Goal: Task Accomplishment & Management: Manage account settings

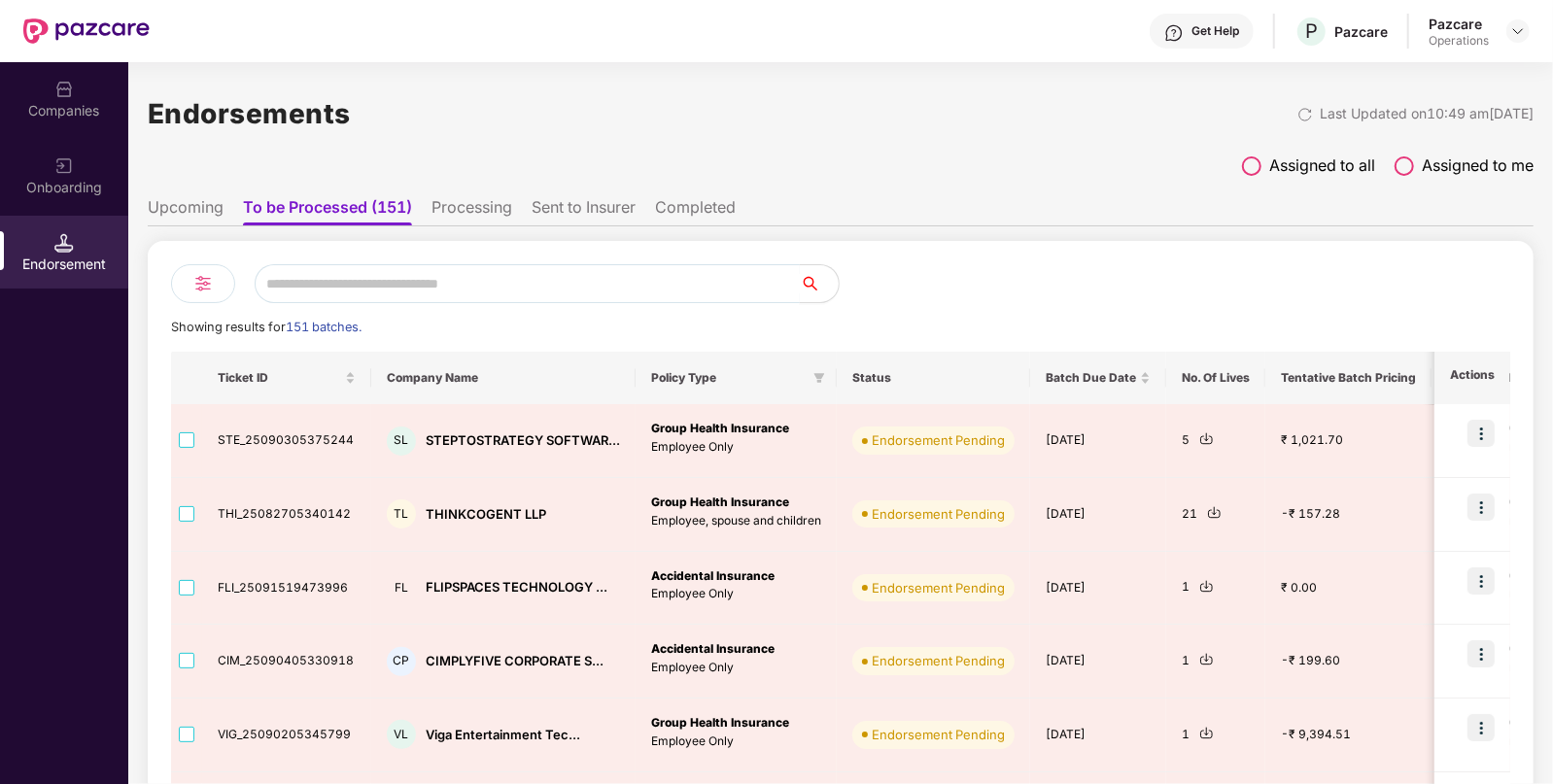
click at [348, 274] on input "text" at bounding box center [526, 283] width 545 height 39
click at [87, 102] on div "Companies" at bounding box center [64, 110] width 128 height 20
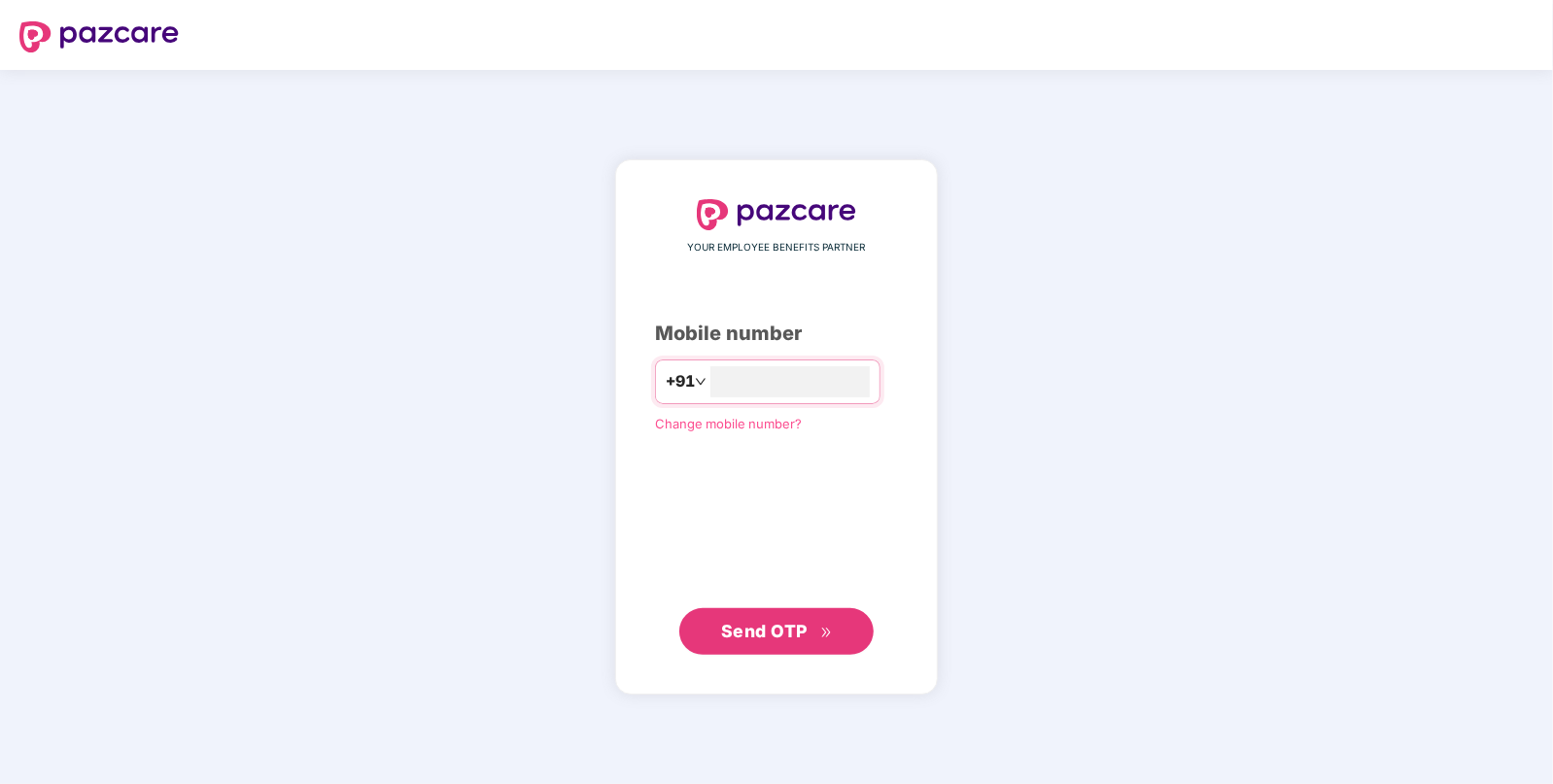
type input "**********"
click at [755, 626] on span "Send OTP" at bounding box center [764, 630] width 86 height 21
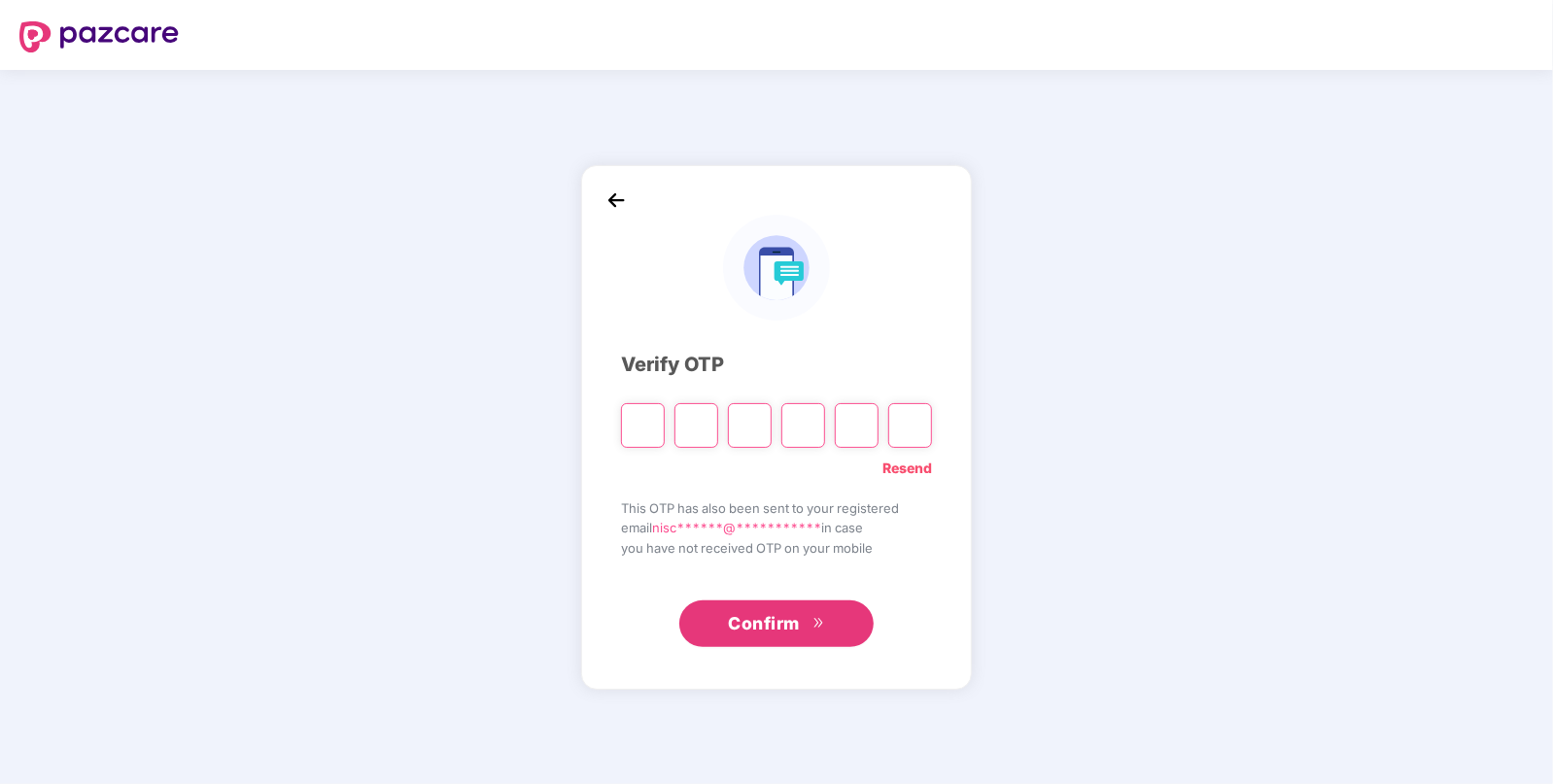
paste input "*"
type input "*"
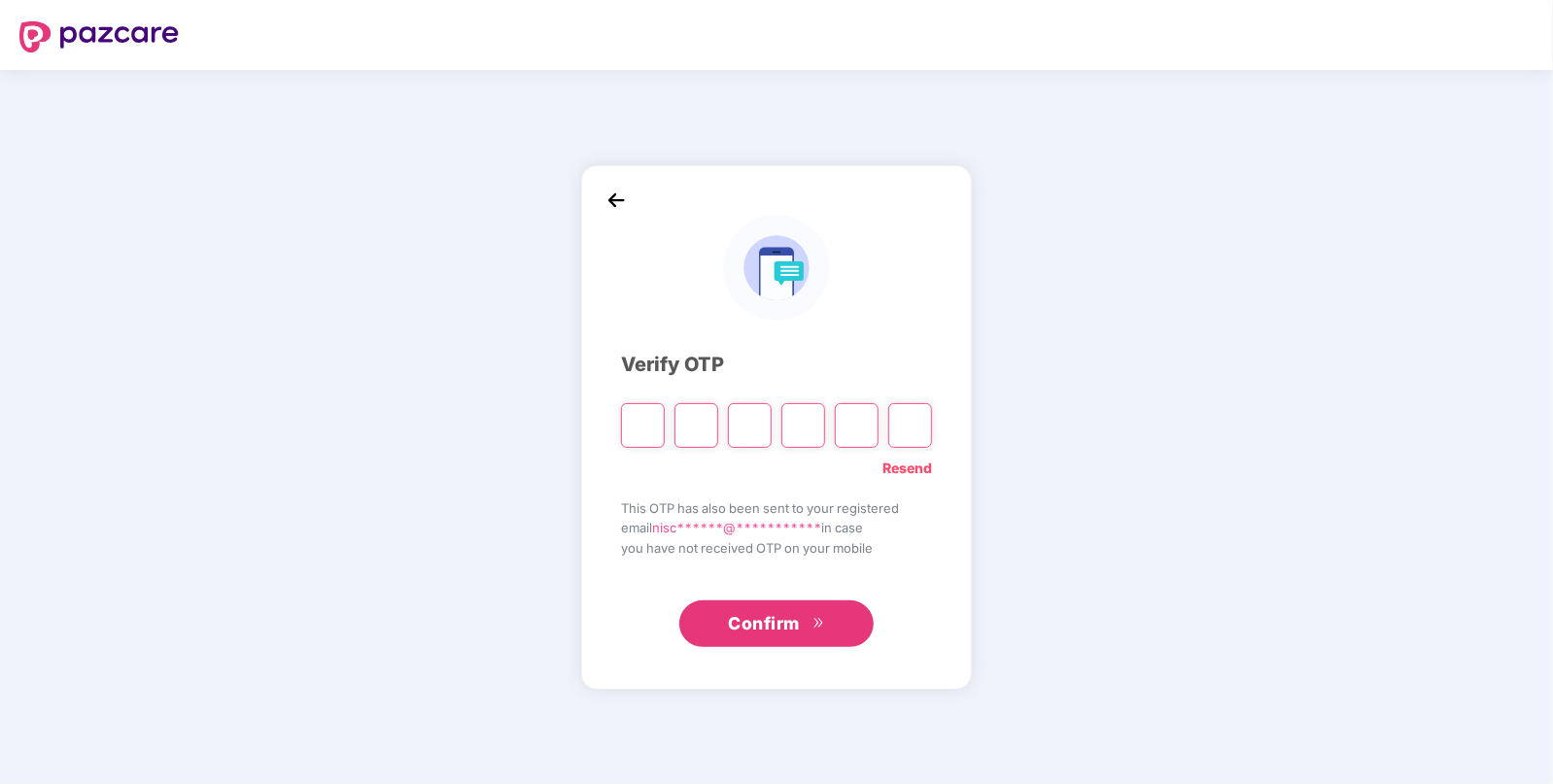
type input "*"
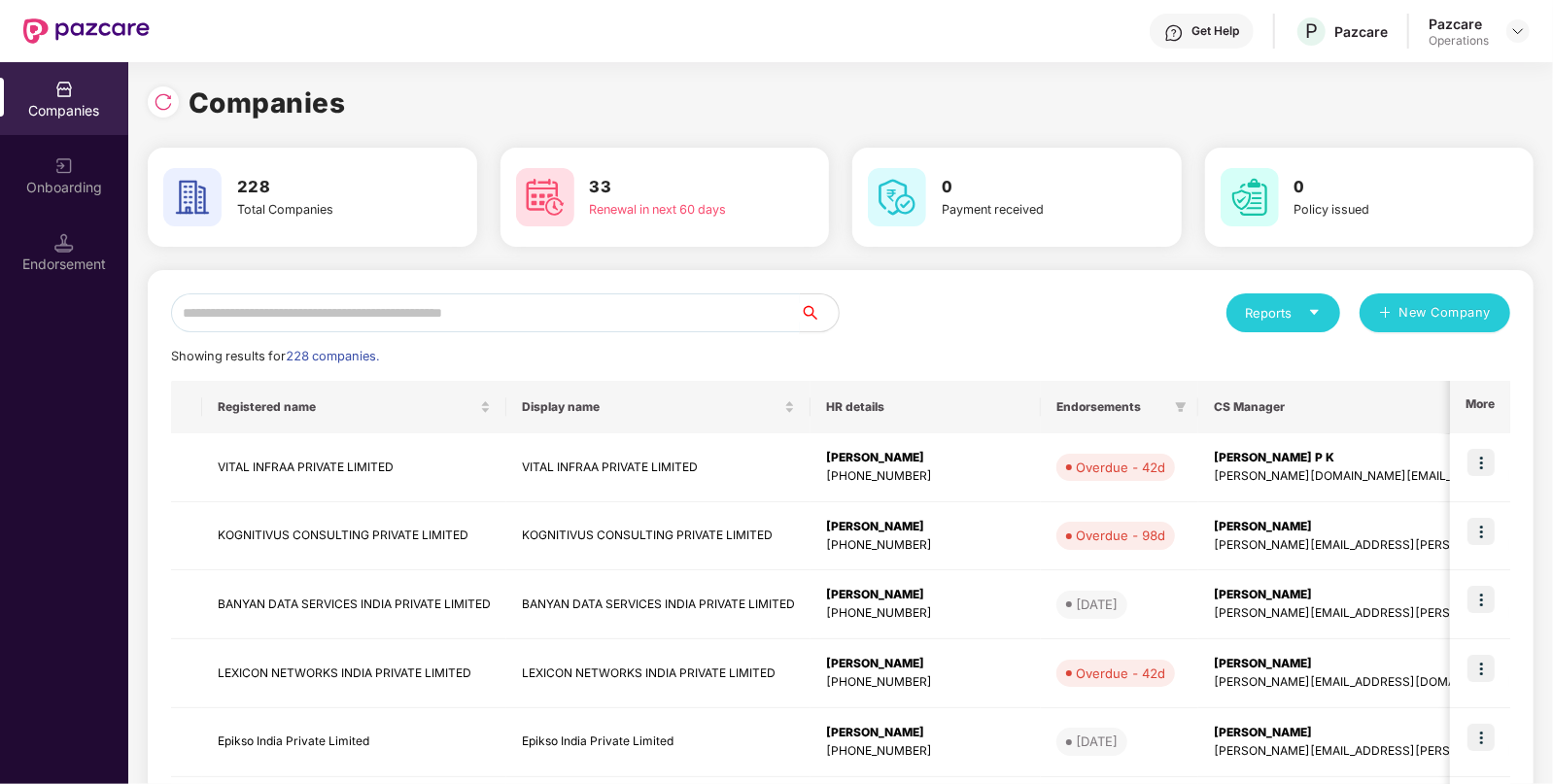
click at [291, 307] on input "text" at bounding box center [485, 313] width 629 height 39
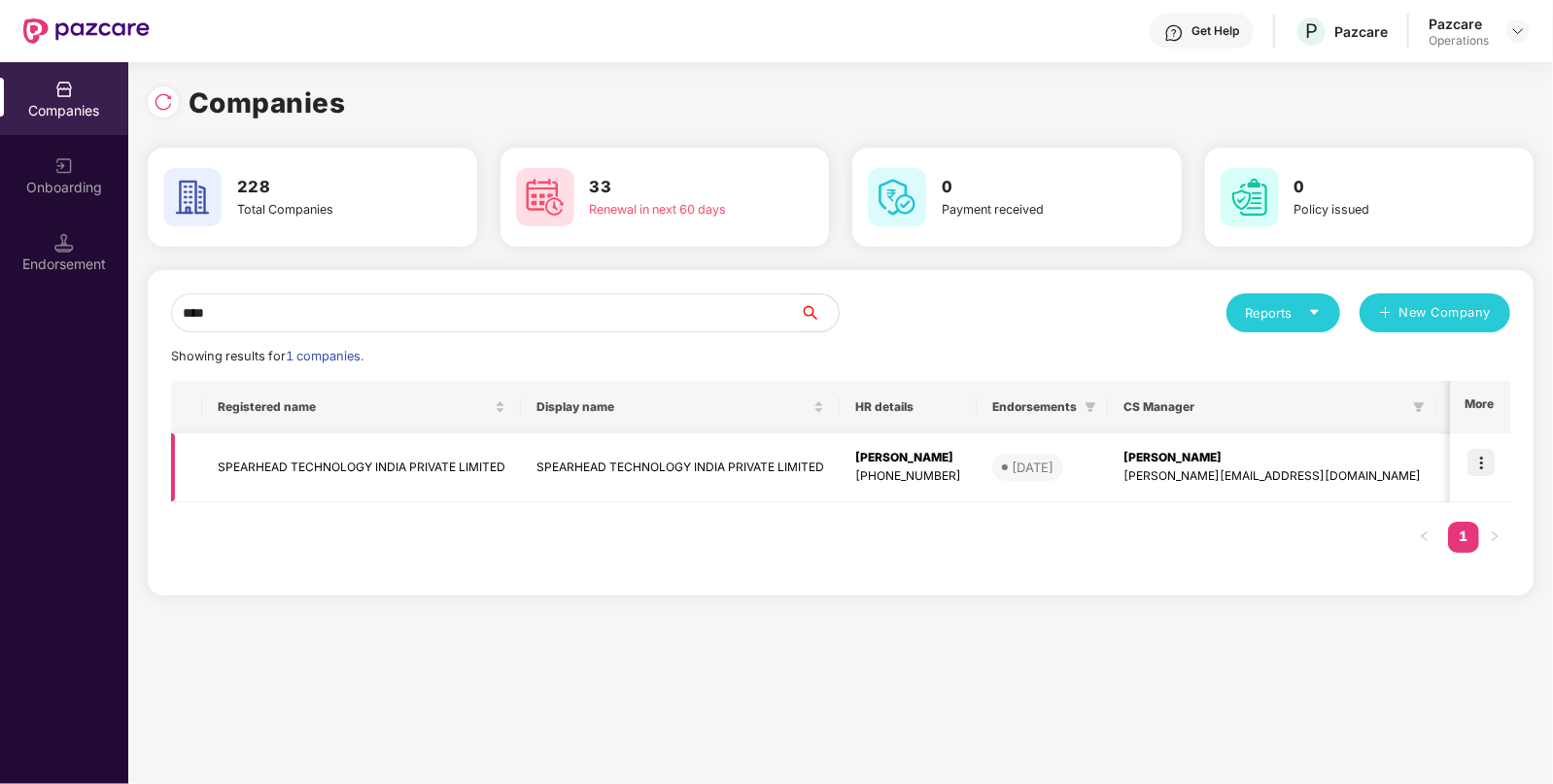
type input "****"
click at [299, 447] on td "SPEARHEAD TECHNOLOGY INDIA PRIVATE LIMITED" at bounding box center [362, 467] width 319 height 69
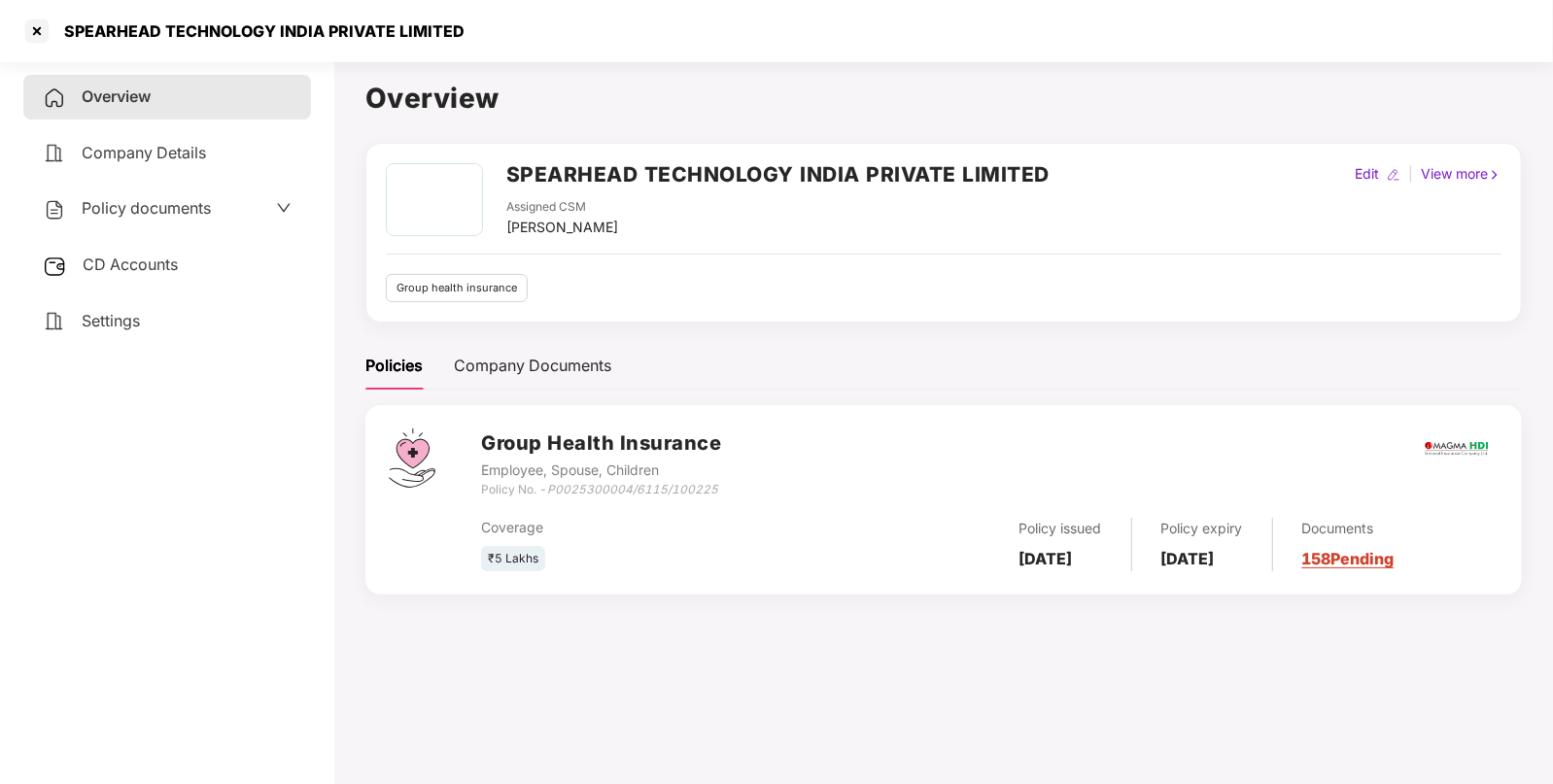
click at [147, 250] on div "CD Accounts" at bounding box center [167, 265] width 288 height 45
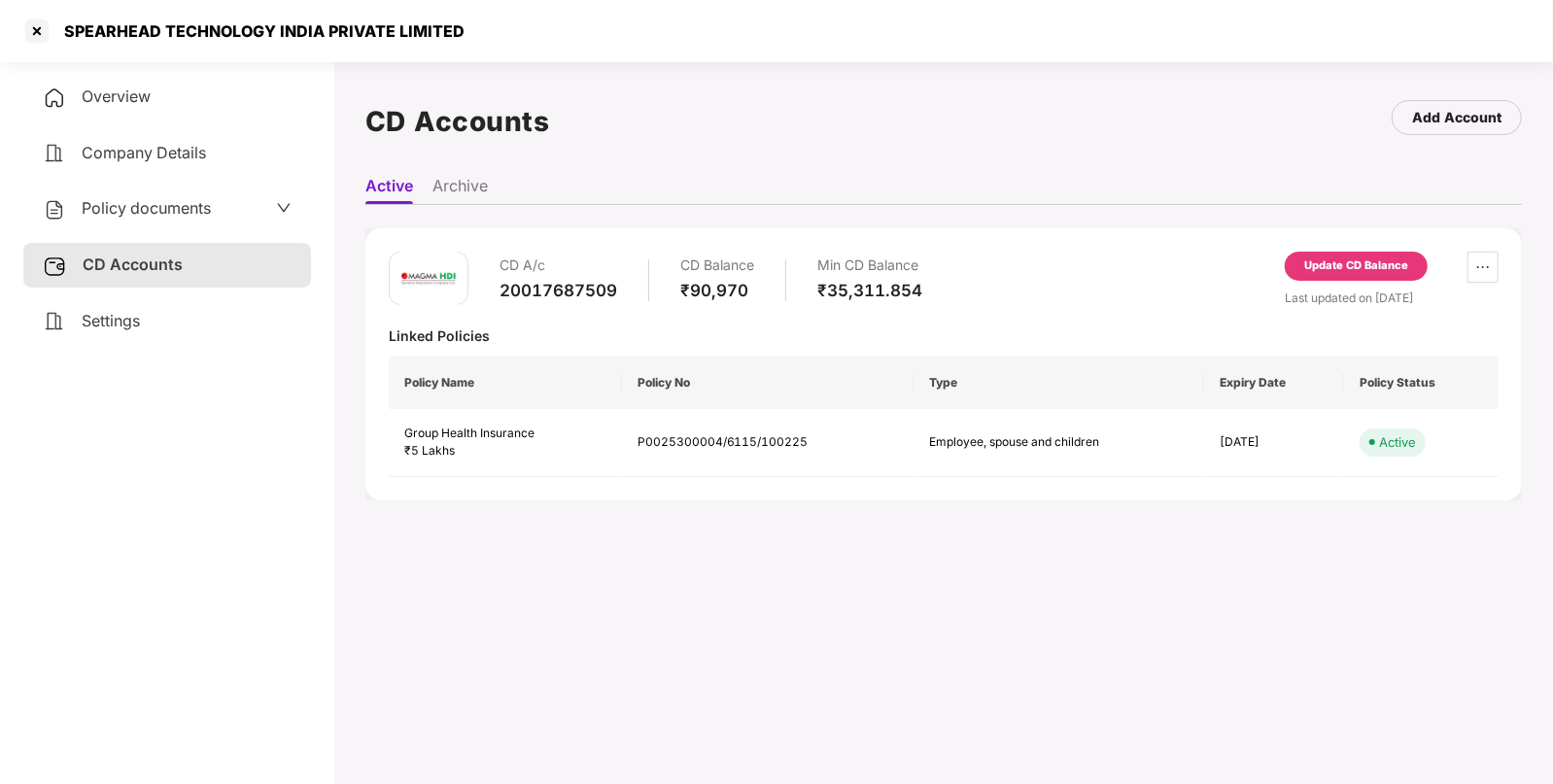
click at [1324, 258] on div "Update CD Balance" at bounding box center [1356, 266] width 104 height 18
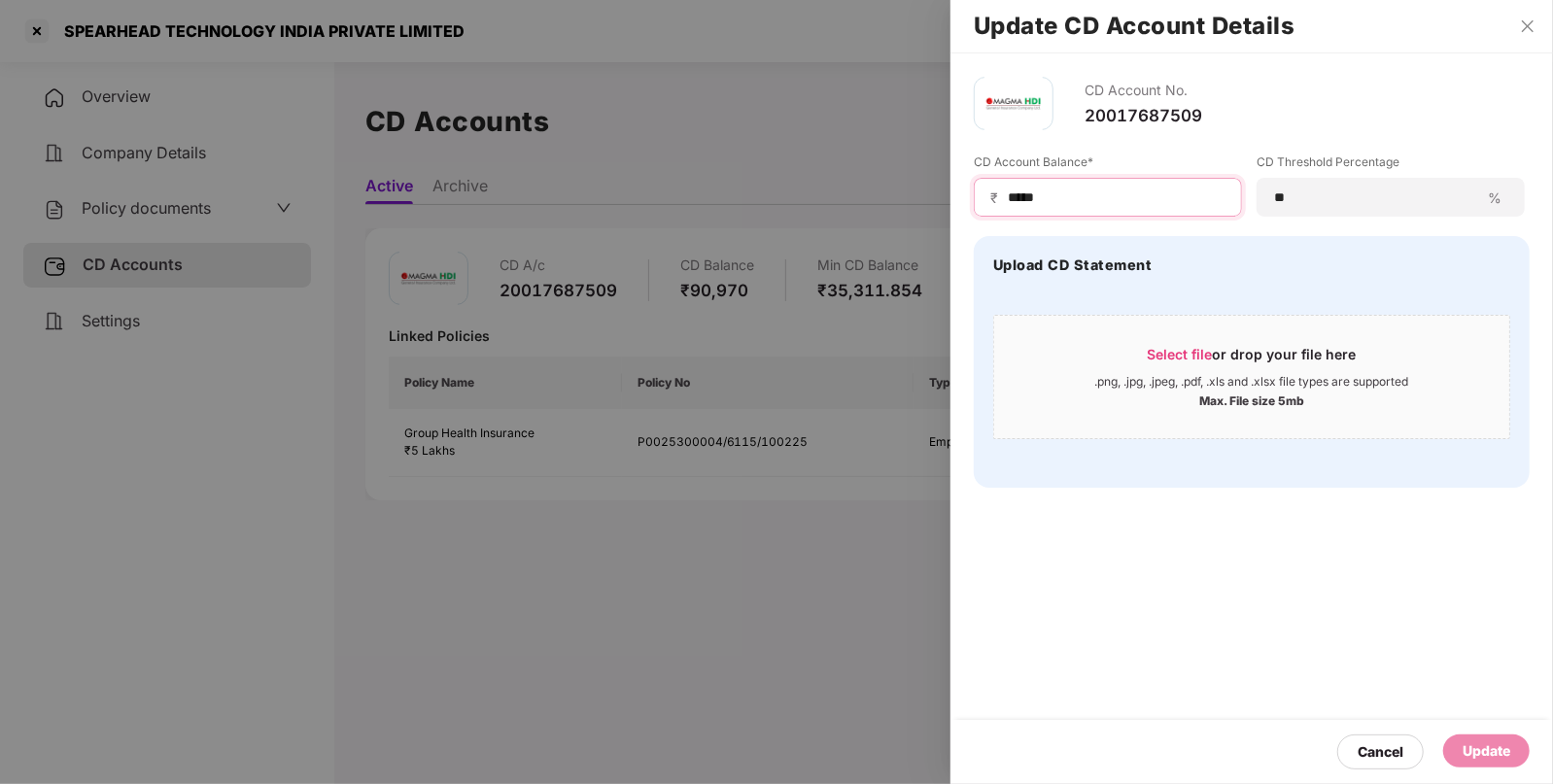
click at [1025, 190] on input "*****" at bounding box center [1116, 197] width 220 height 21
type input "*****"
click at [1483, 750] on div "Update" at bounding box center [1486, 751] width 48 height 22
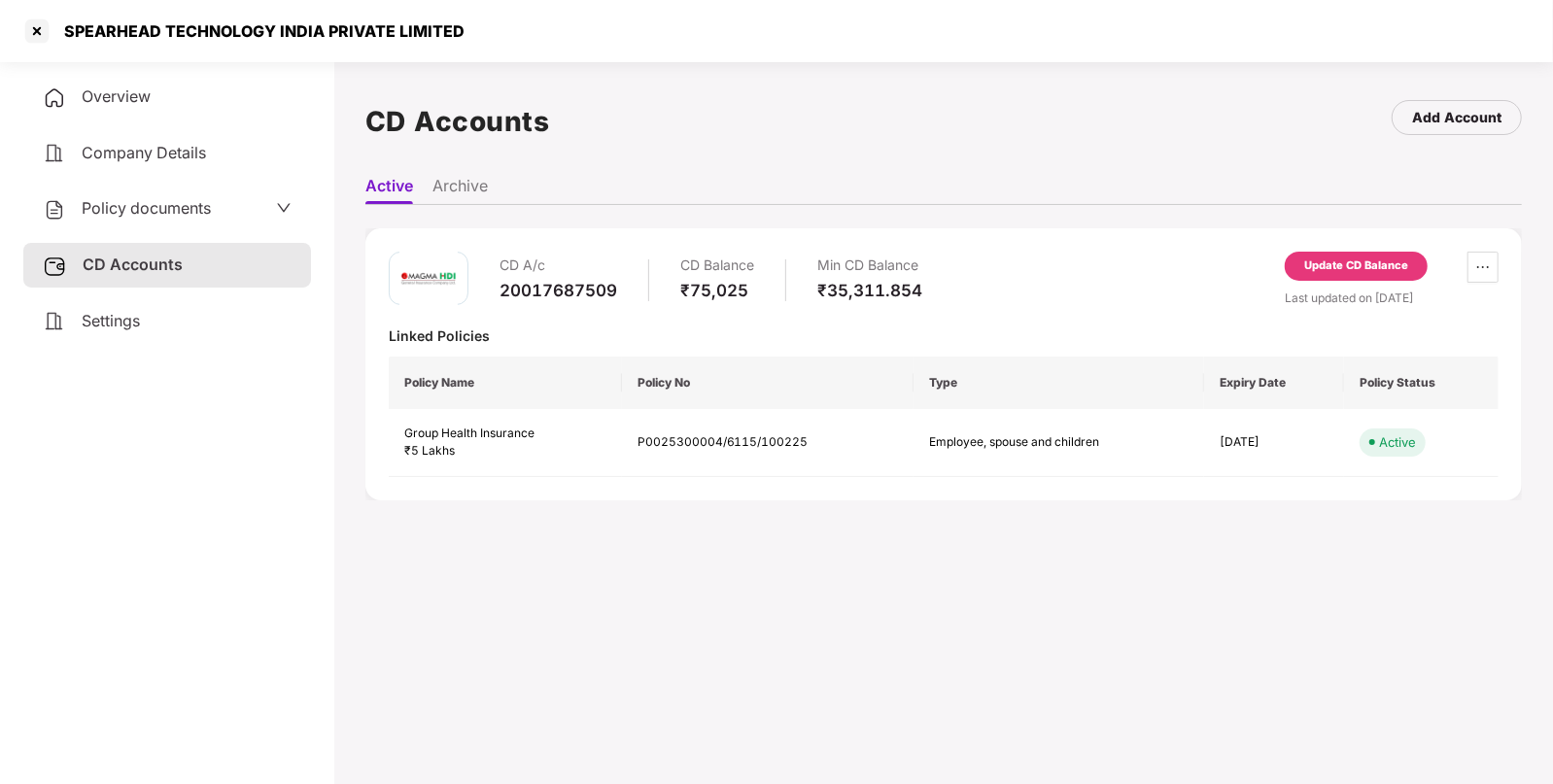
click at [215, 198] on div "Policy documents" at bounding box center [167, 209] width 248 height 25
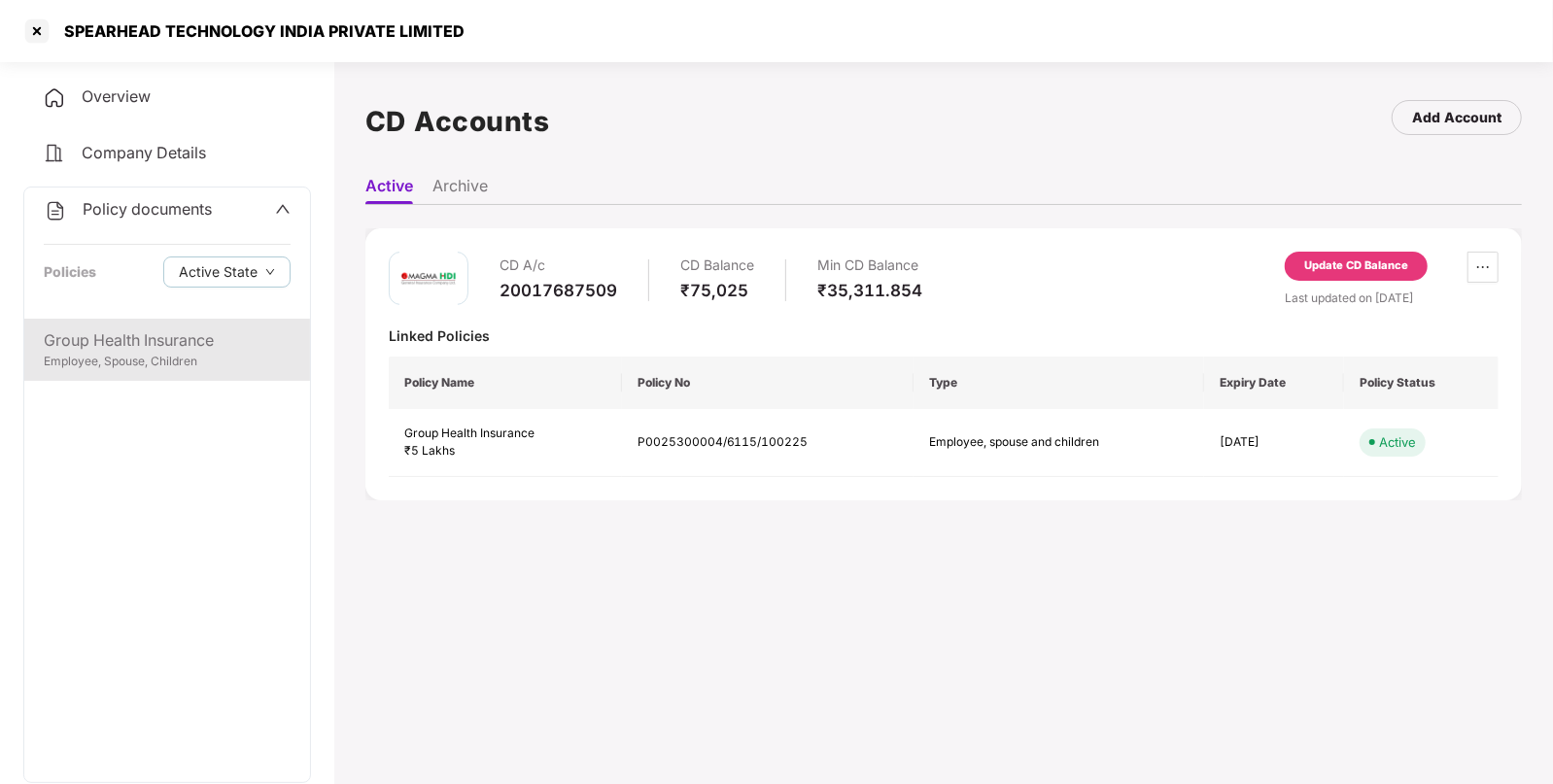
click at [116, 343] on div "Group Health Insurance" at bounding box center [167, 340] width 246 height 24
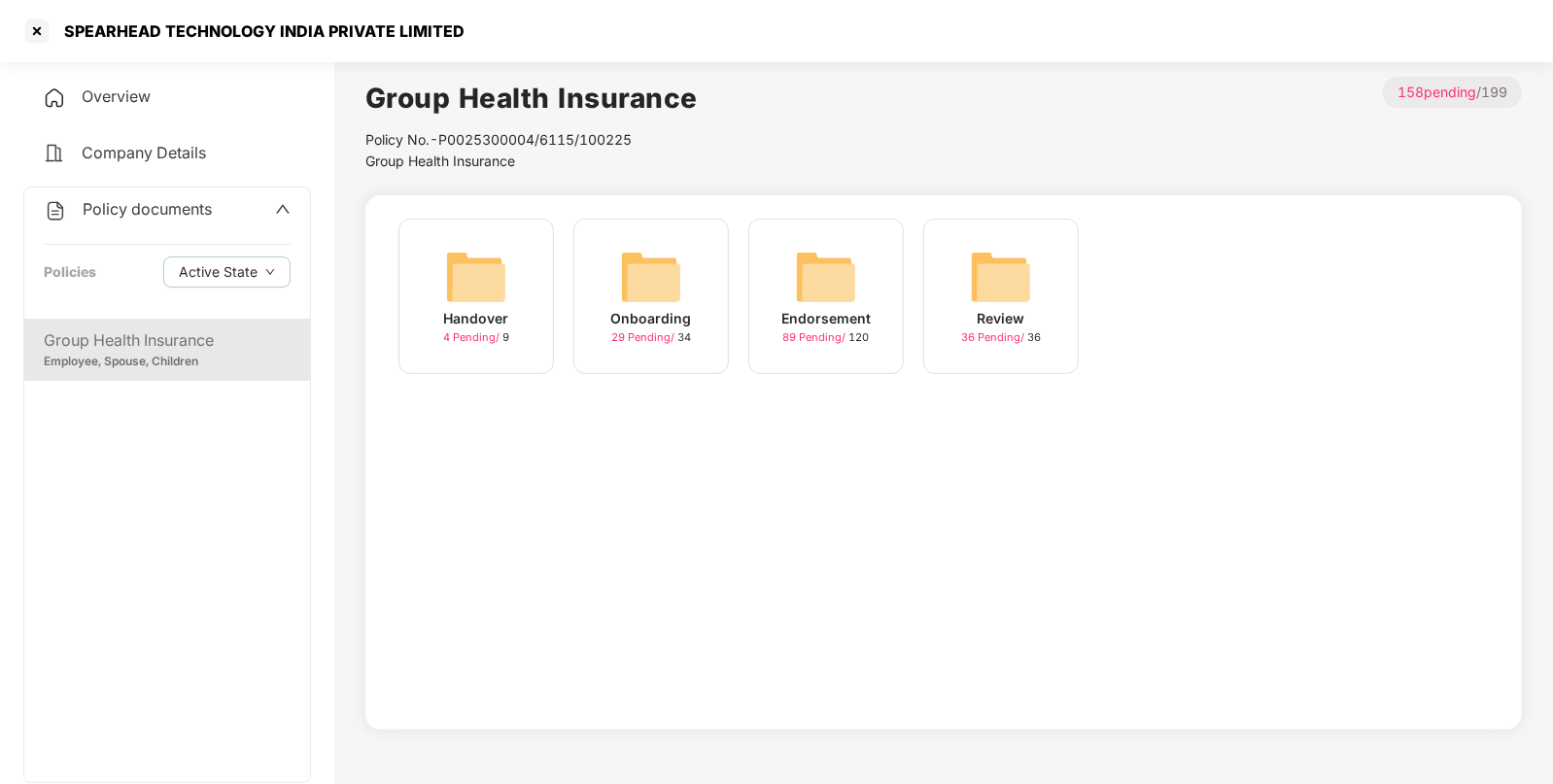
click at [840, 306] on img at bounding box center [826, 277] width 63 height 63
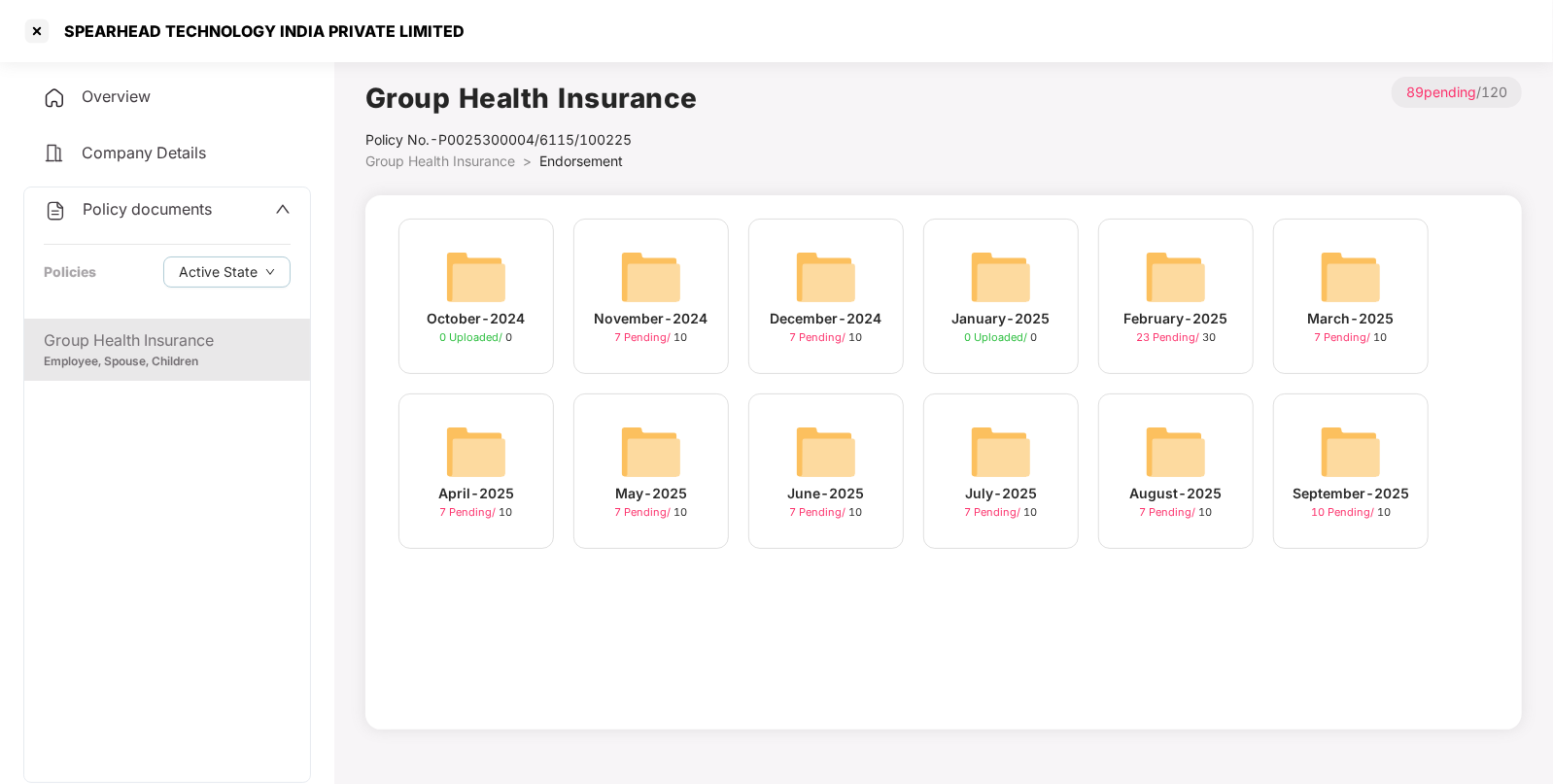
click at [1187, 277] on img at bounding box center [1176, 277] width 63 height 63
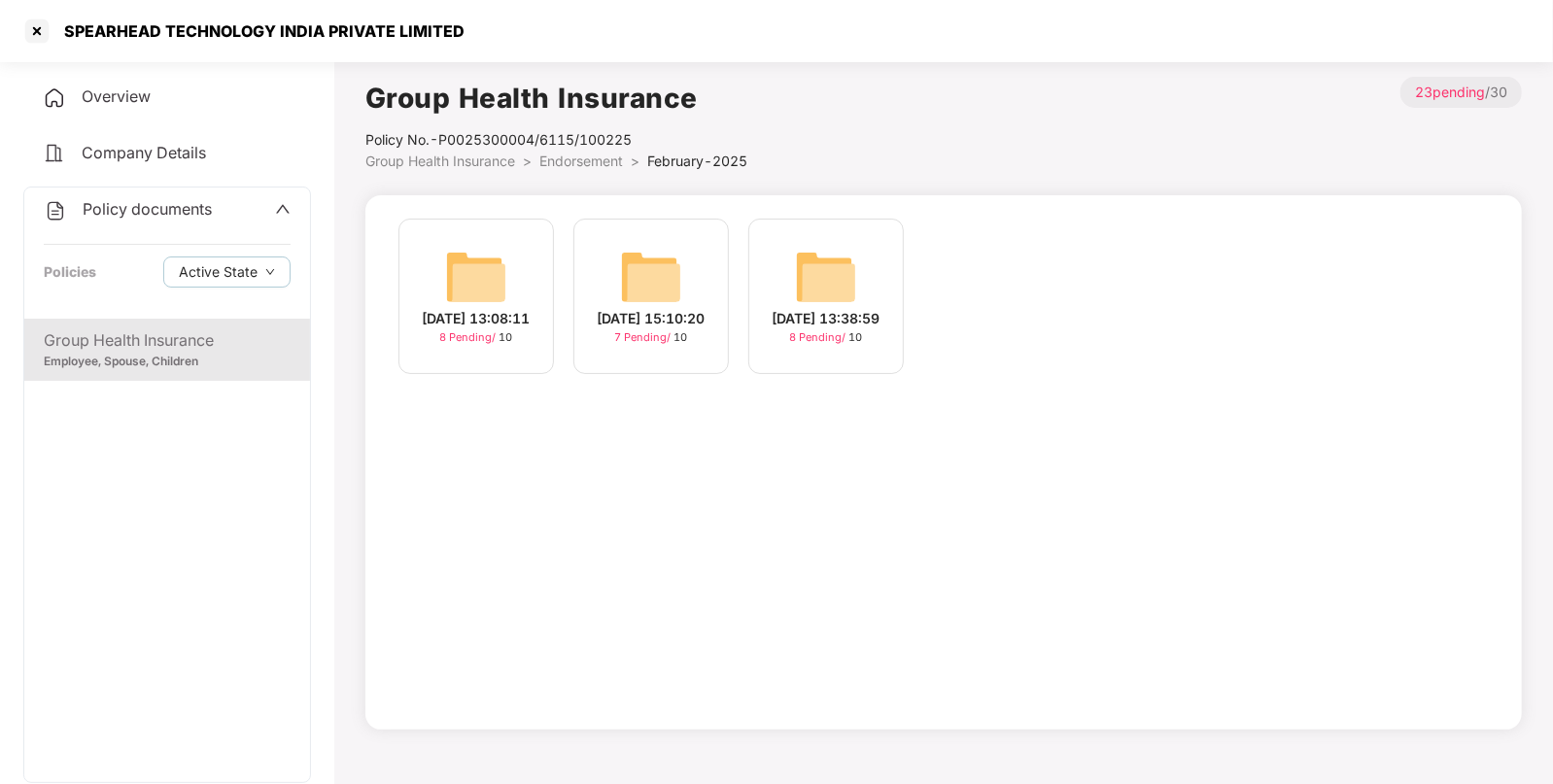
click at [426, 168] on span "Group Health Insurance" at bounding box center [440, 160] width 150 height 17
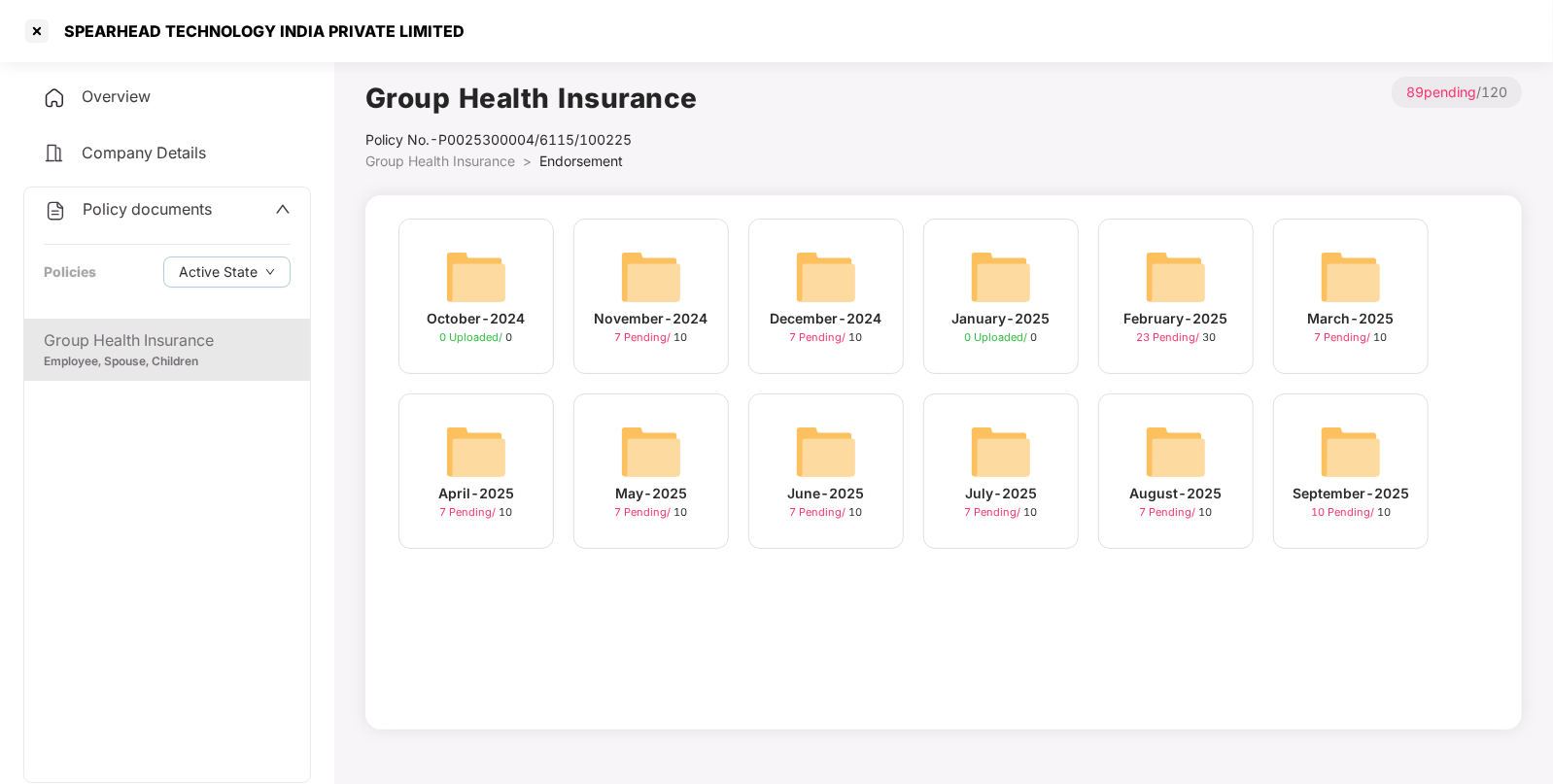
click at [1358, 438] on img at bounding box center [1351, 452] width 63 height 63
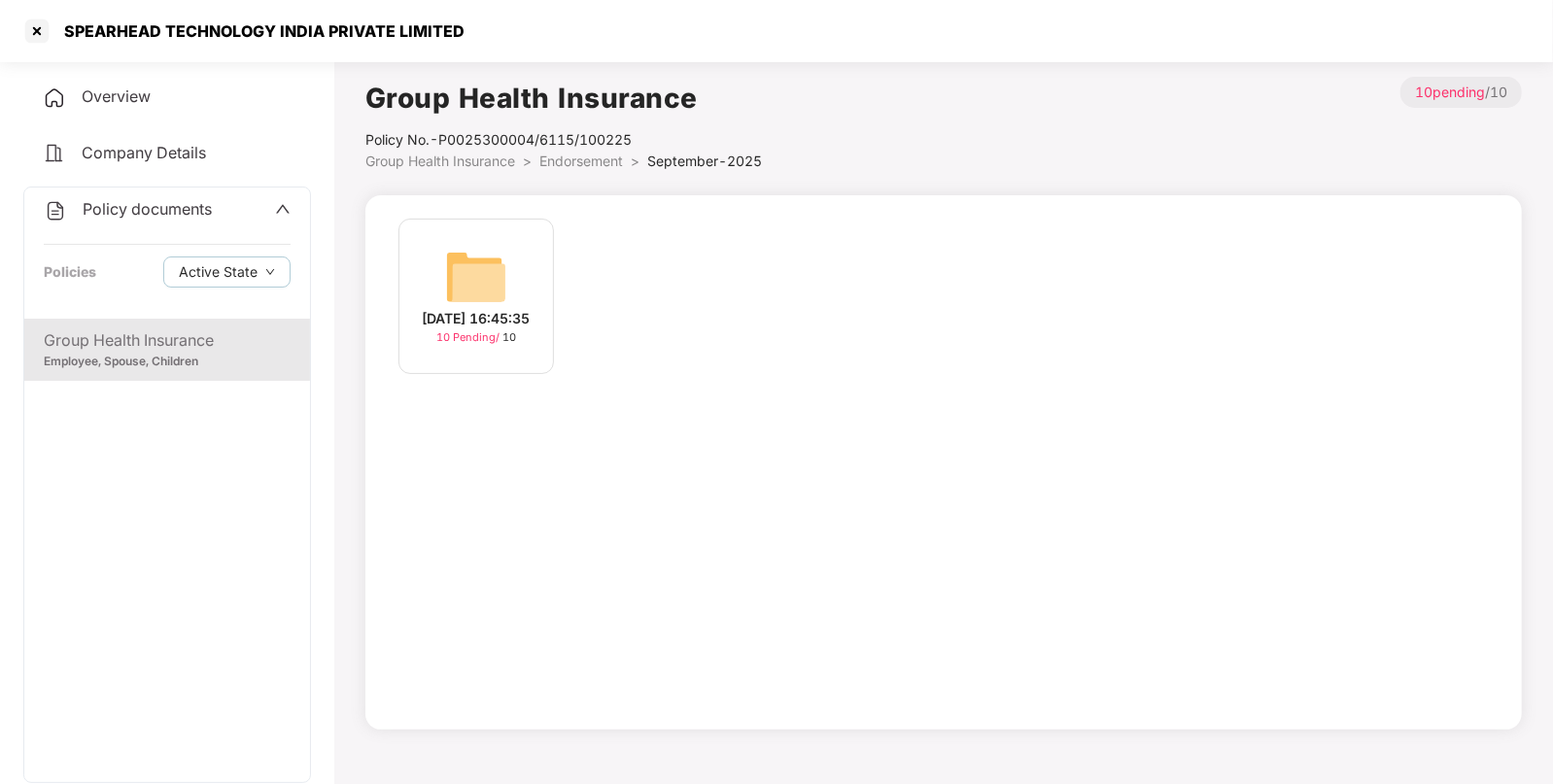
click at [466, 273] on img at bounding box center [476, 277] width 63 height 63
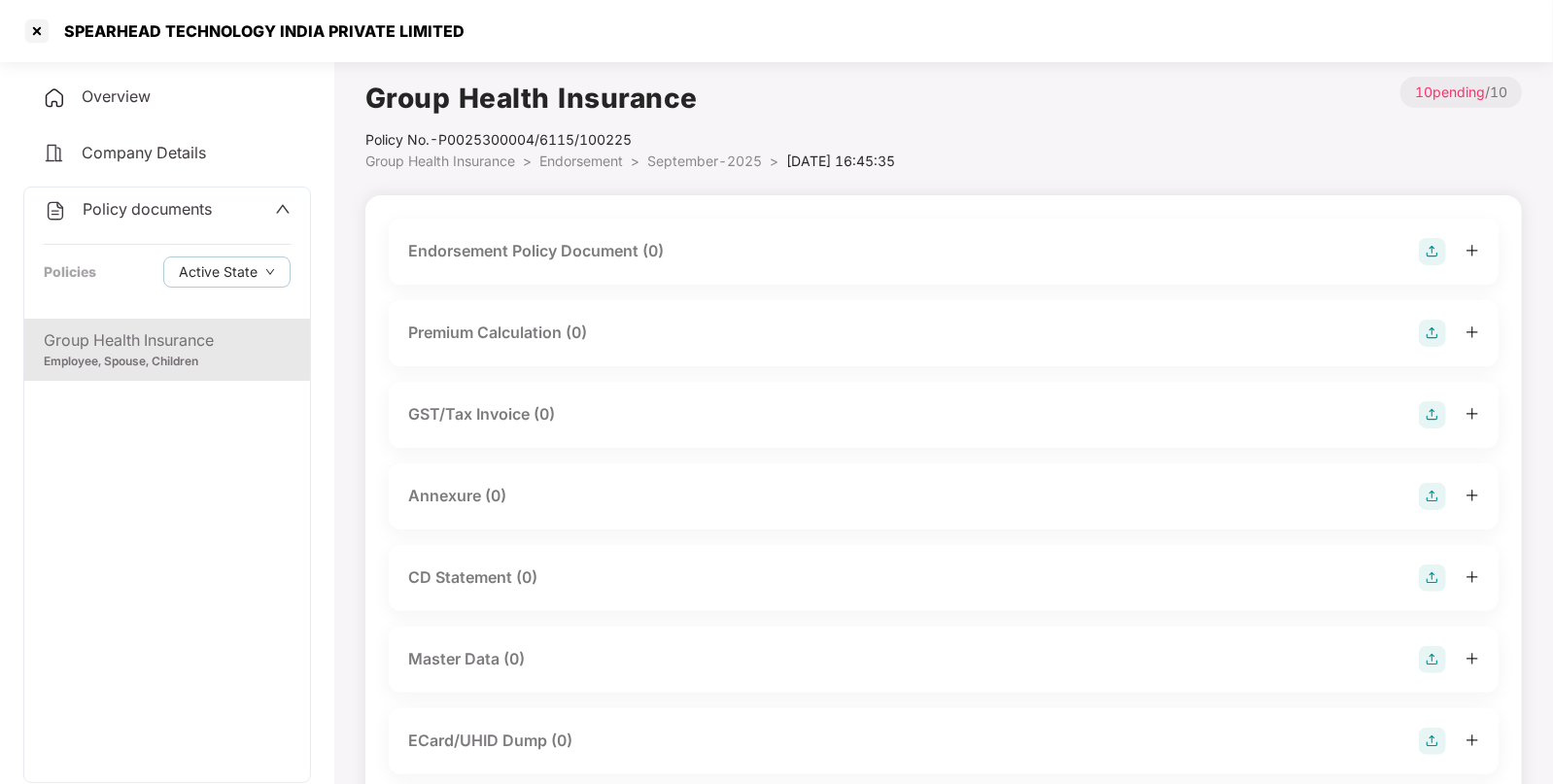
click at [1442, 245] on img at bounding box center [1433, 251] width 27 height 27
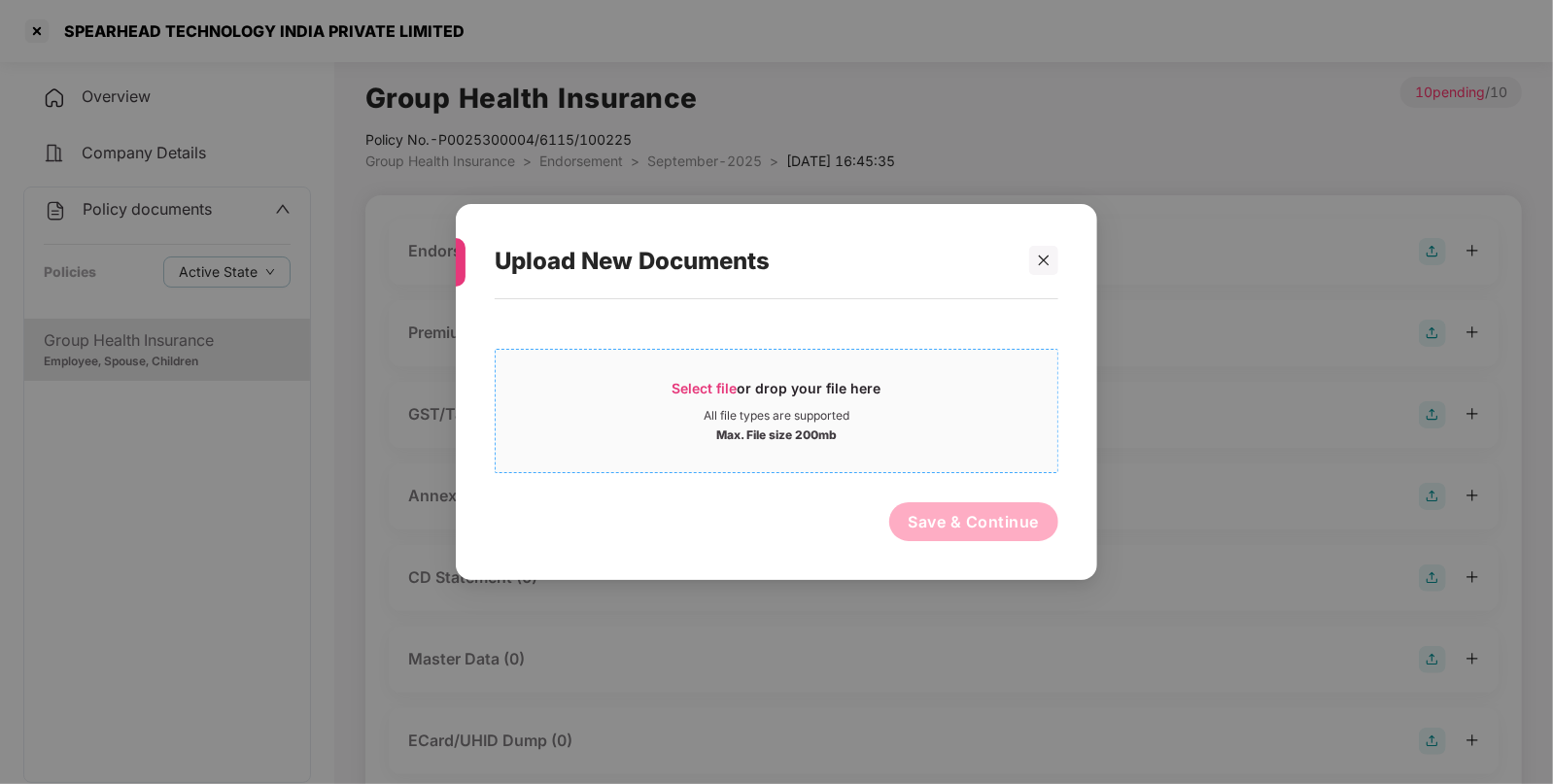
click at [709, 377] on span "Select file or drop your file here All file types are supported Max. File size …" at bounding box center [776, 411] width 561 height 93
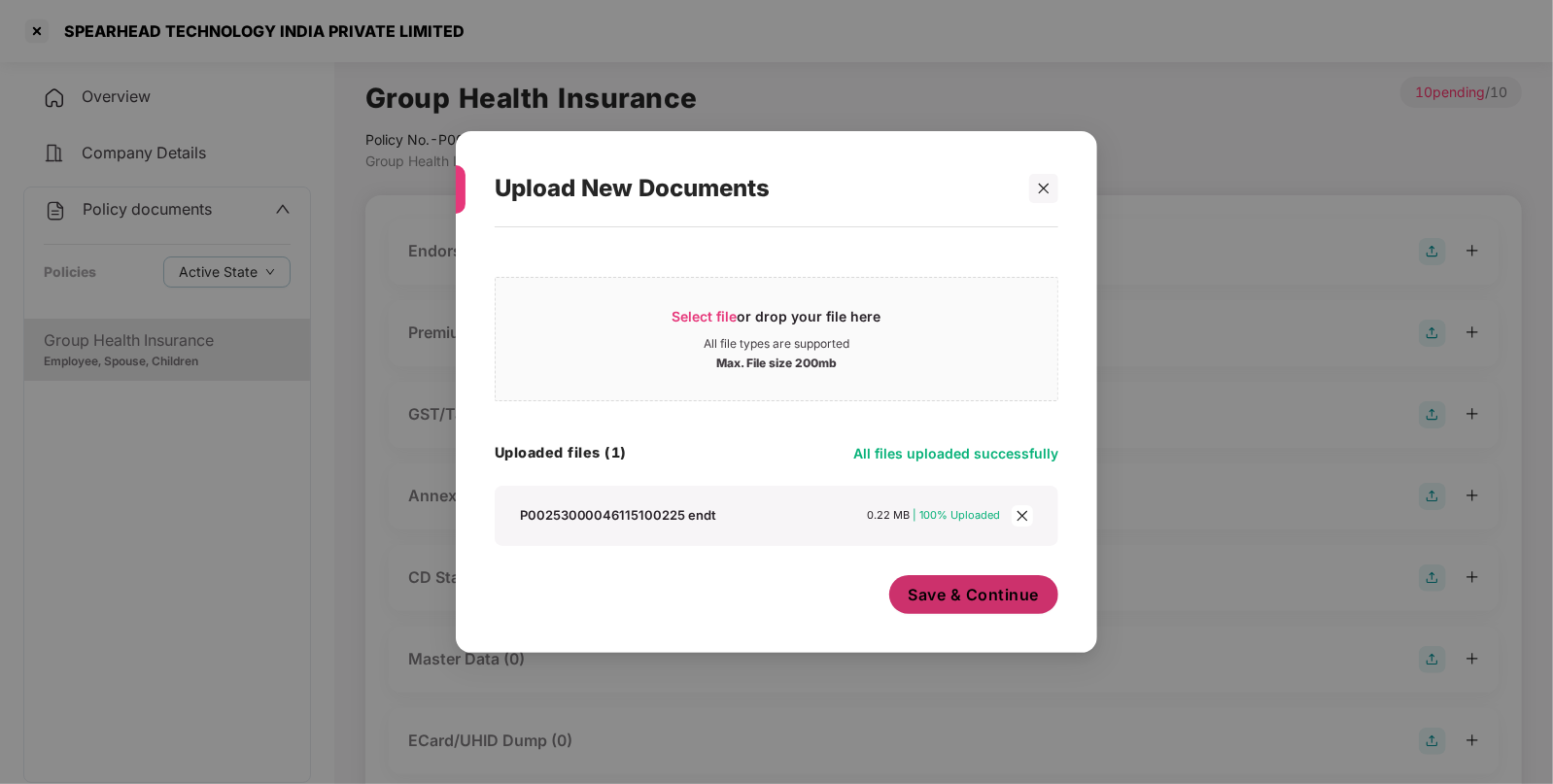
click at [974, 597] on span "Save & Continue" at bounding box center [974, 594] width 131 height 22
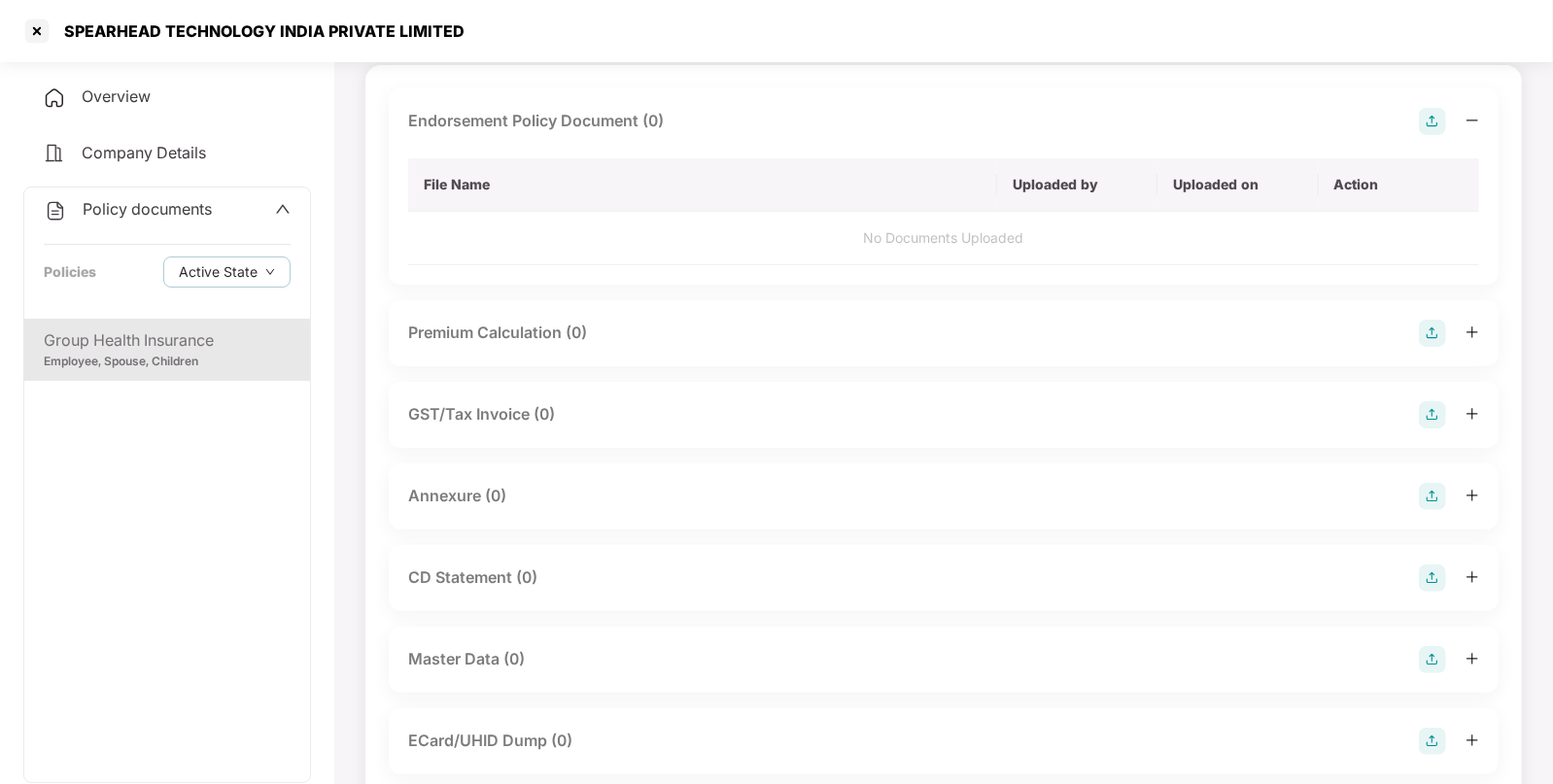
scroll to position [131, 0]
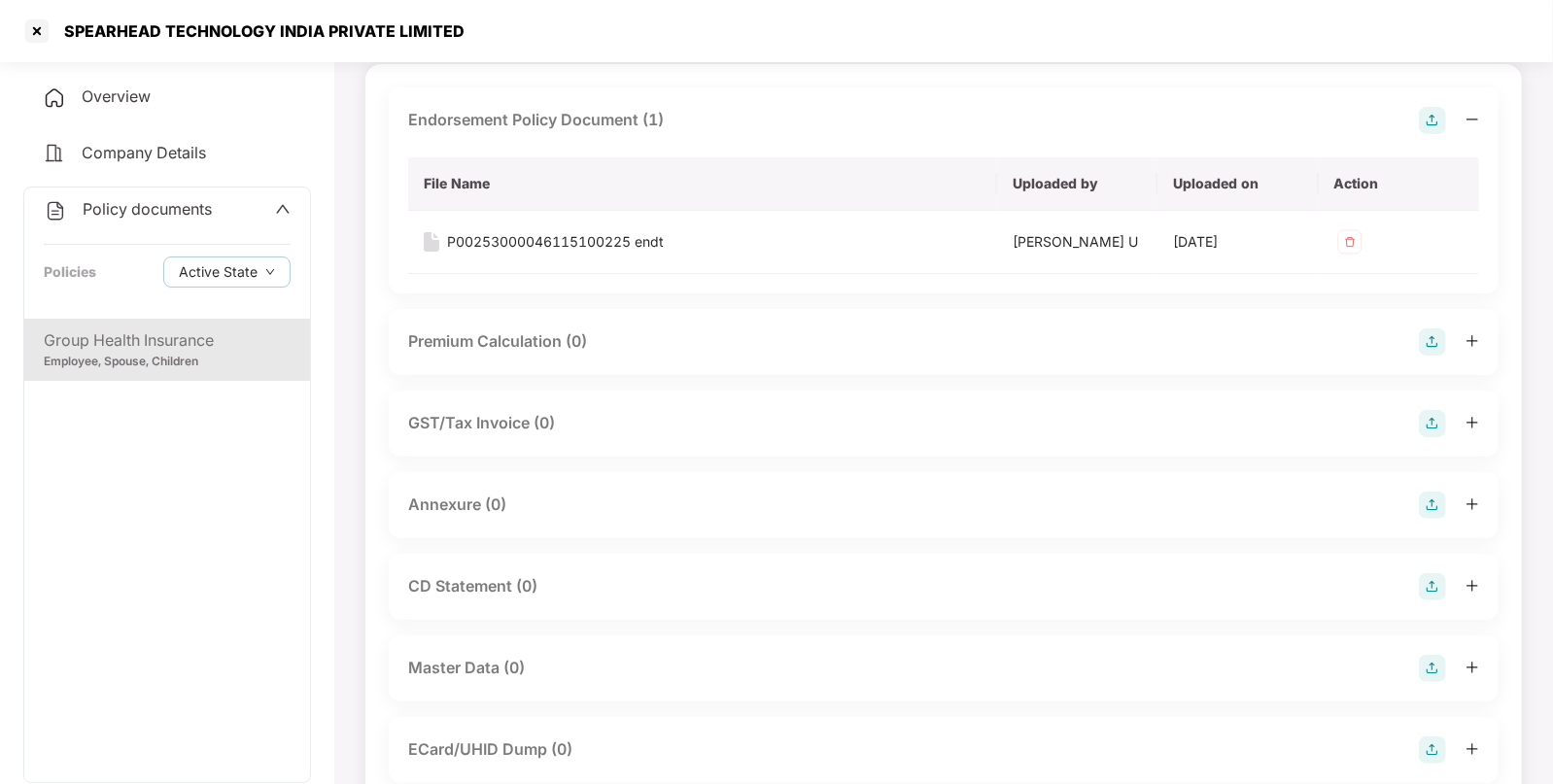
click at [1421, 504] on img at bounding box center [1433, 505] width 27 height 27
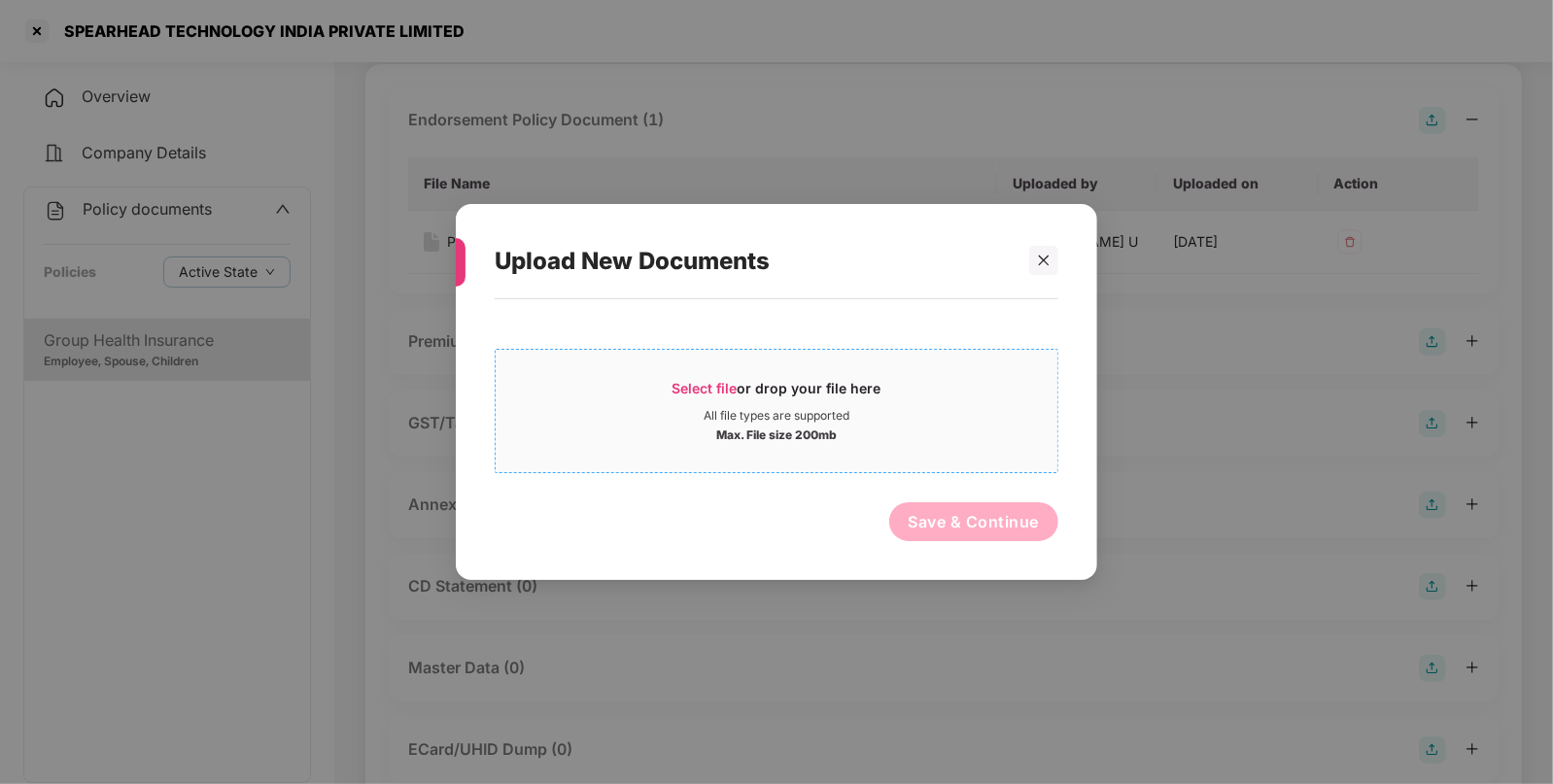
click at [698, 373] on span "Select file or drop your file here All file types are supported Max. File size …" at bounding box center [776, 411] width 561 height 93
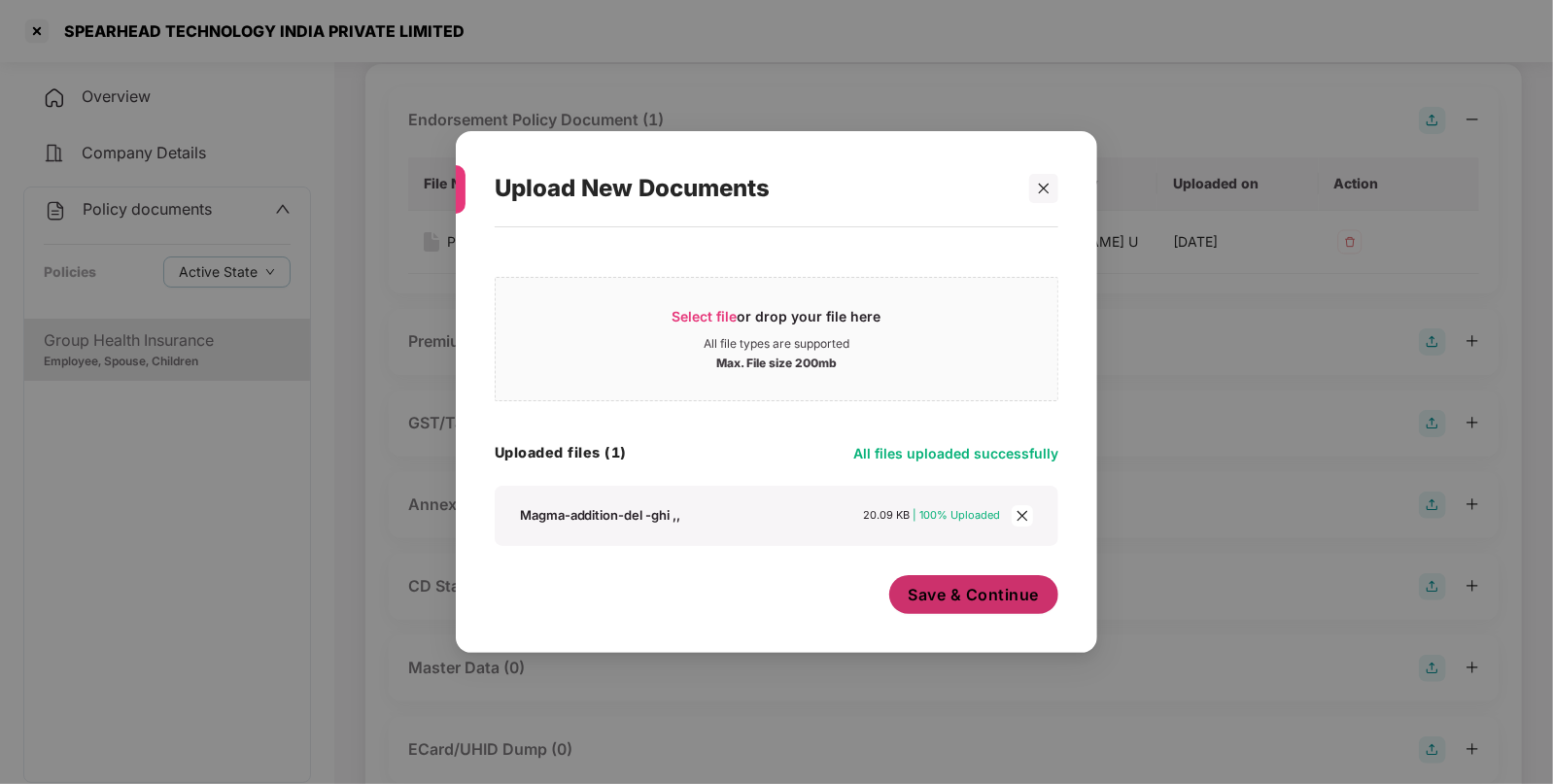
click at [979, 612] on button "Save & Continue" at bounding box center [974, 594] width 170 height 39
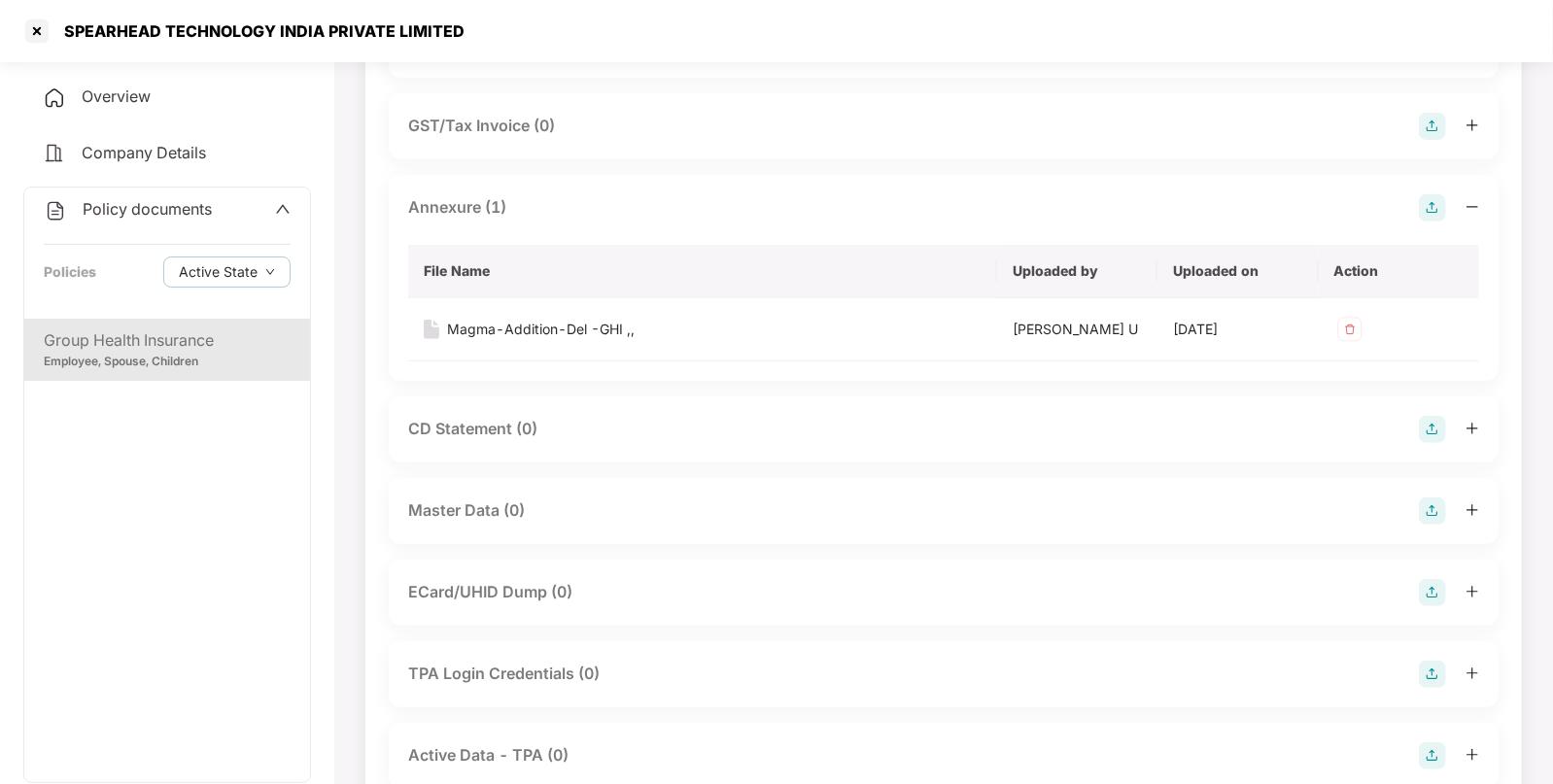
scroll to position [429, 0]
click at [1435, 508] on img at bounding box center [1433, 510] width 27 height 27
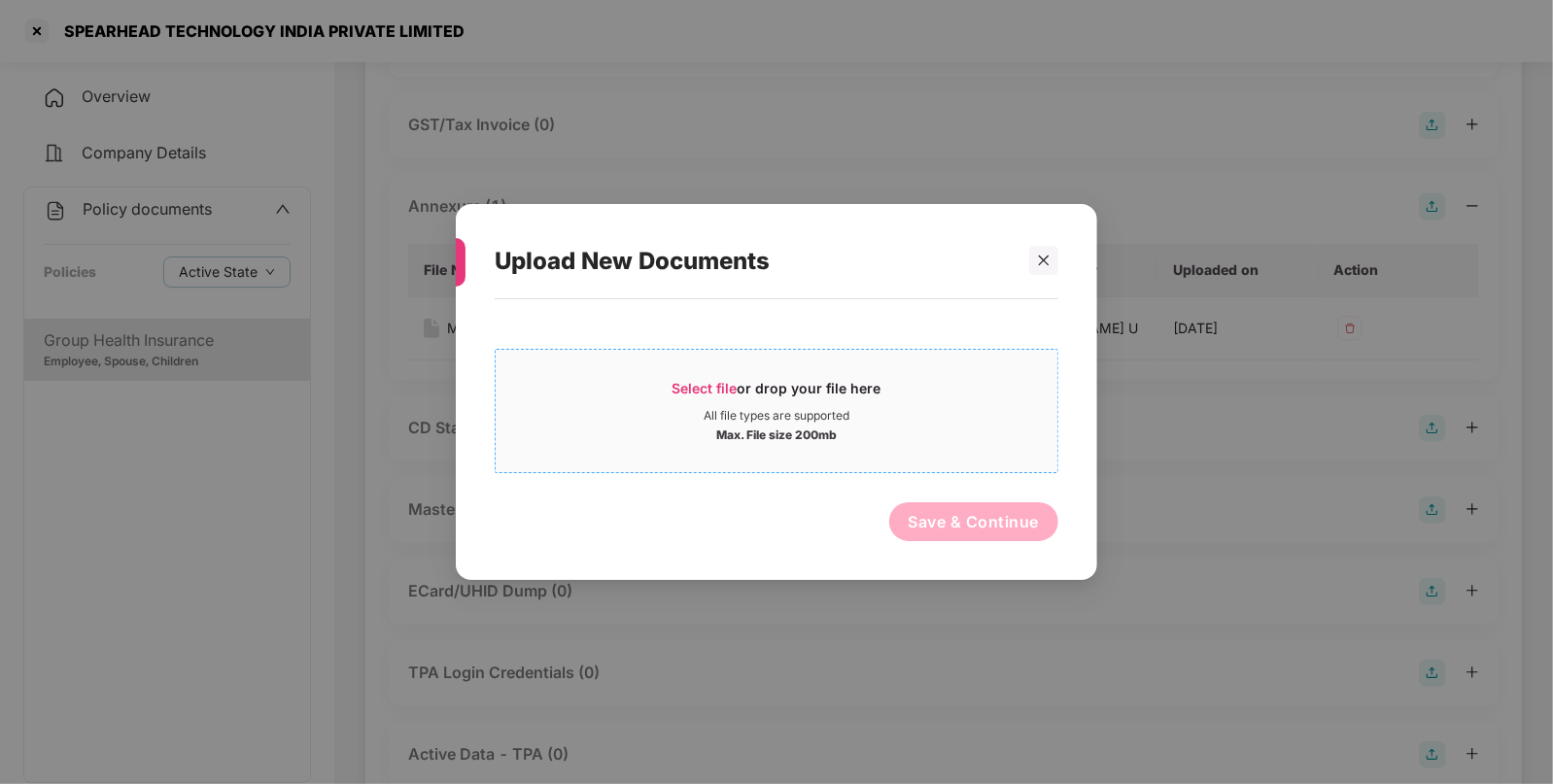
click at [685, 397] on div "Select file or drop your file here" at bounding box center [777, 394] width 209 height 29
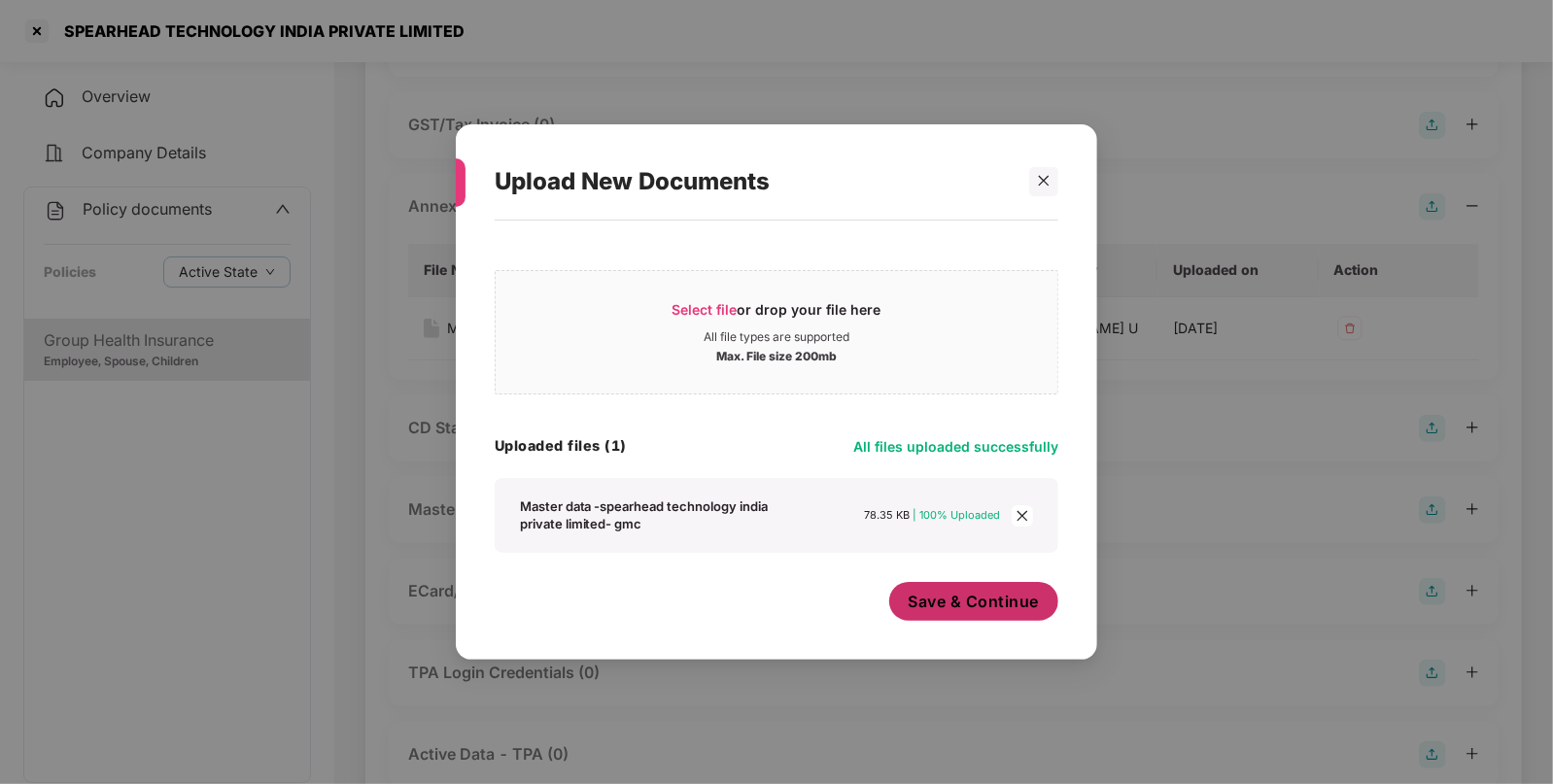
click at [969, 594] on span "Save & Continue" at bounding box center [974, 601] width 131 height 22
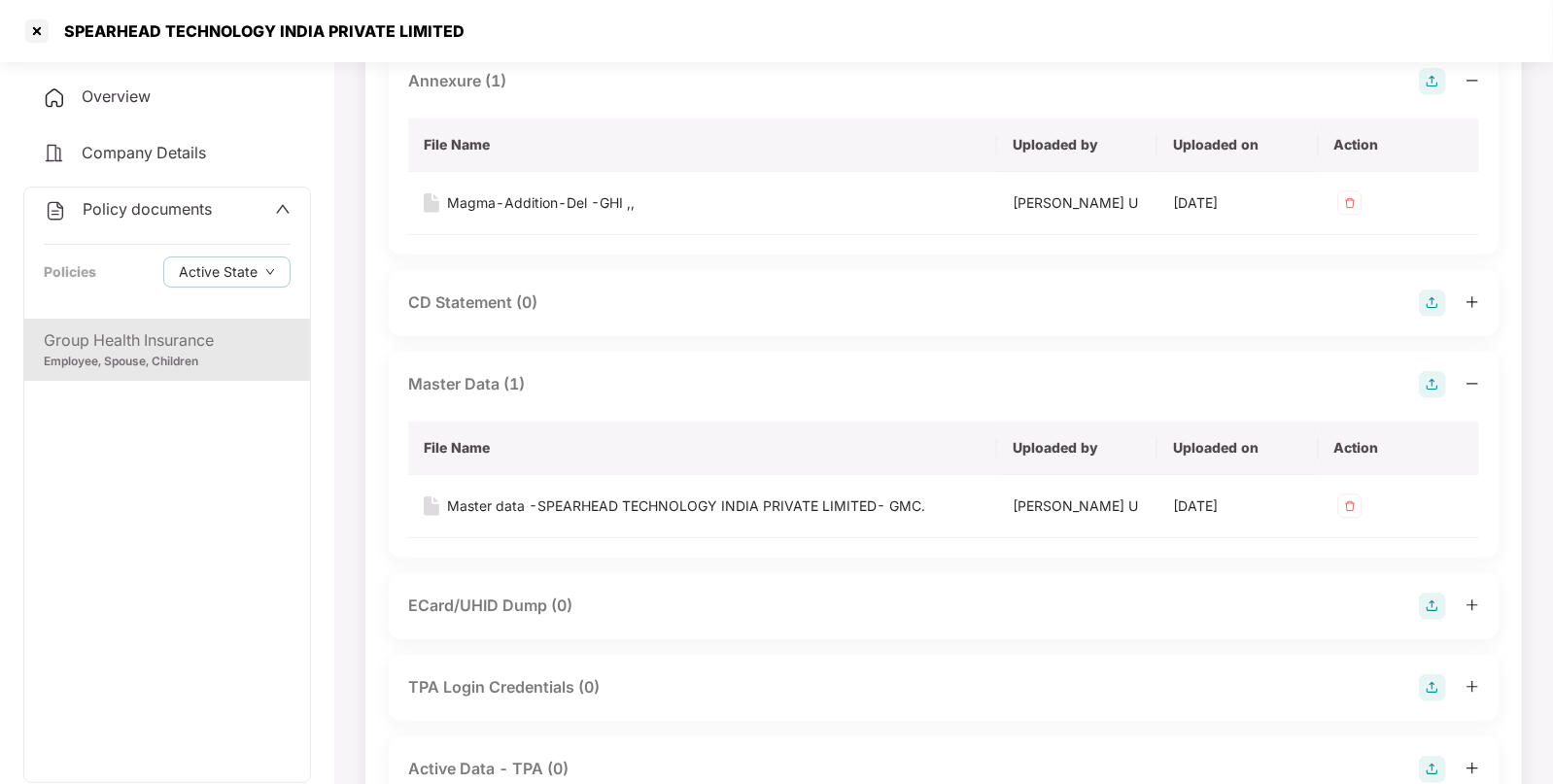
scroll to position [555, 0]
click at [36, 30] on div at bounding box center [37, 31] width 31 height 31
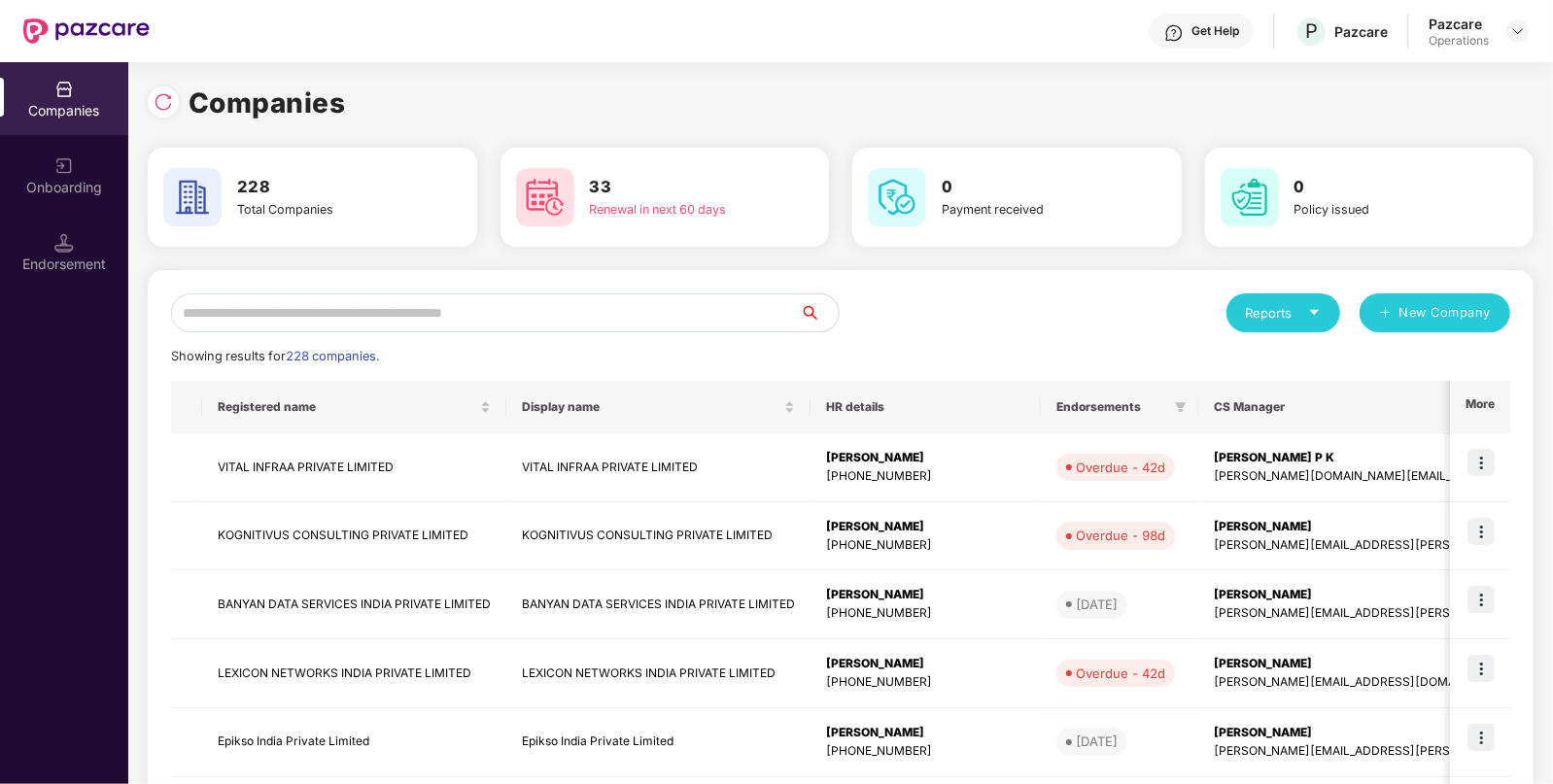
scroll to position [0, 0]
click at [524, 312] on input "text" at bounding box center [485, 313] width 629 height 39
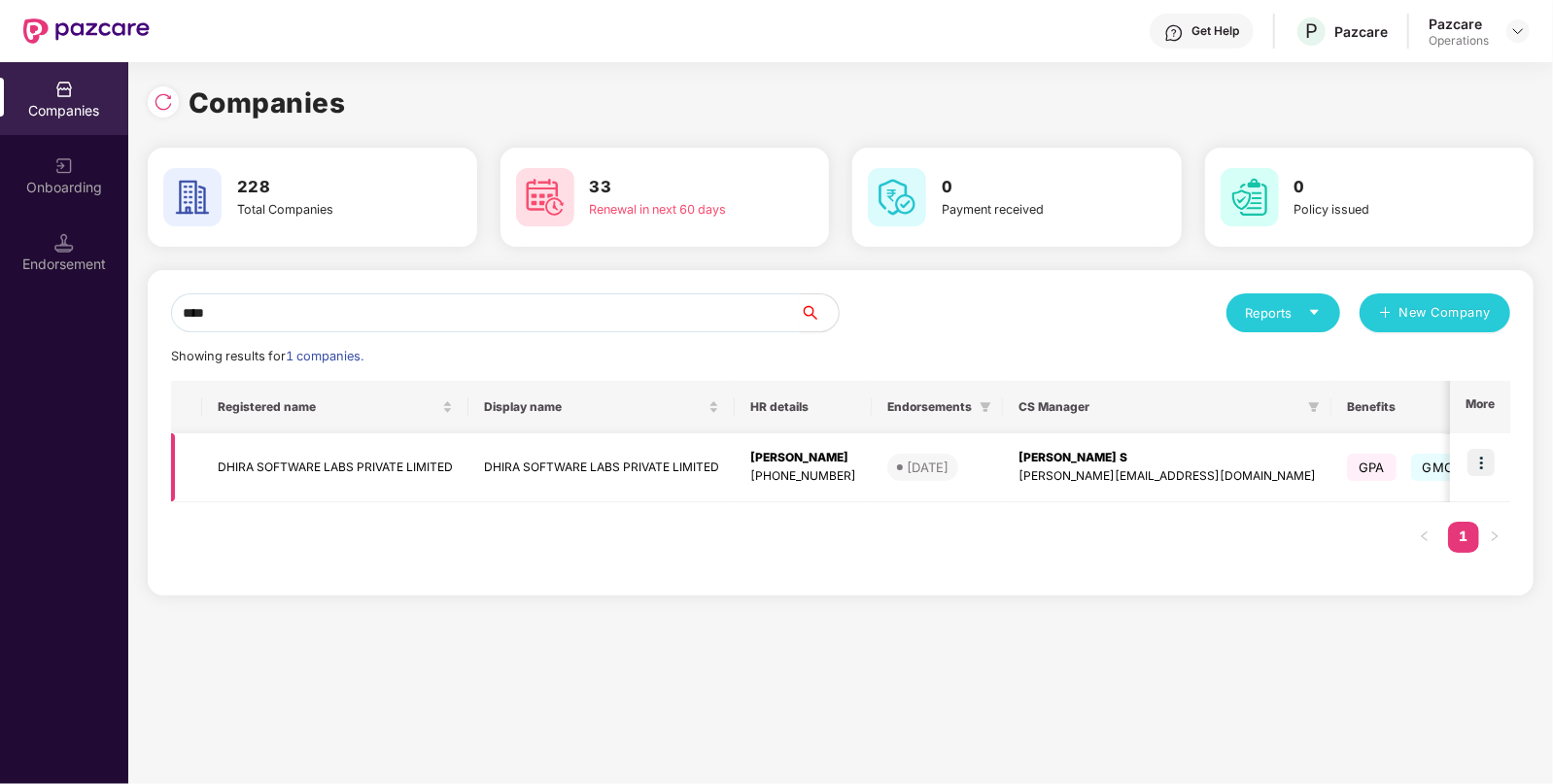
type input "****"
click at [255, 477] on td "DHIRA SOFTWARE LABS PRIVATE LIMITED" at bounding box center [335, 467] width 266 height 69
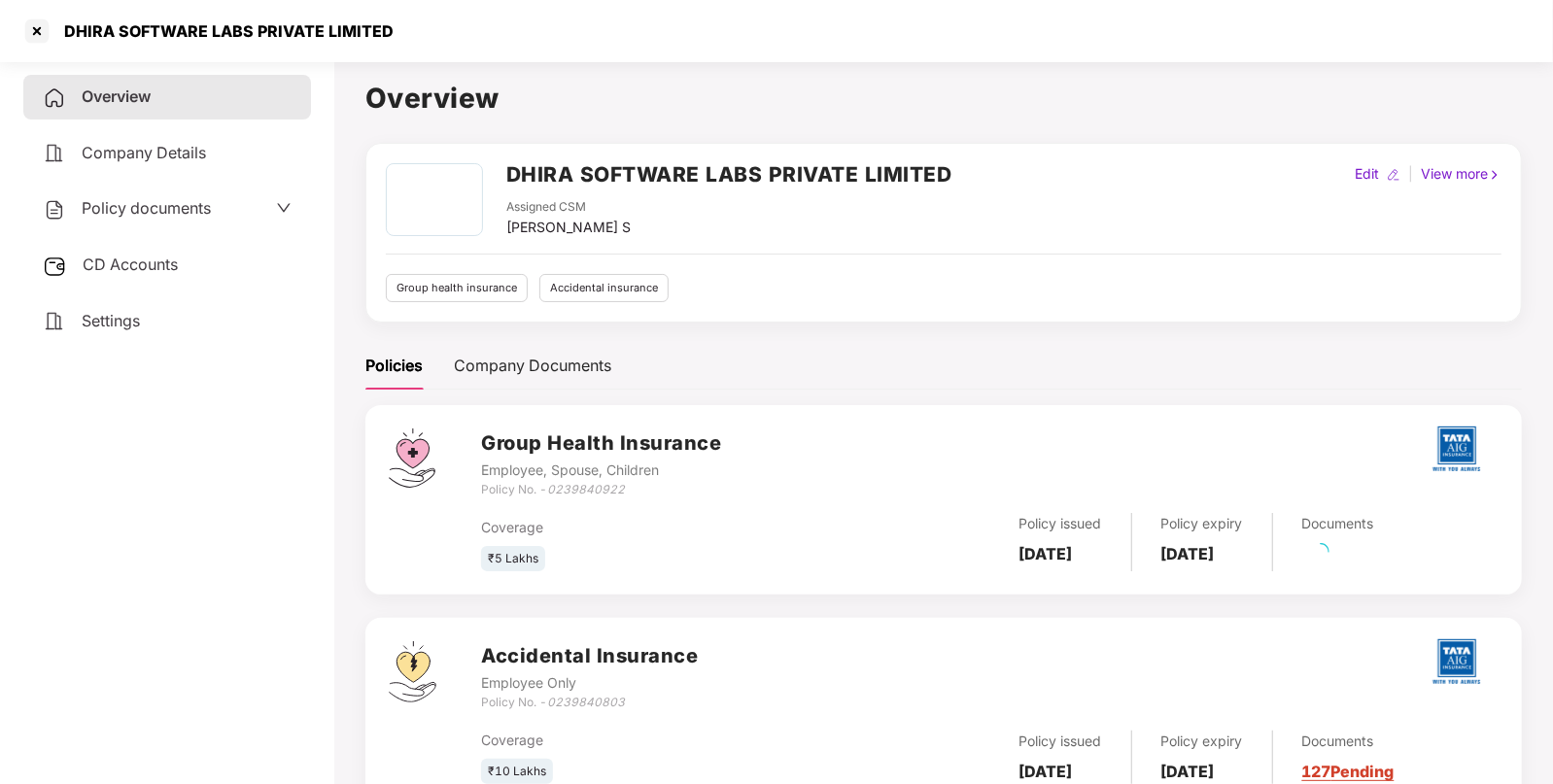
click at [185, 258] on div "CD Accounts" at bounding box center [167, 265] width 288 height 45
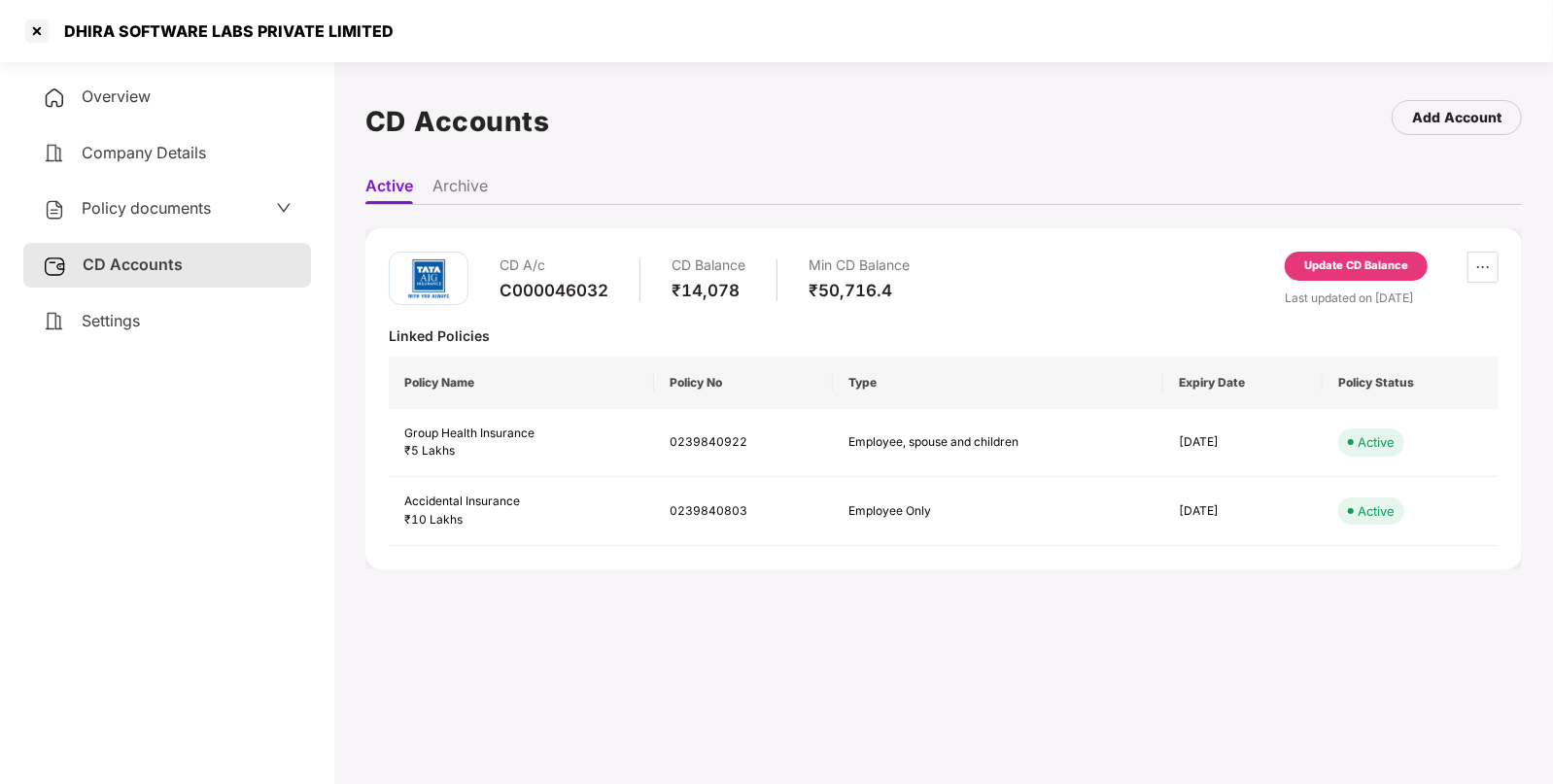
click at [1425, 256] on div "Update CD Balance" at bounding box center [1356, 270] width 143 height 37
click at [1353, 275] on div "Update CD Balance" at bounding box center [1356, 266] width 143 height 29
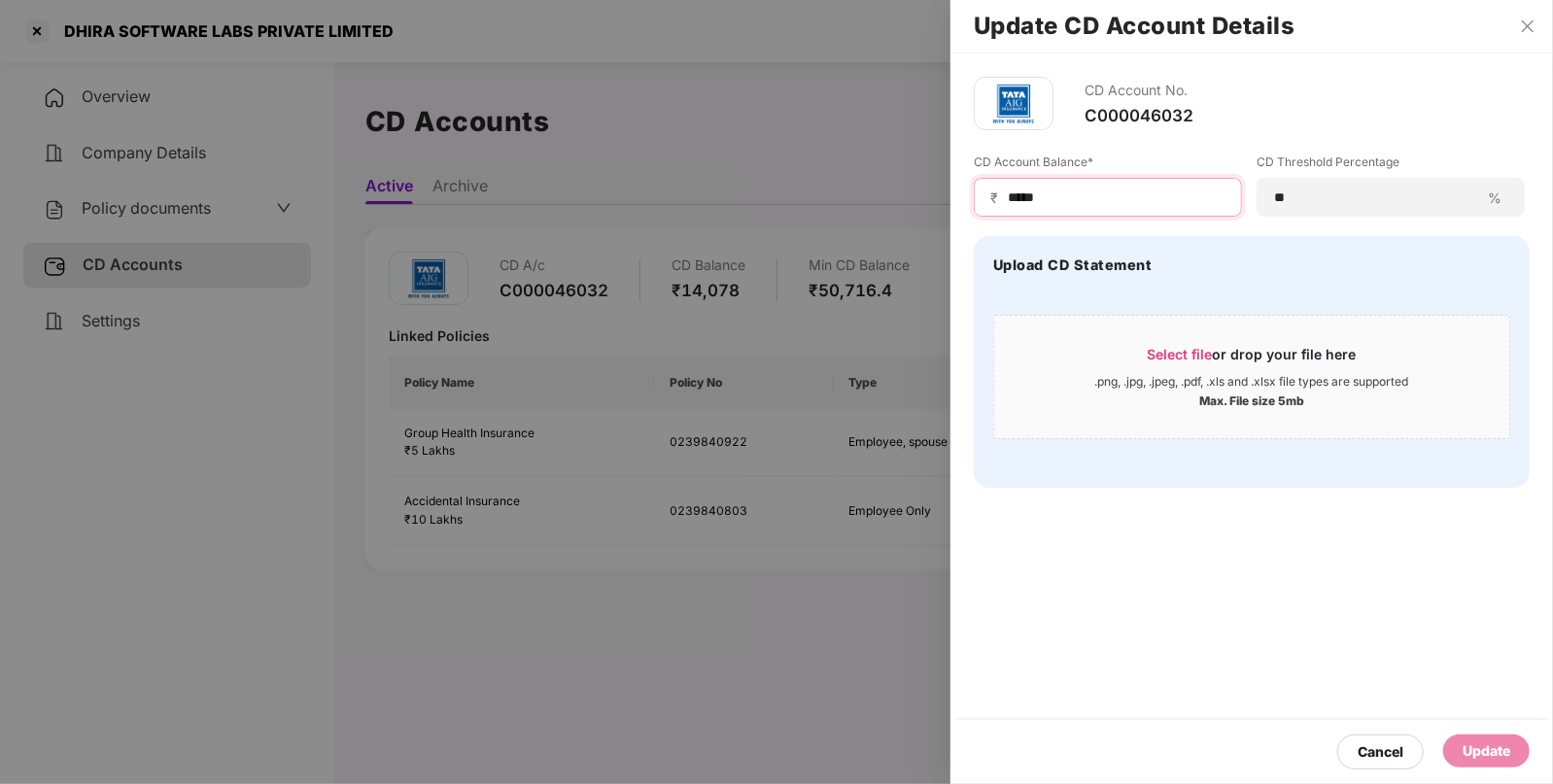
click at [1068, 193] on input "*****" at bounding box center [1116, 197] width 220 height 21
type input "****"
click at [1489, 752] on div "Update" at bounding box center [1486, 751] width 48 height 22
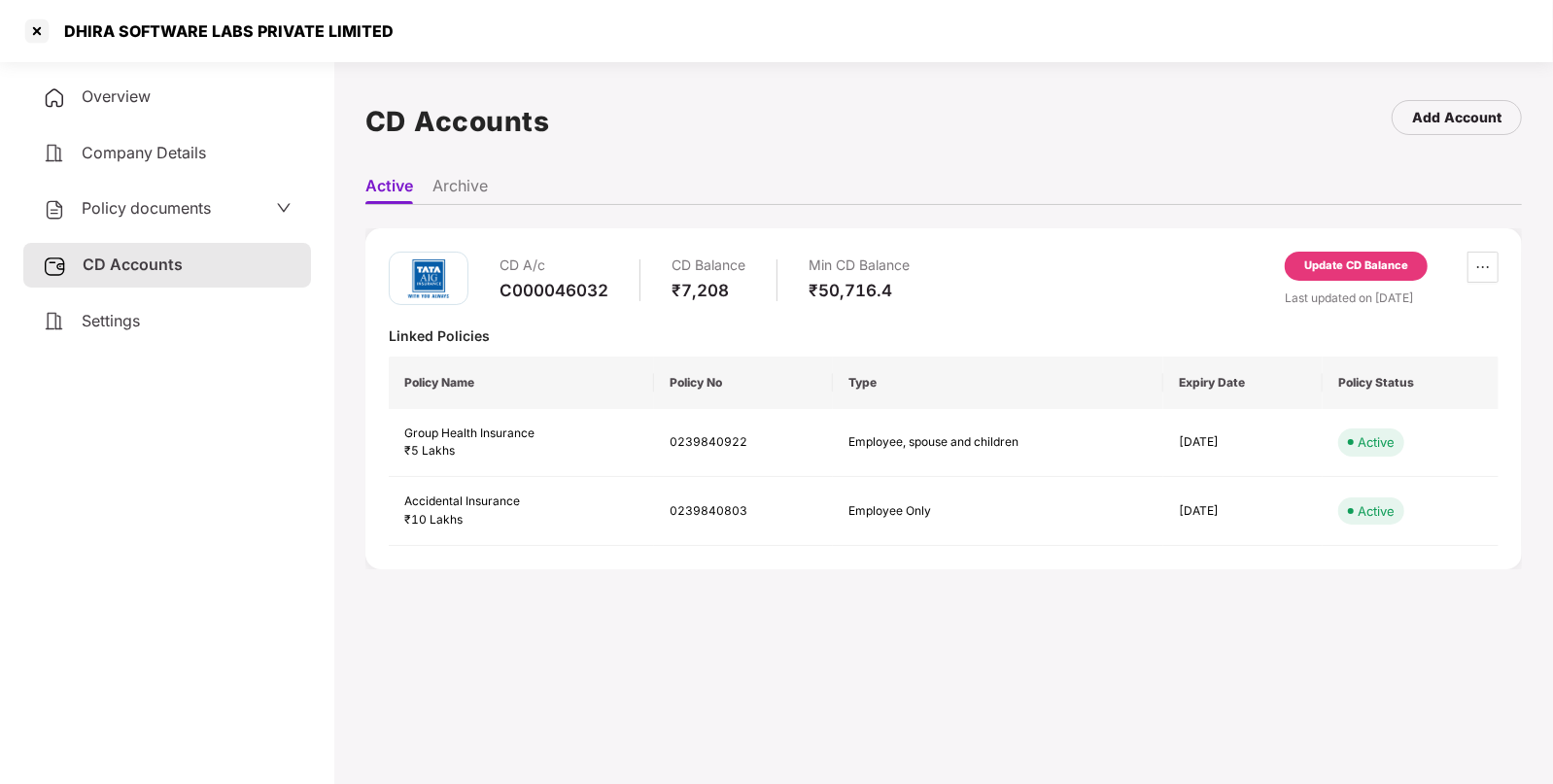
click at [145, 218] on span "Policy documents" at bounding box center [146, 208] width 129 height 20
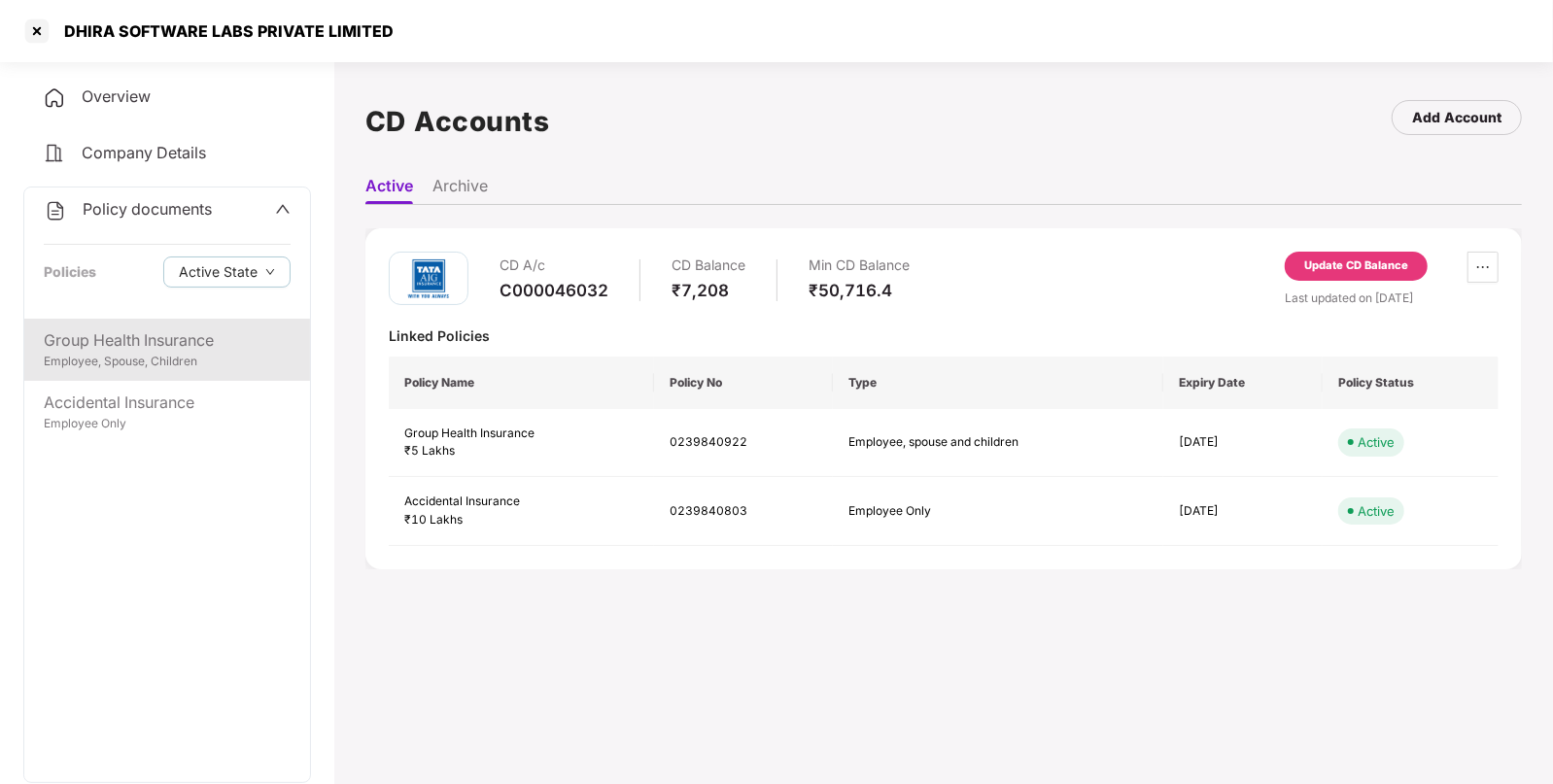
click at [156, 366] on div "Employee, Spouse, Children" at bounding box center [167, 362] width 246 height 19
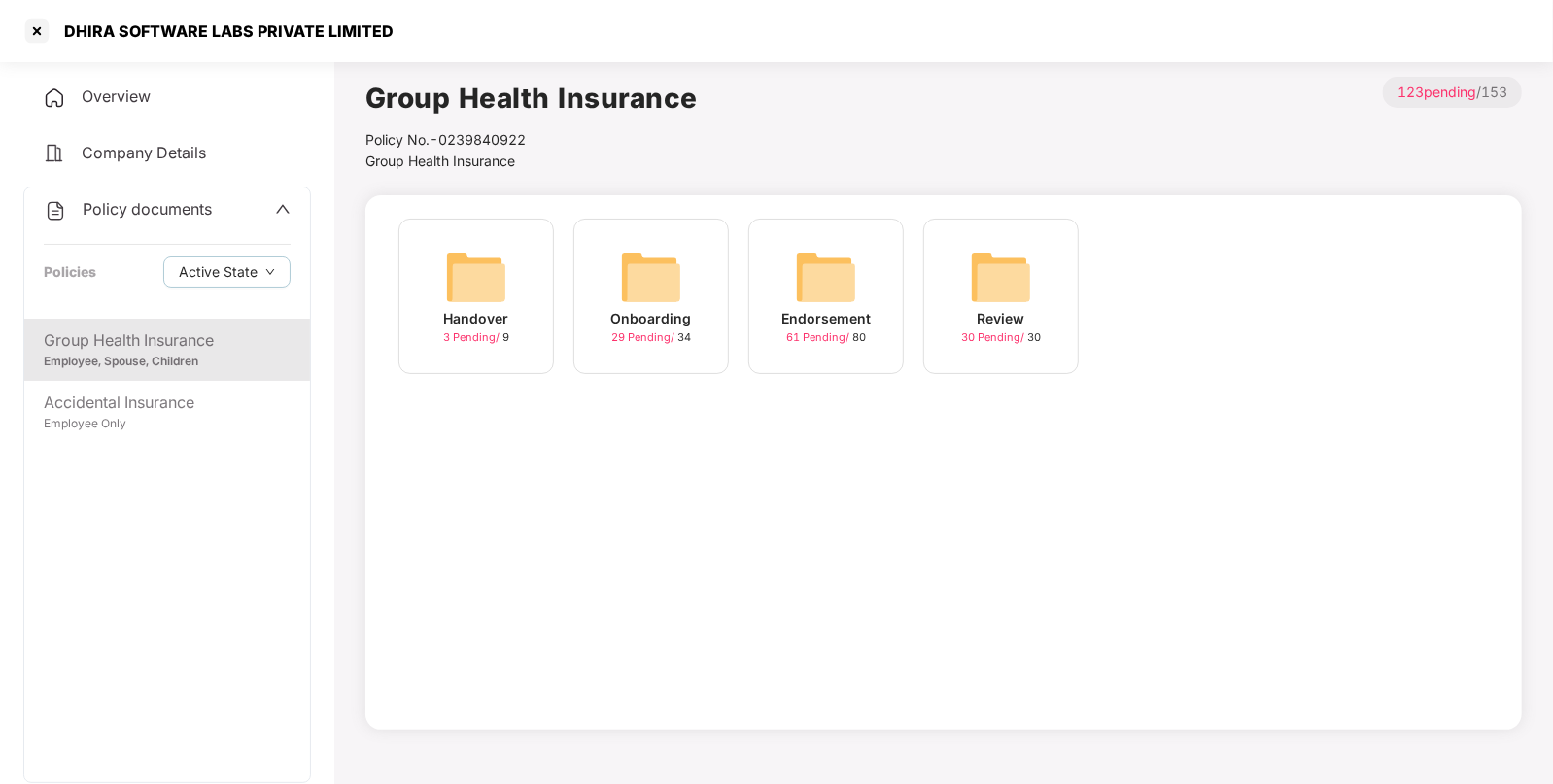
click at [846, 272] on img at bounding box center [826, 277] width 63 height 63
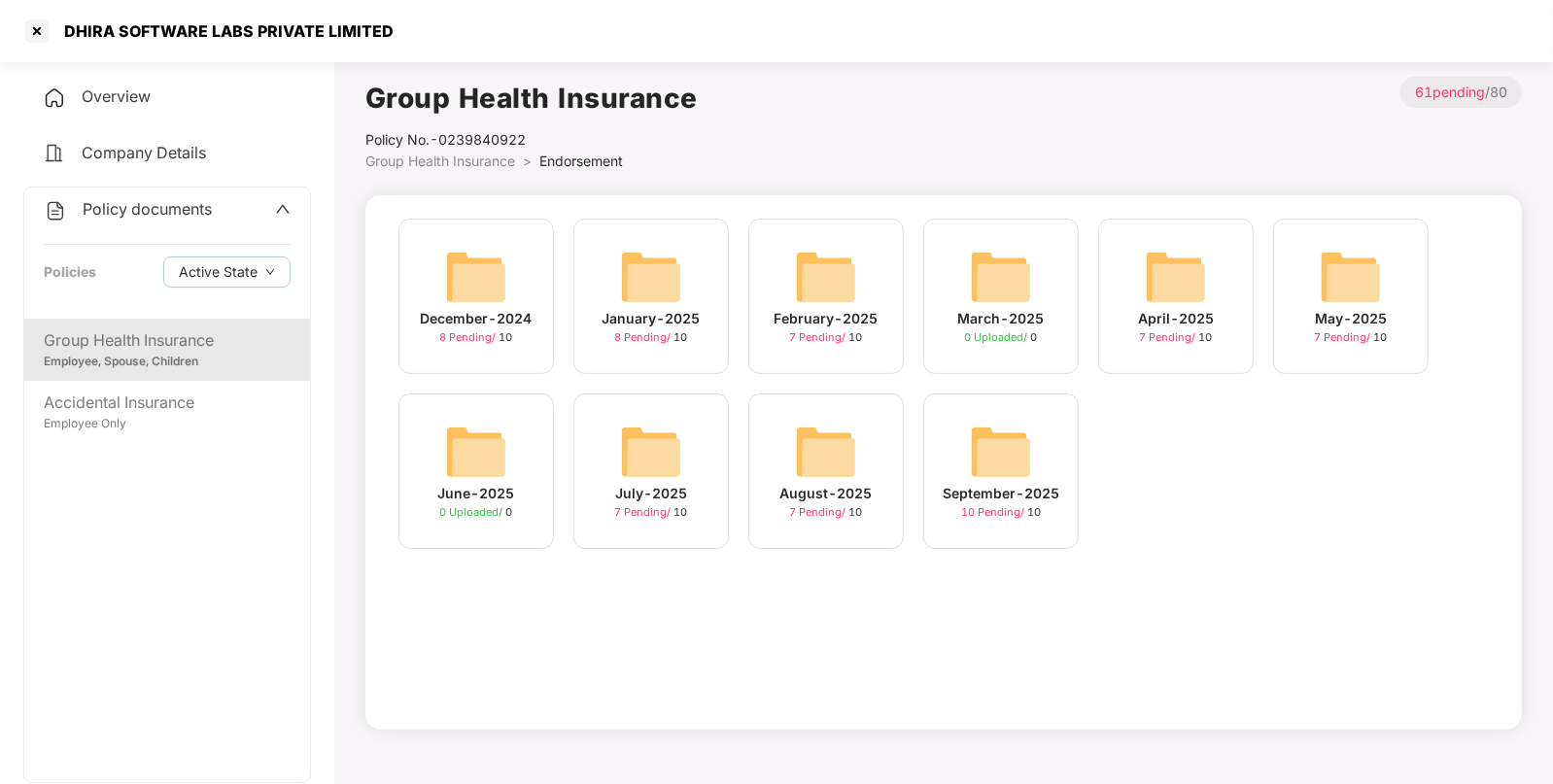
click at [980, 444] on img at bounding box center [1001, 452] width 63 height 63
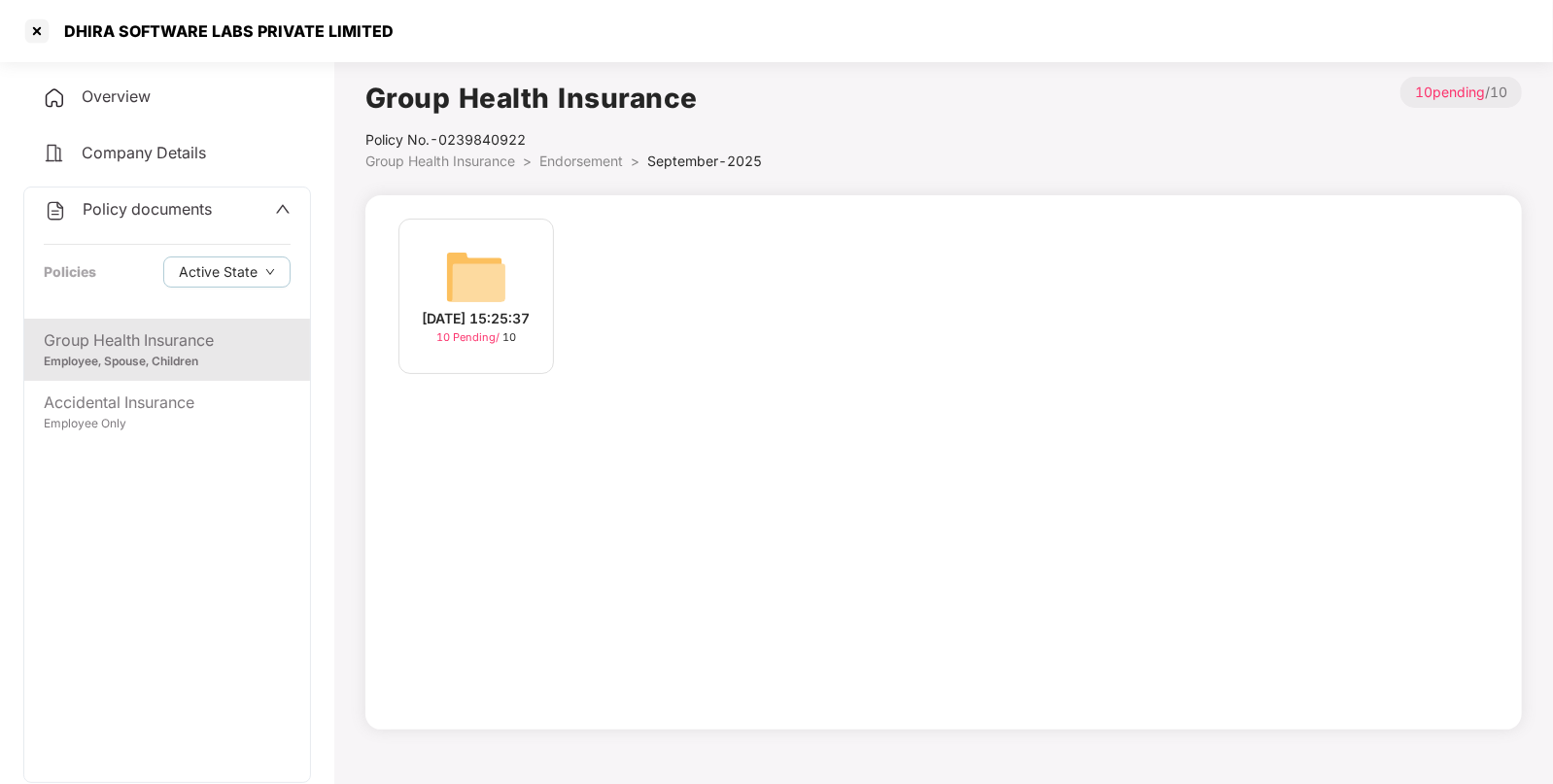
click at [484, 276] on img at bounding box center [476, 277] width 63 height 63
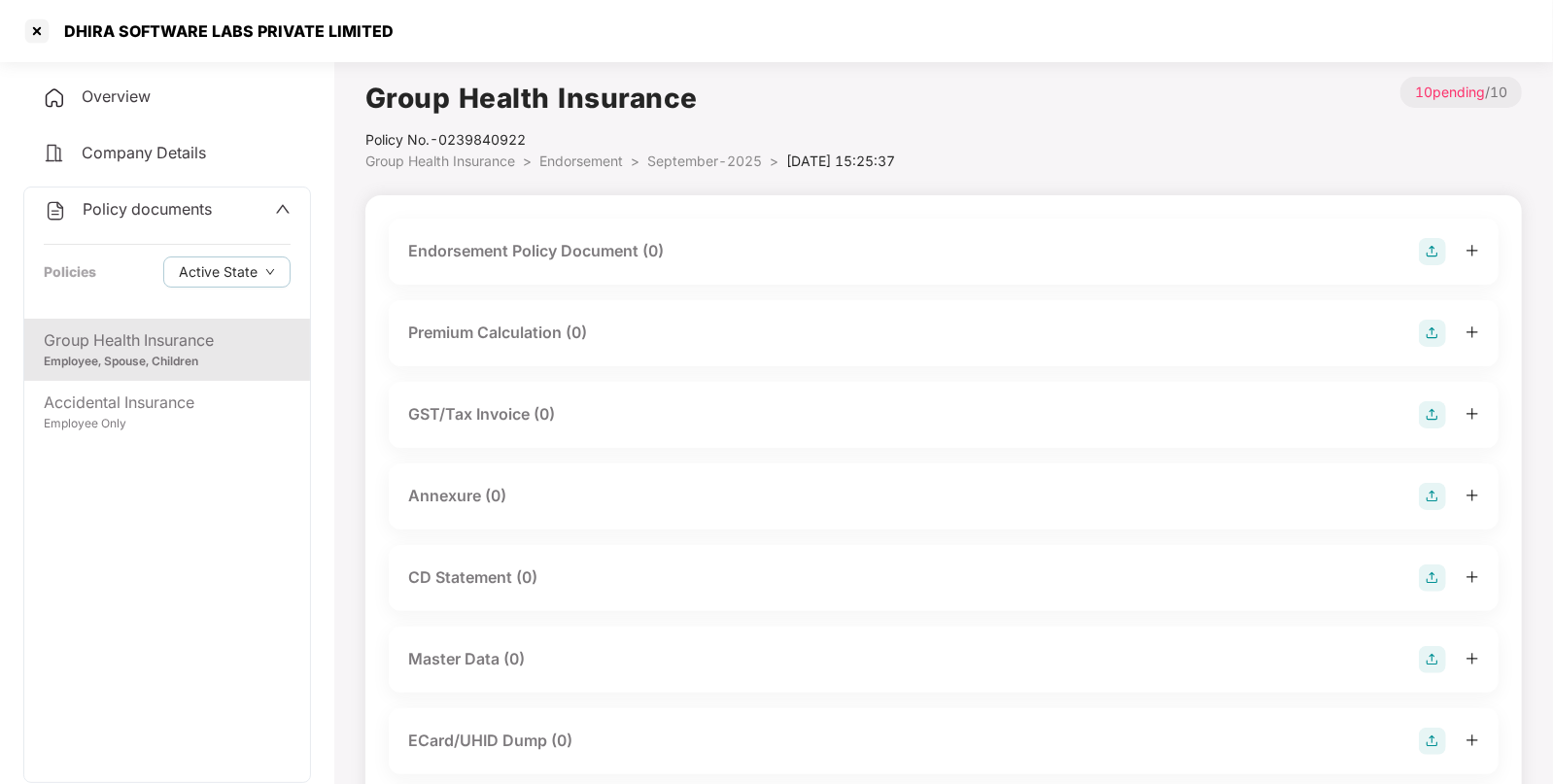
click at [1421, 246] on img at bounding box center [1433, 251] width 27 height 27
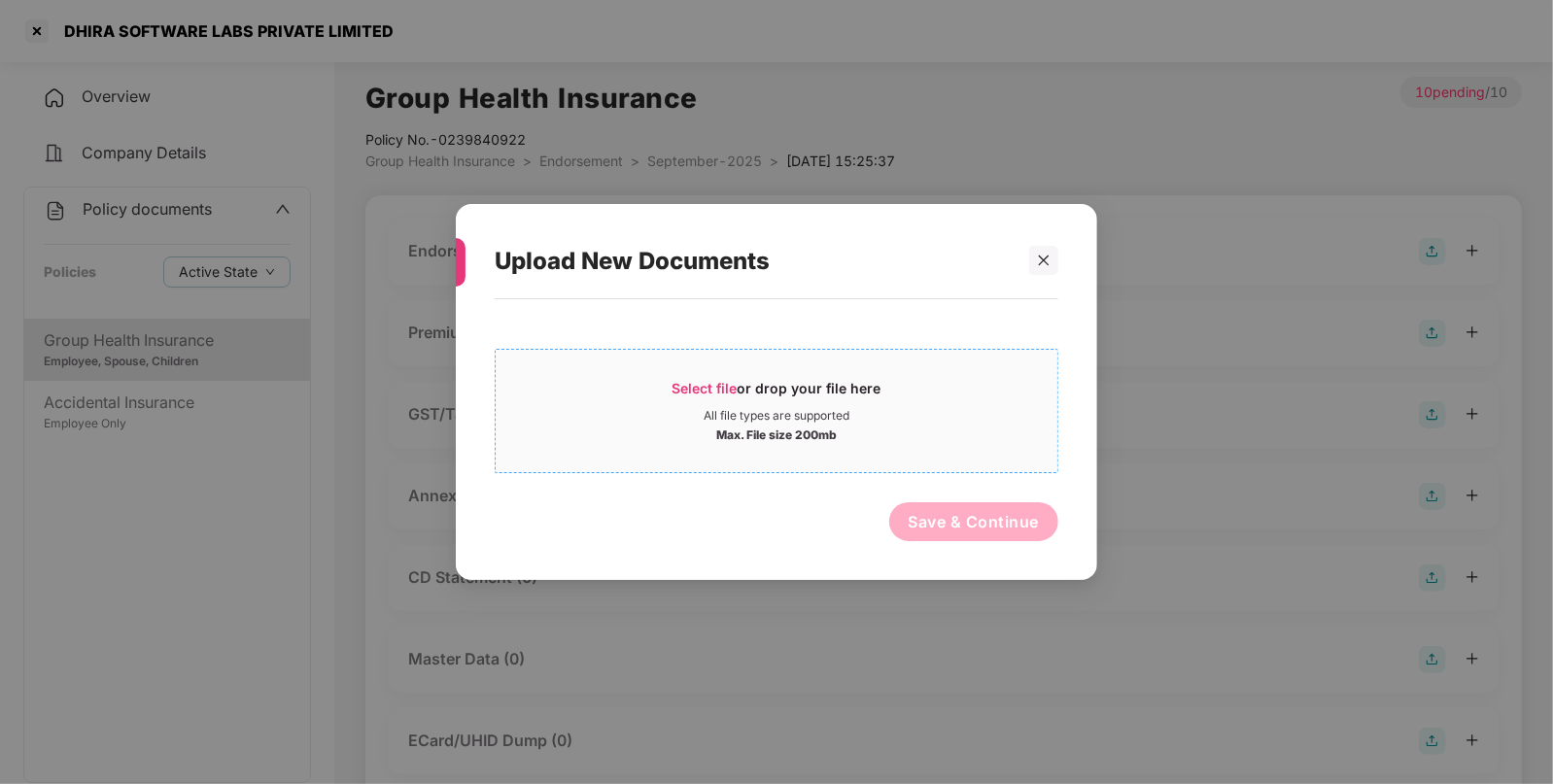
click at [695, 381] on span "Select file" at bounding box center [705, 388] width 66 height 17
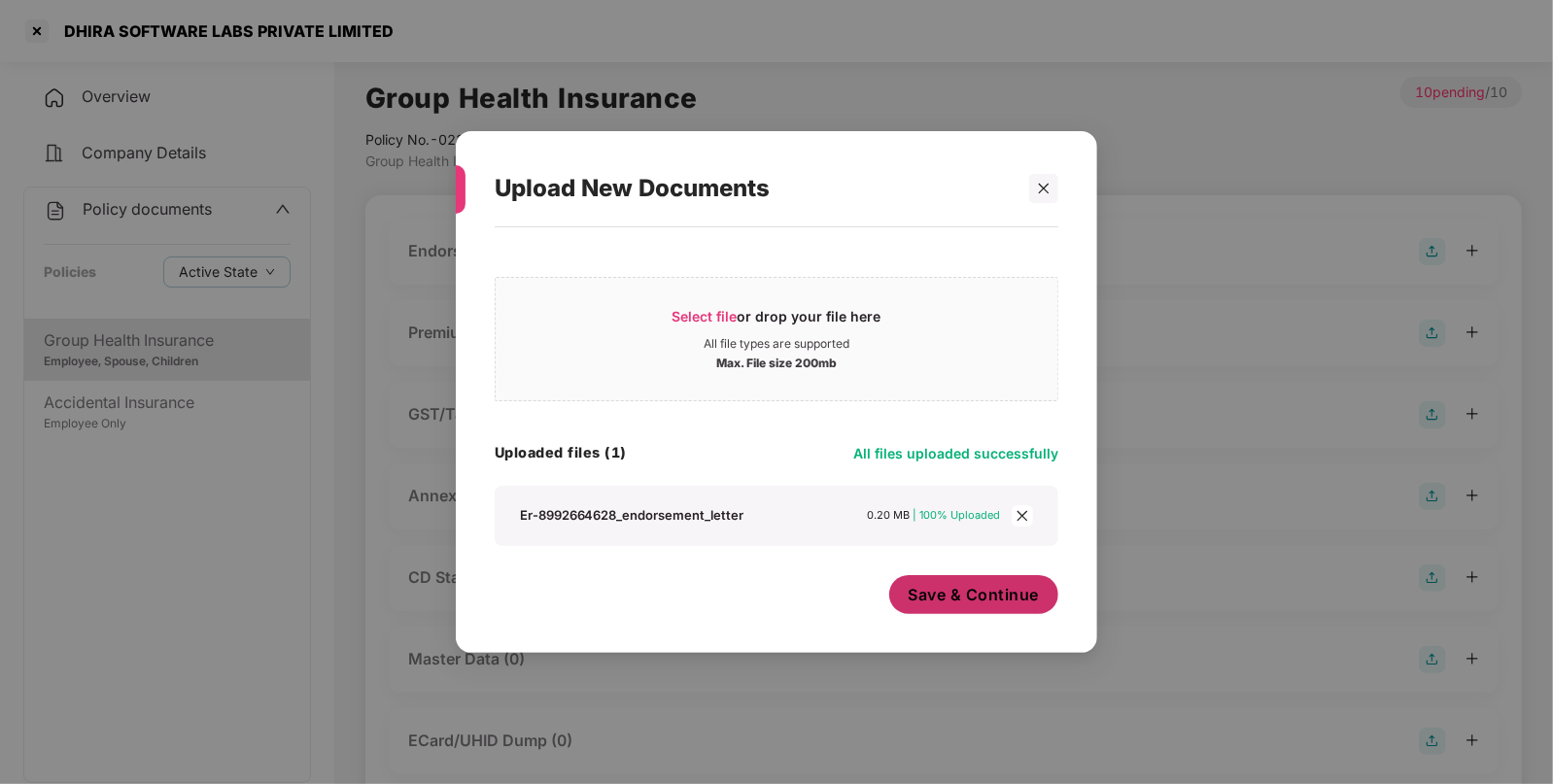
click at [967, 577] on button "Save & Continue" at bounding box center [974, 594] width 170 height 39
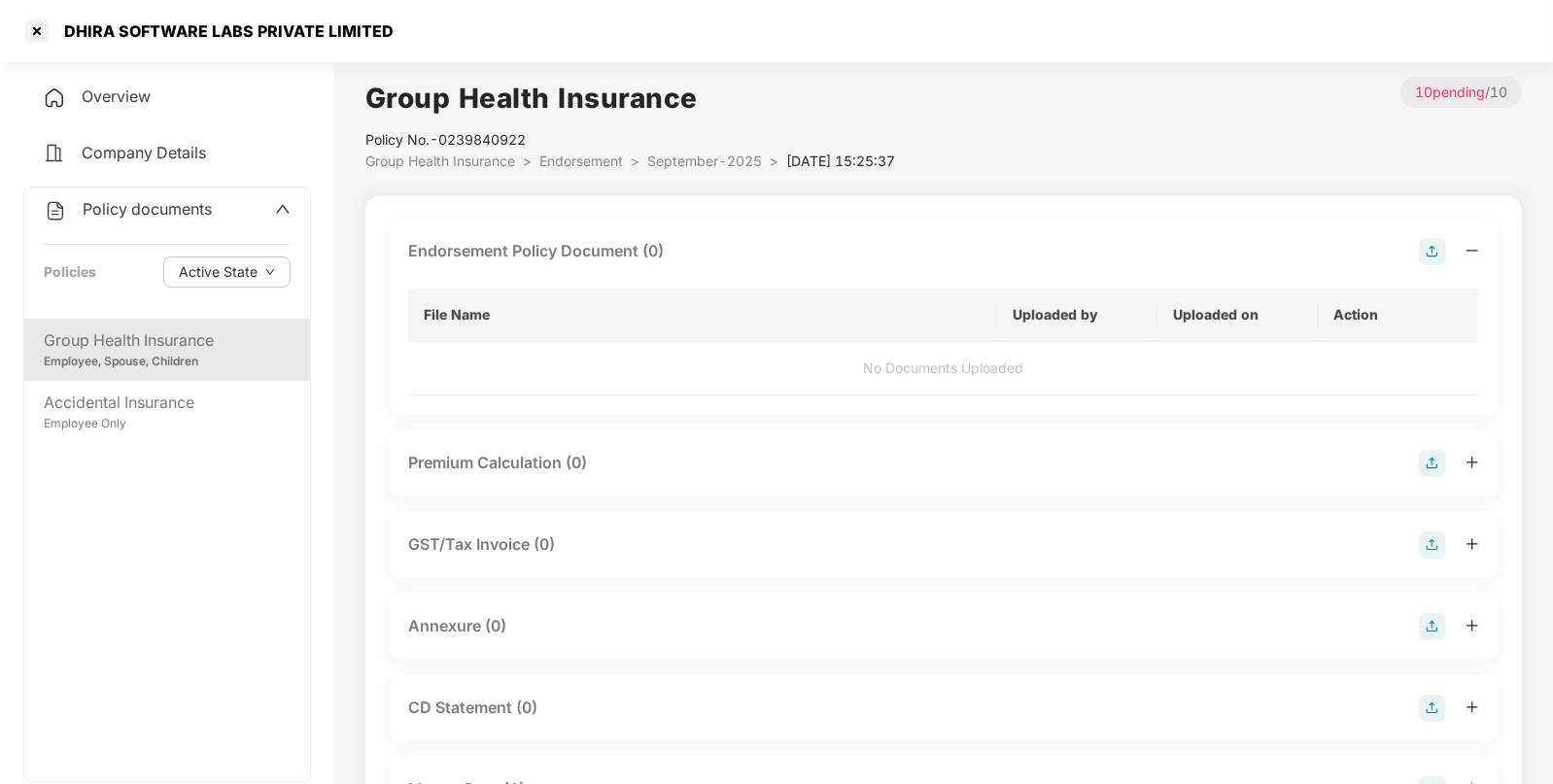
scroll to position [189, 0]
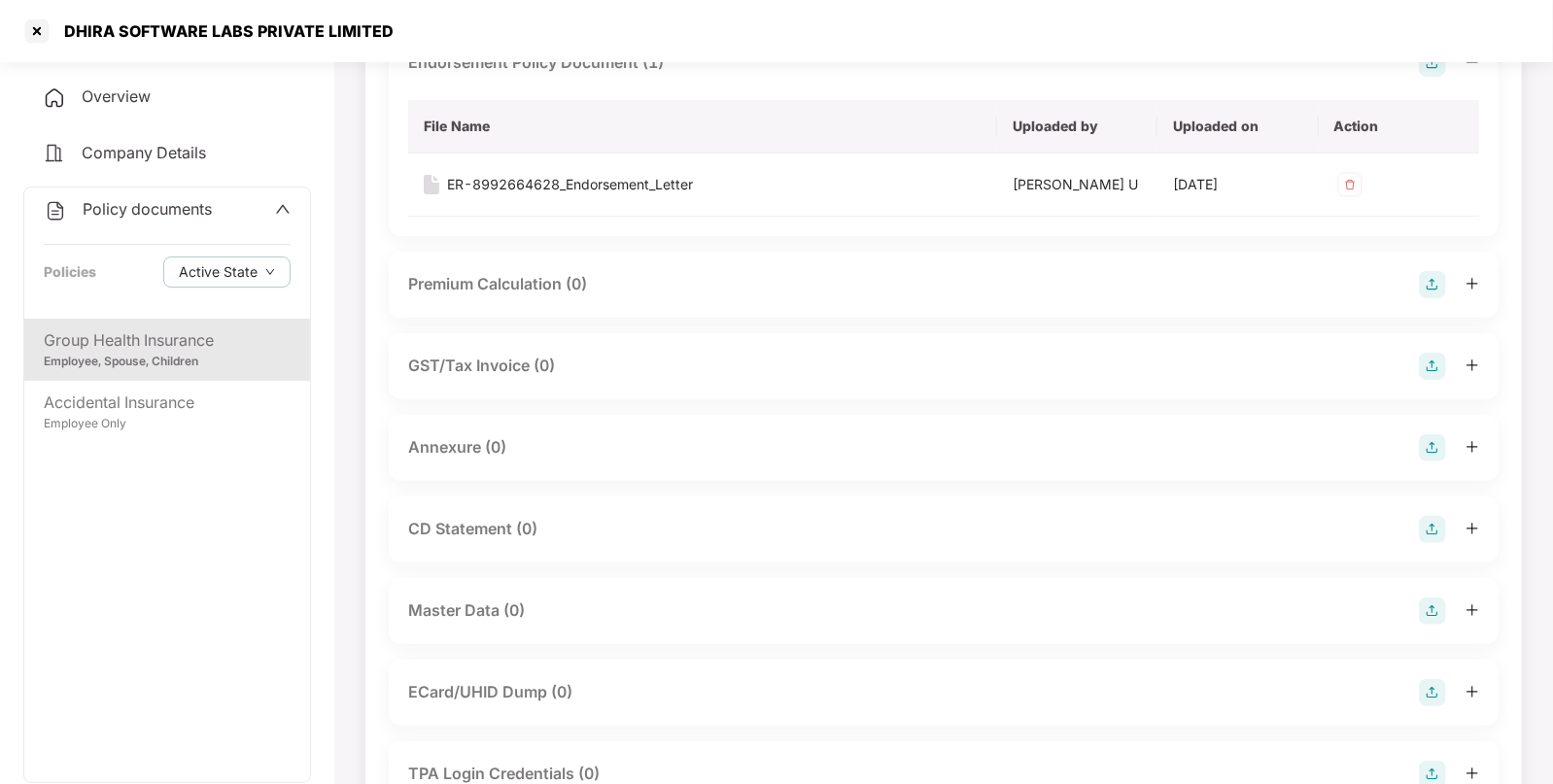
click at [1438, 443] on img at bounding box center [1433, 448] width 27 height 27
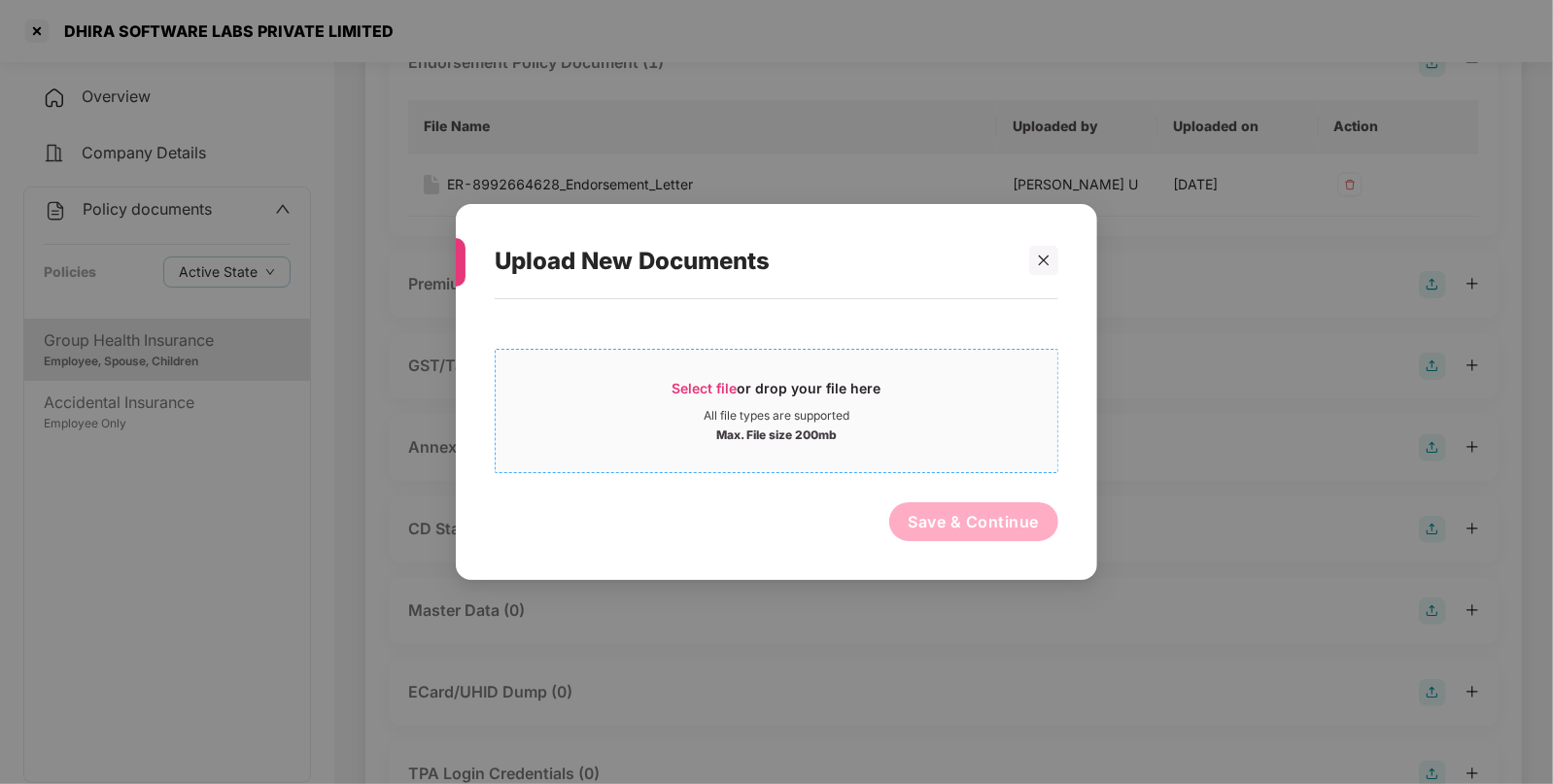
click at [696, 383] on span "Select file" at bounding box center [705, 388] width 66 height 17
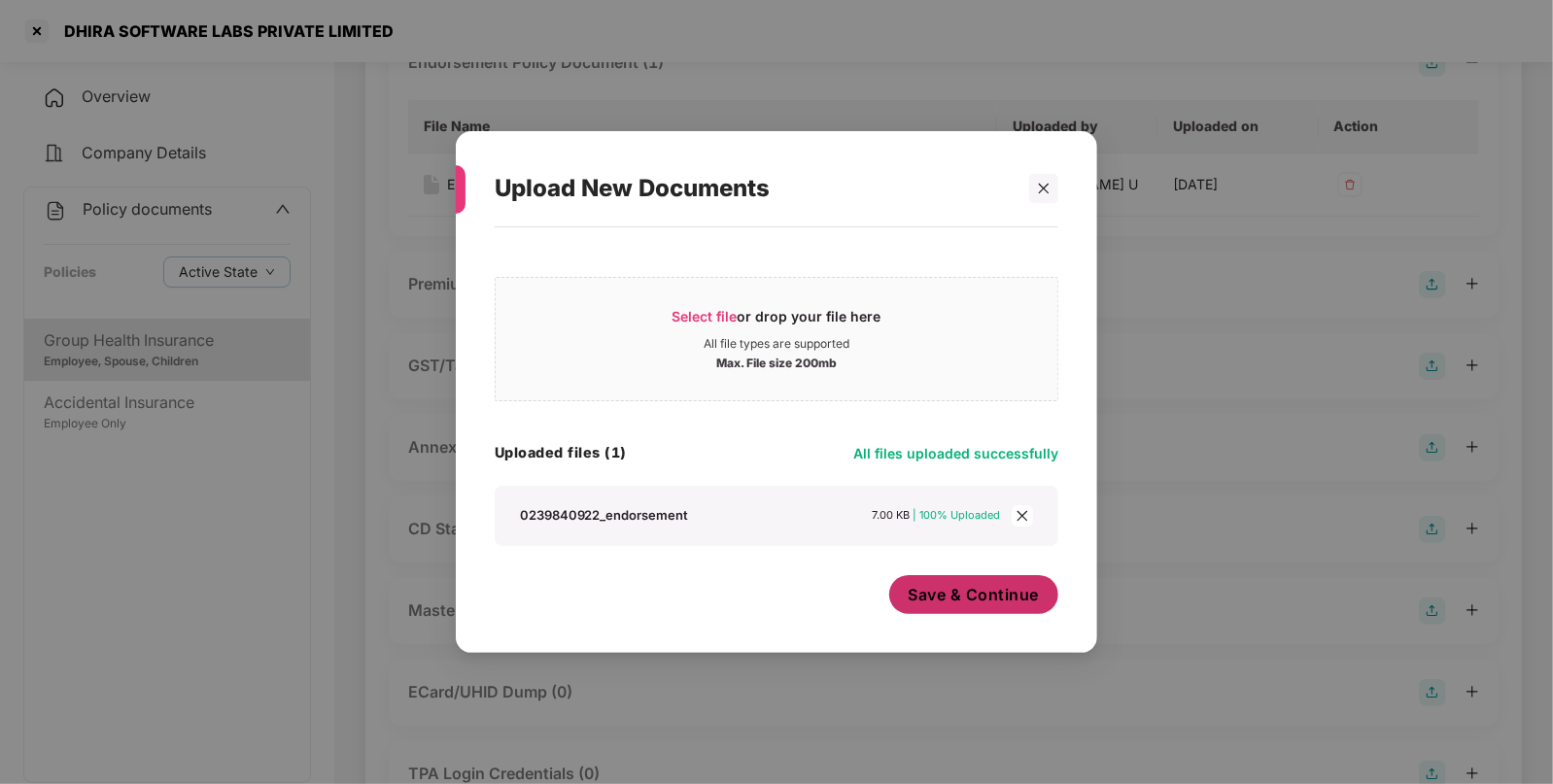
click at [946, 590] on span "Save & Continue" at bounding box center [974, 594] width 131 height 22
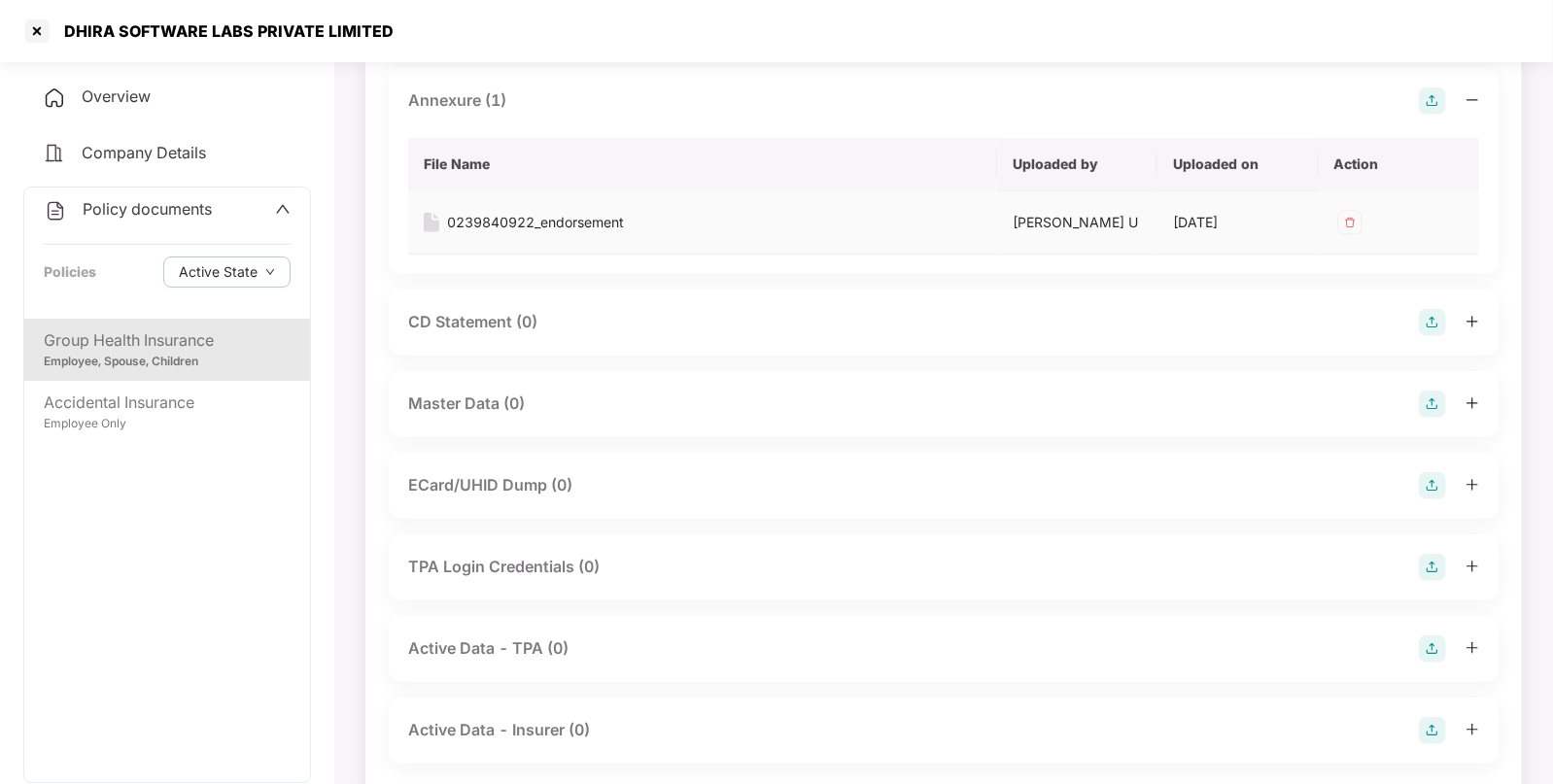
scroll to position [537, 0]
click at [1428, 394] on img at bounding box center [1433, 403] width 27 height 27
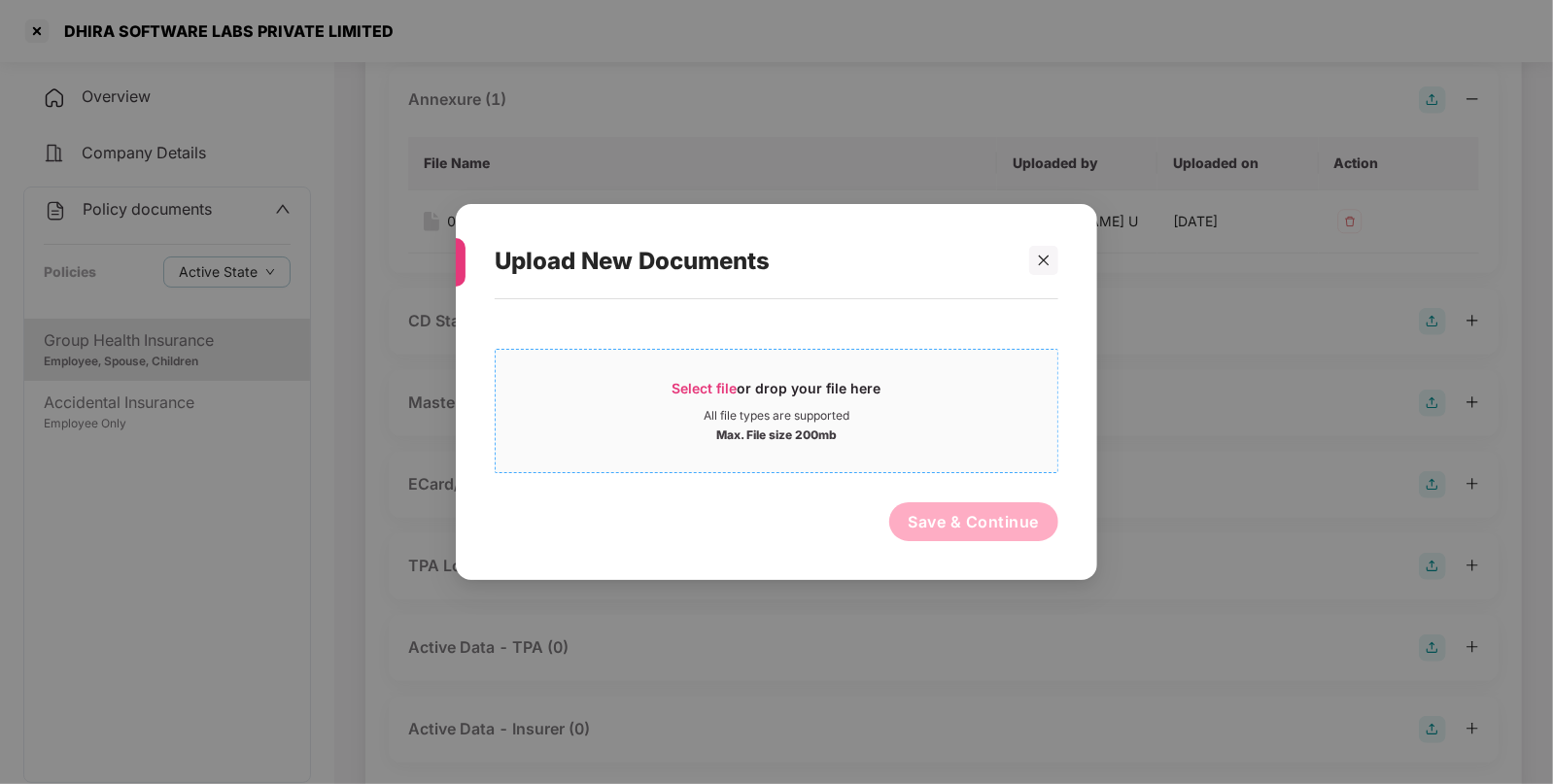
click at [709, 386] on span "Select file" at bounding box center [705, 388] width 66 height 17
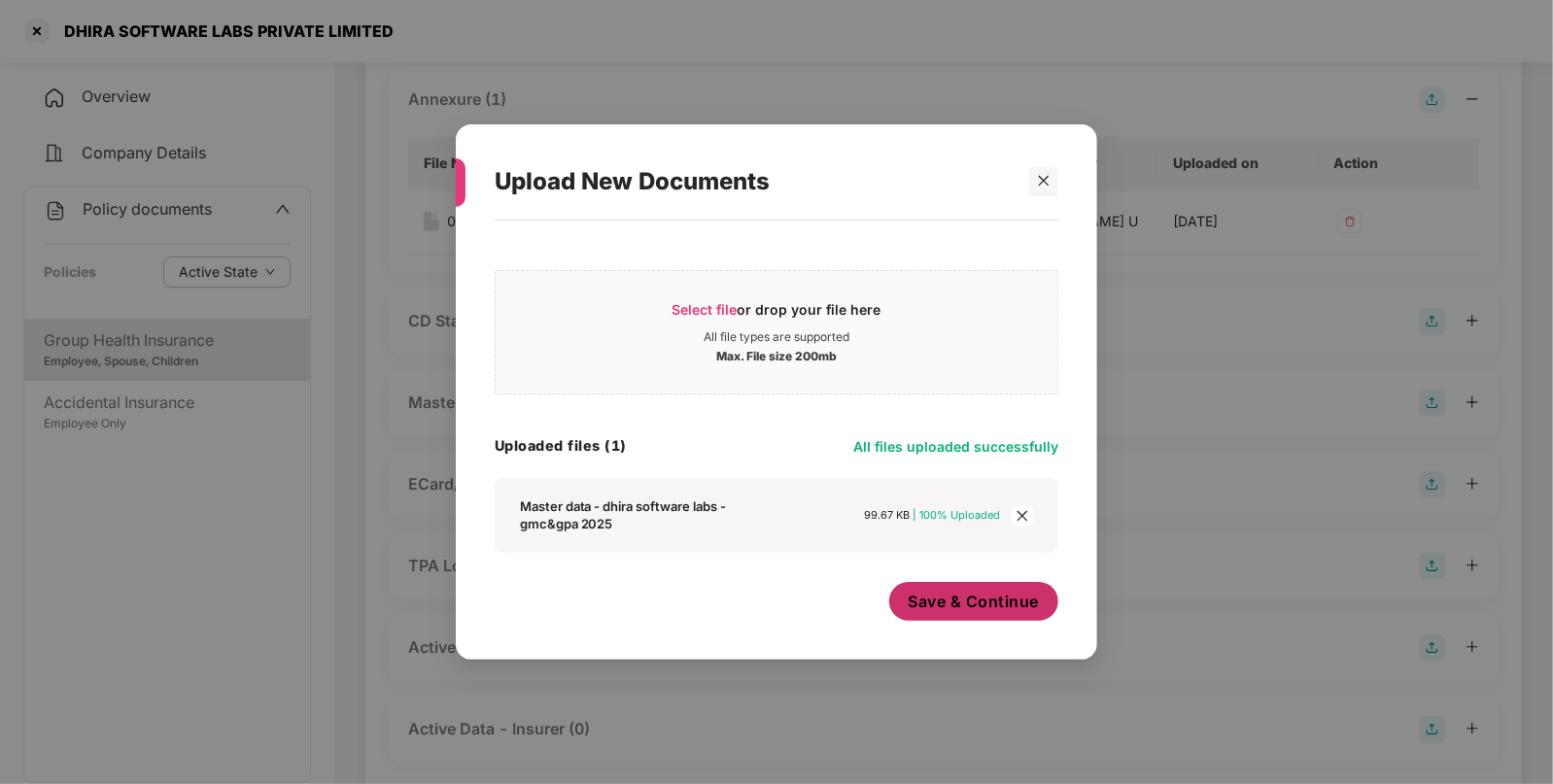
click at [962, 610] on span "Save & Continue" at bounding box center [974, 601] width 131 height 22
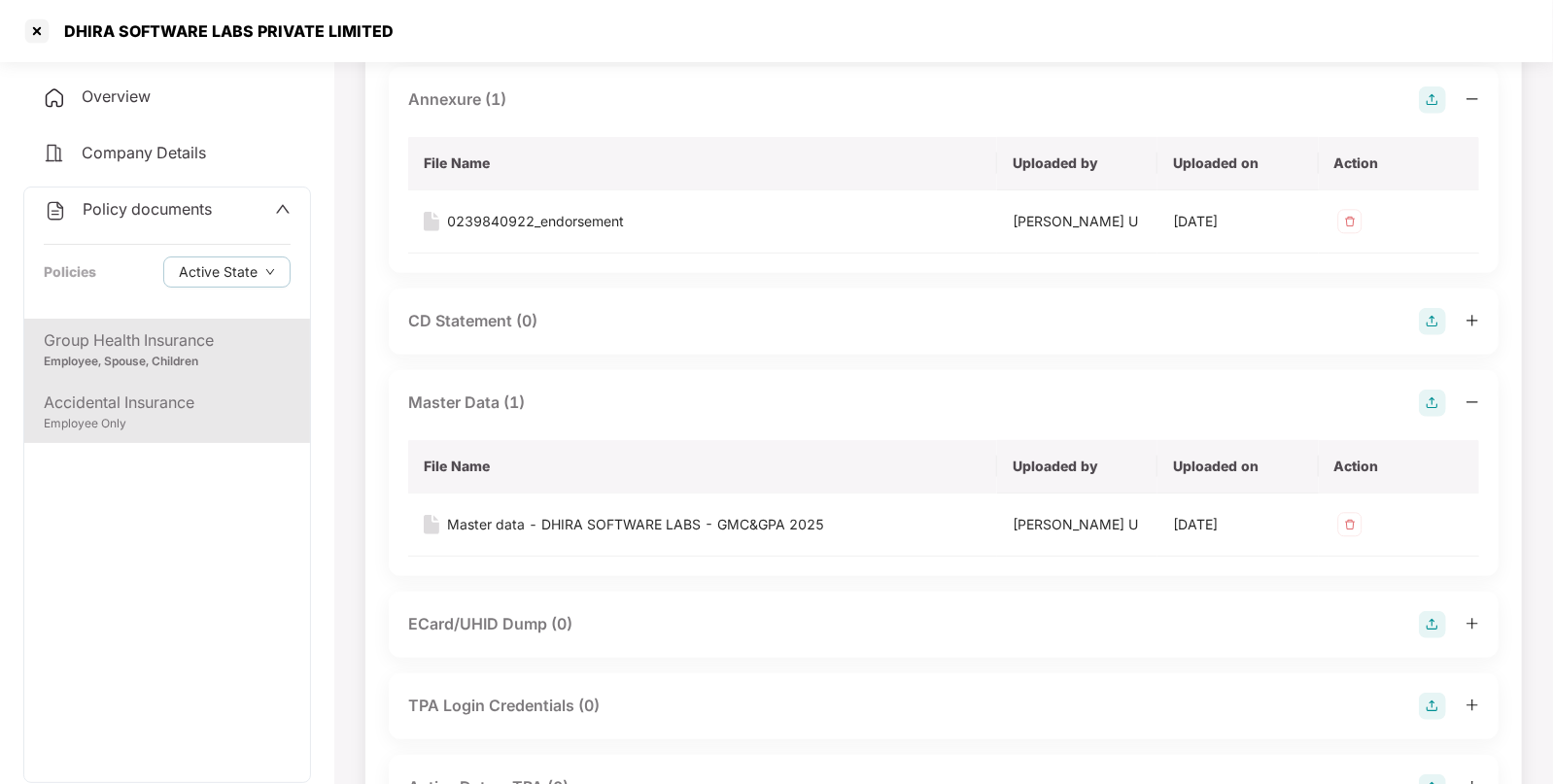
click at [102, 413] on div "Accidental Insurance" at bounding box center [167, 402] width 246 height 24
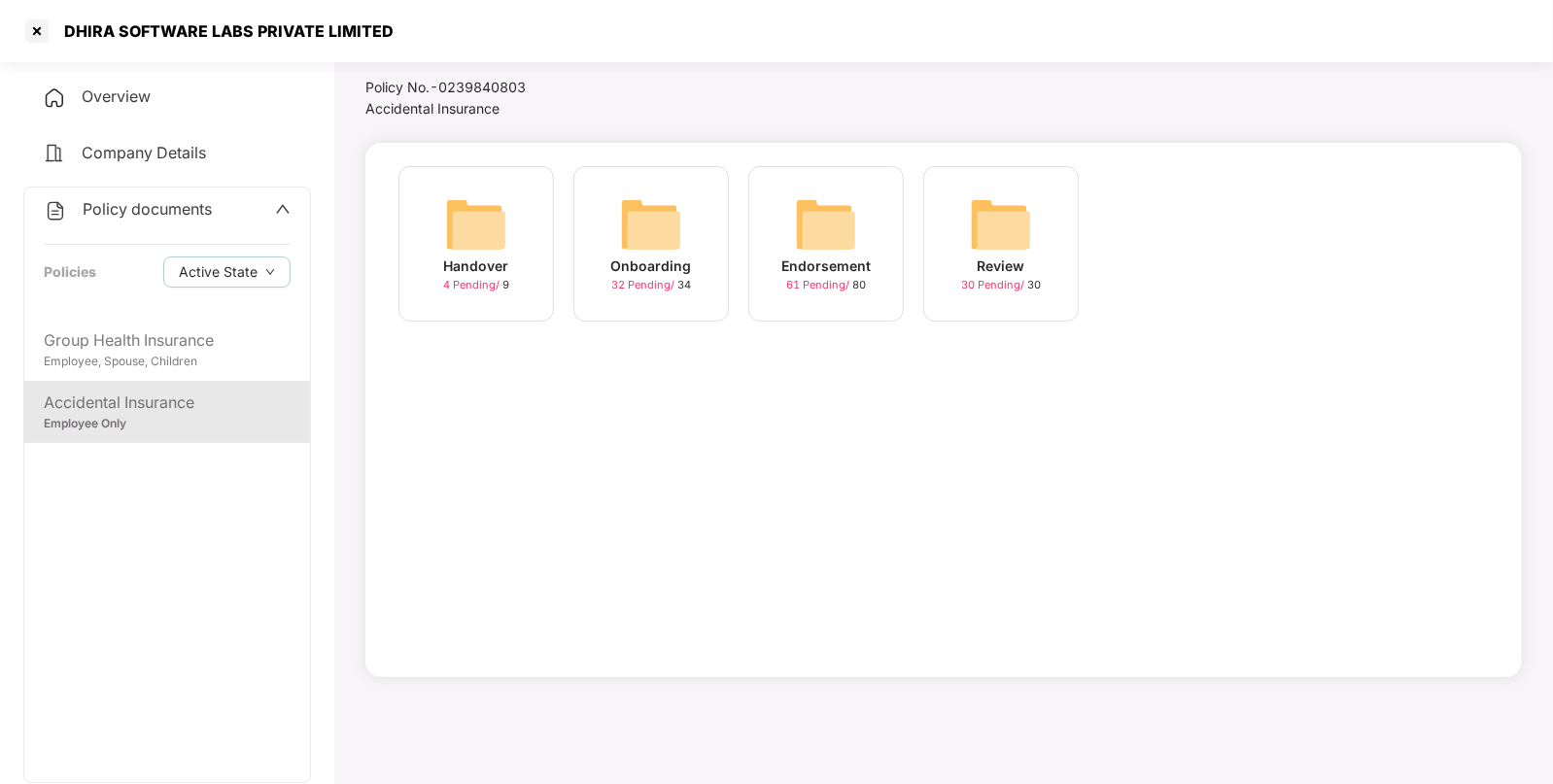
click at [837, 229] on img at bounding box center [826, 225] width 63 height 63
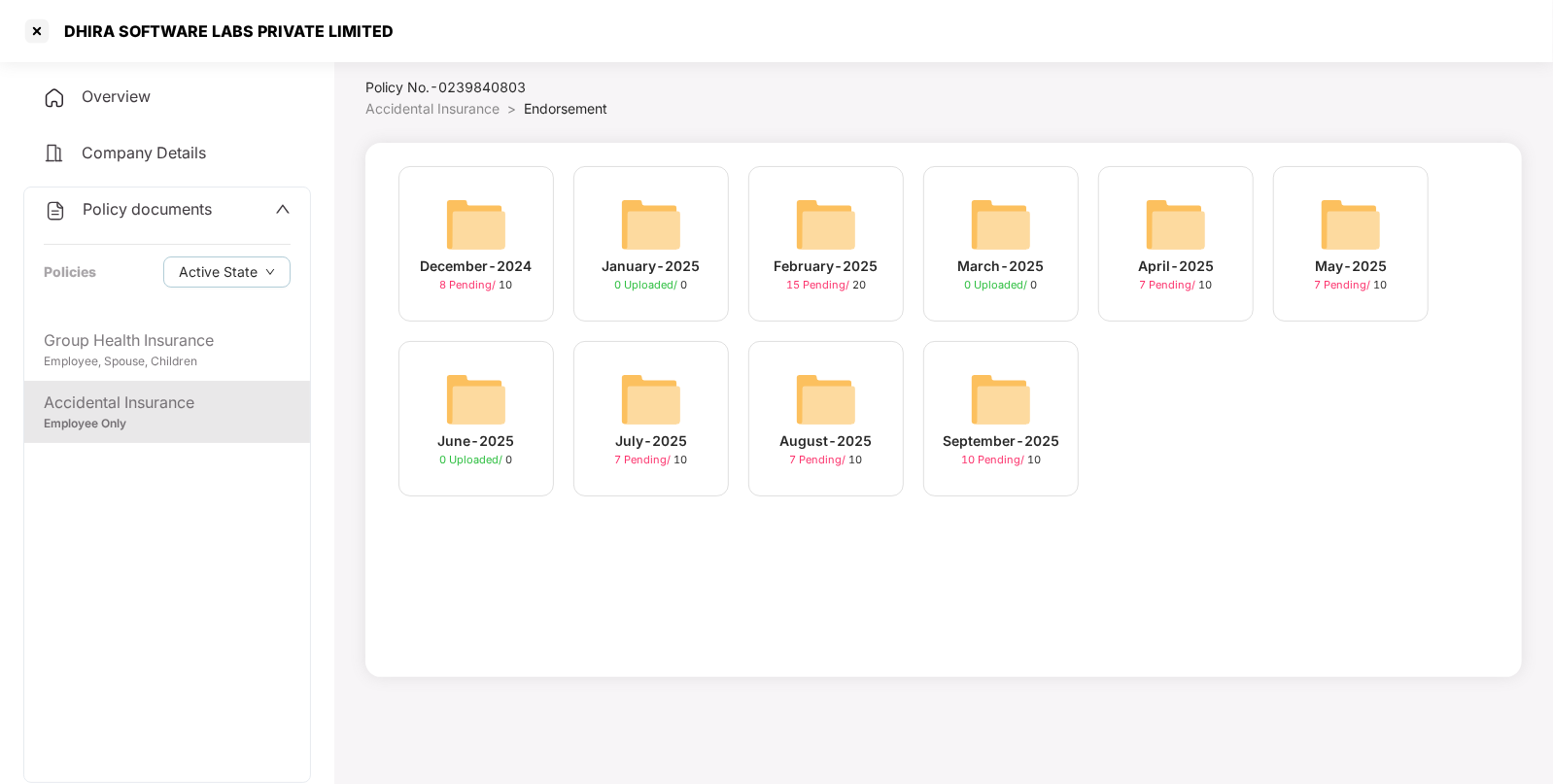
click at [994, 386] on img at bounding box center [1001, 400] width 63 height 63
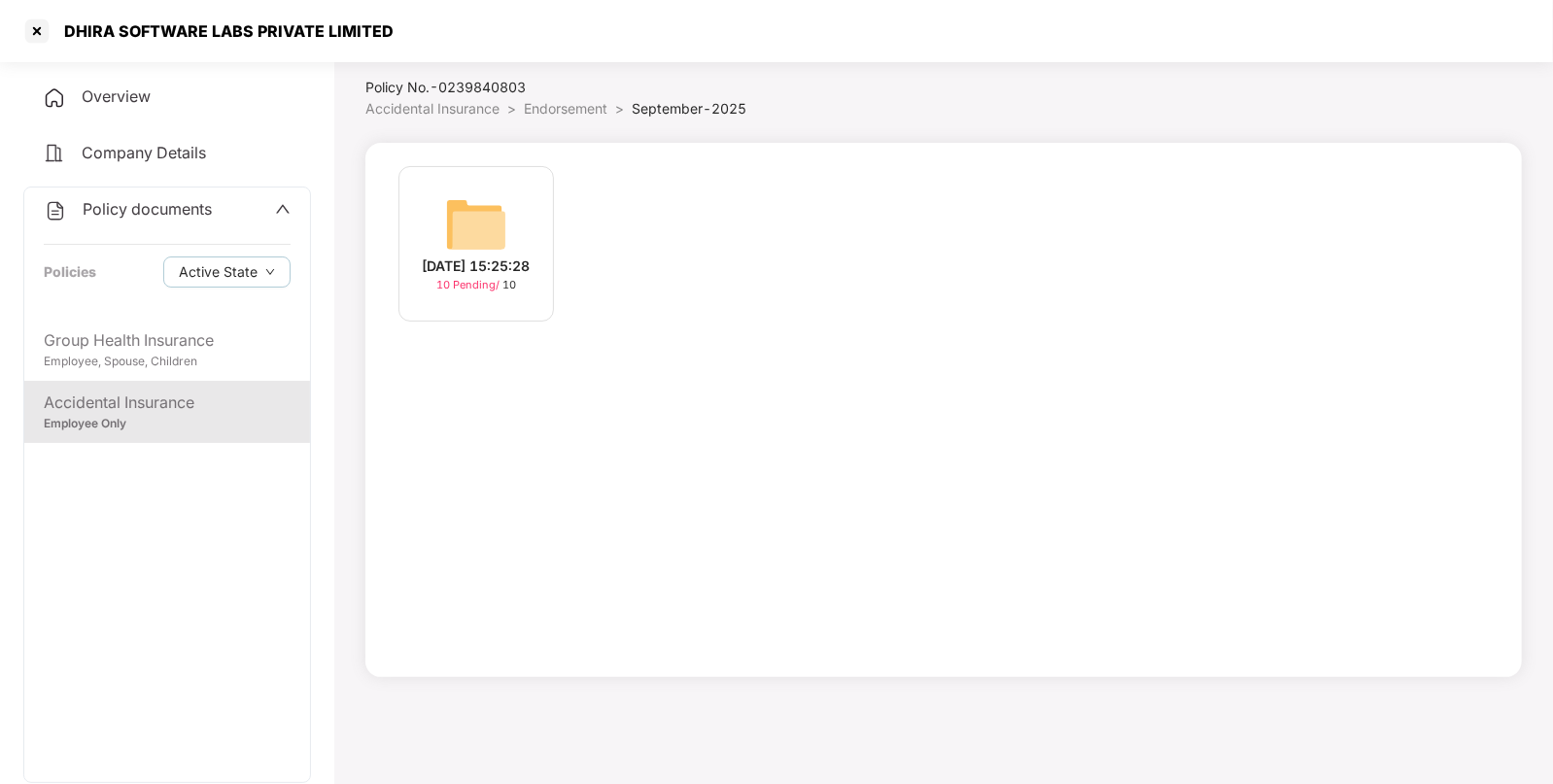
click at [491, 209] on img at bounding box center [476, 225] width 63 height 63
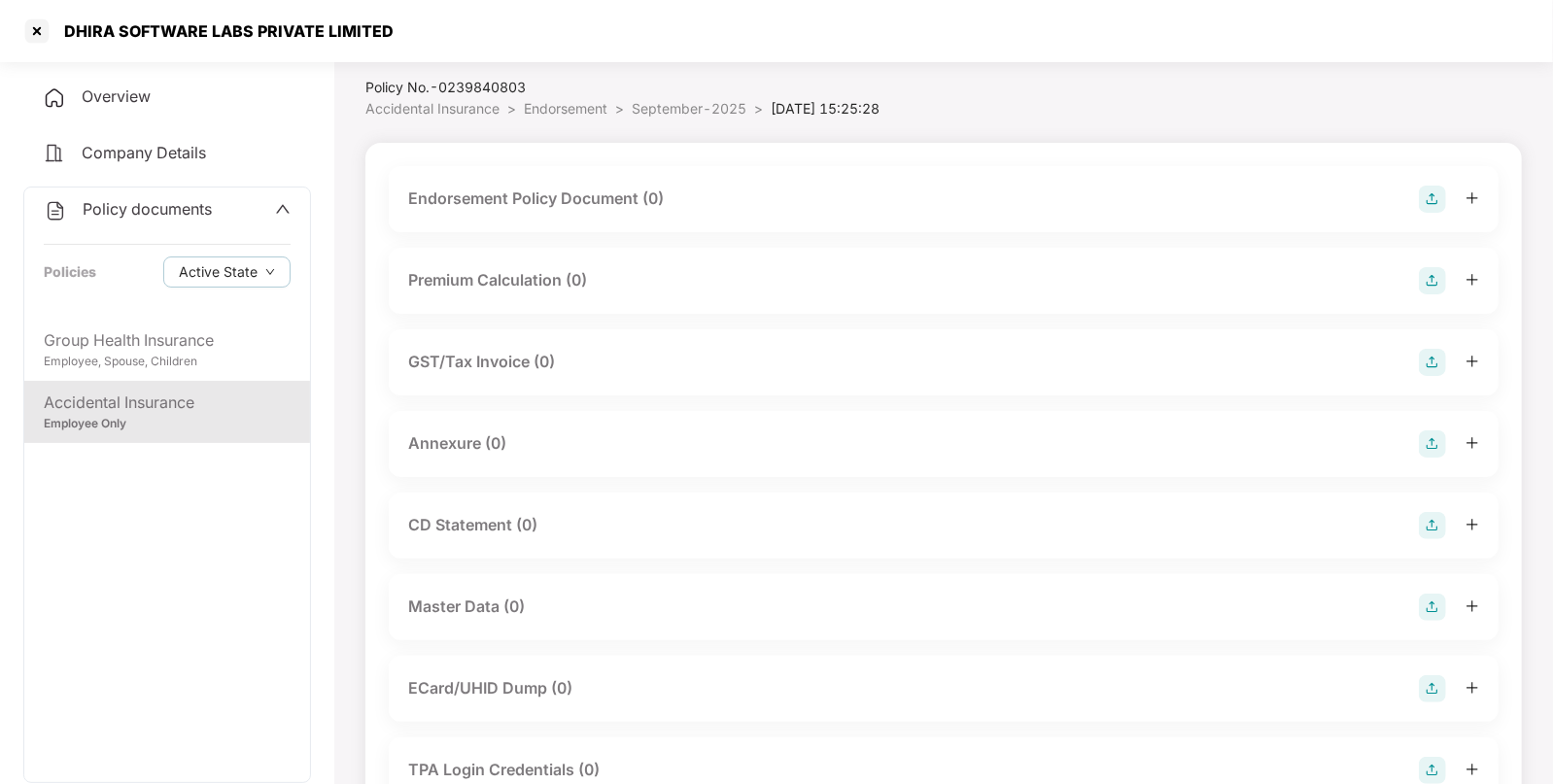
scroll to position [296, 0]
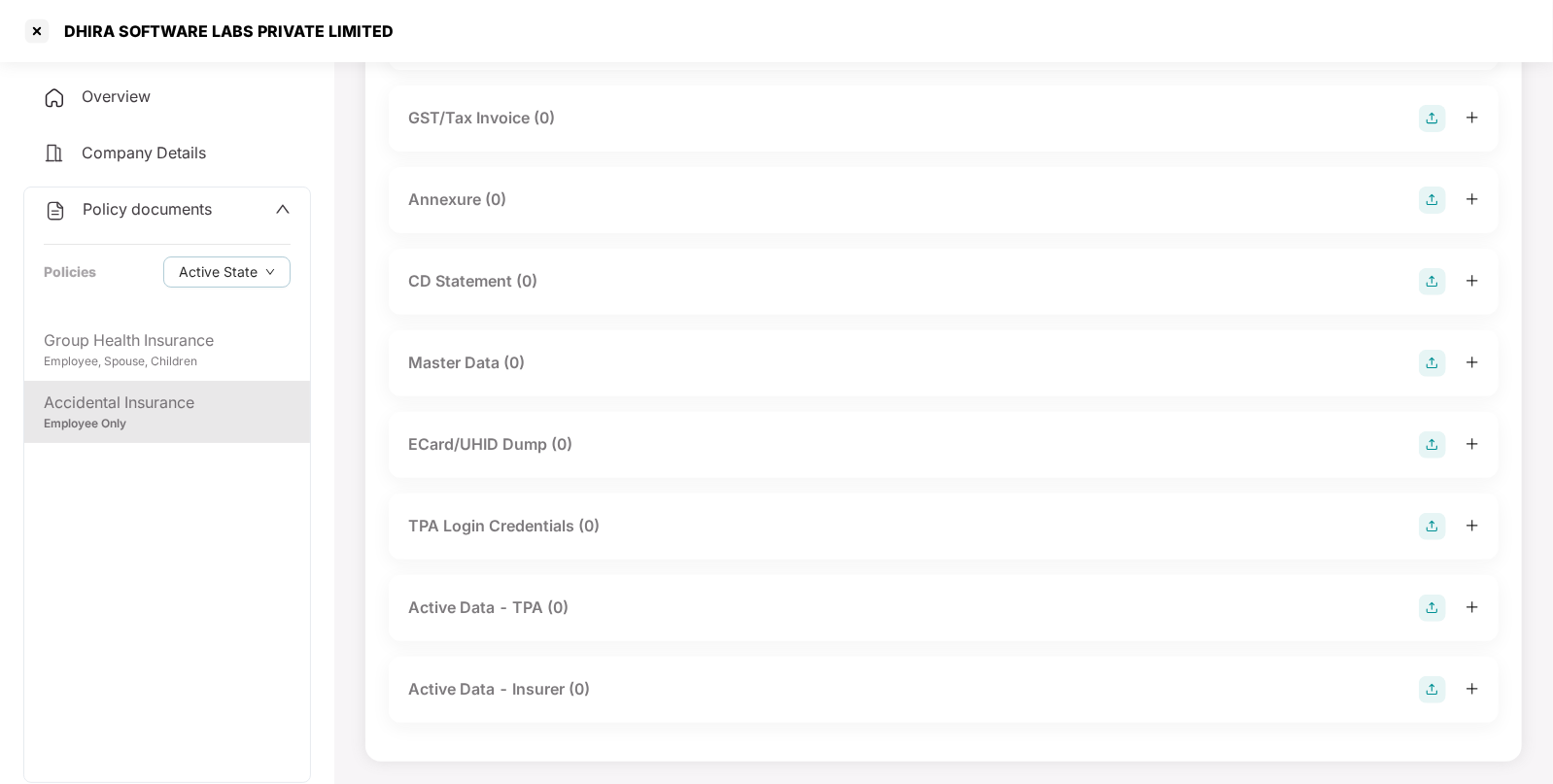
click at [1434, 365] on img at bounding box center [1433, 364] width 27 height 27
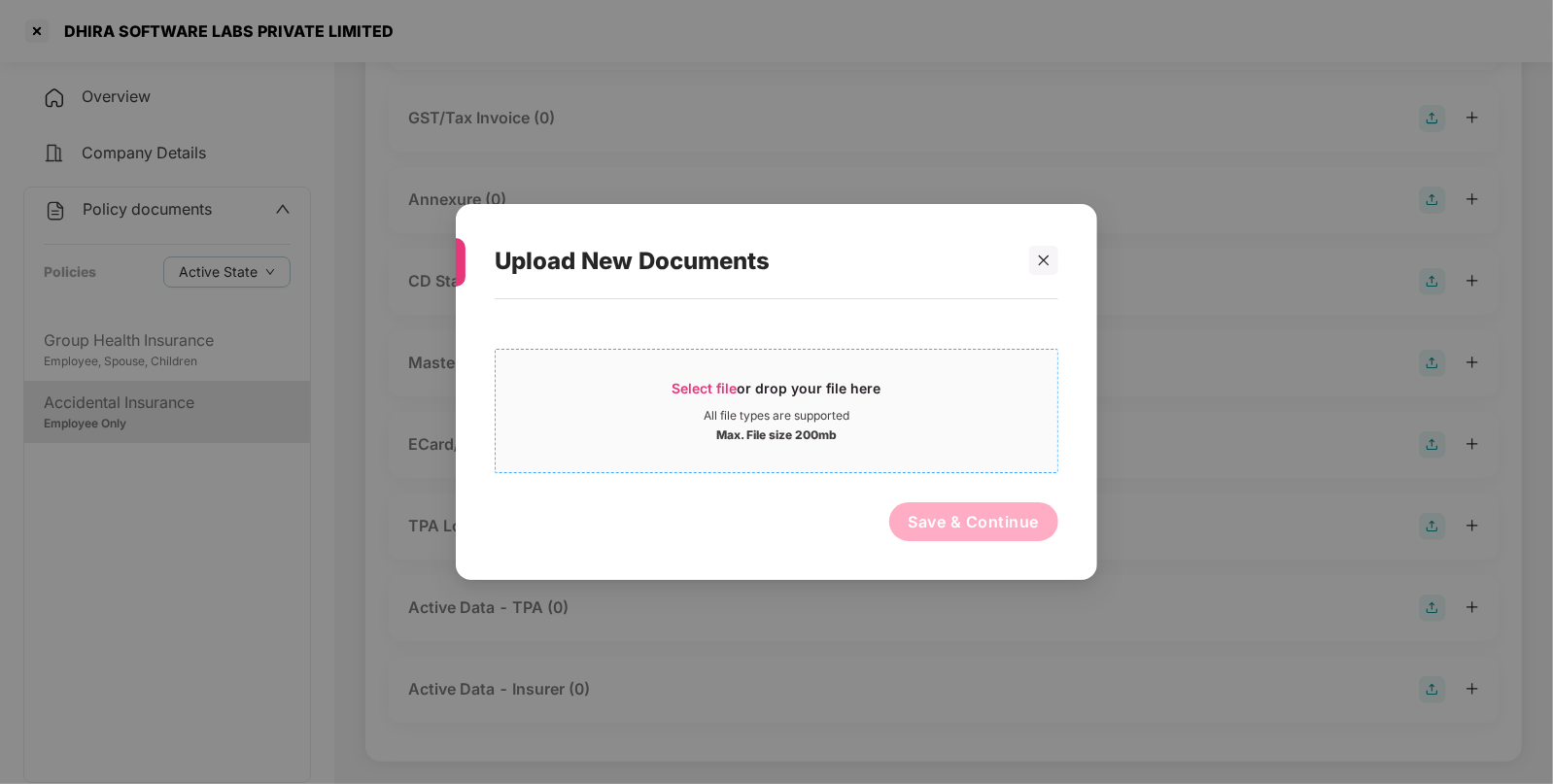
click at [717, 384] on span "Select file" at bounding box center [705, 388] width 66 height 17
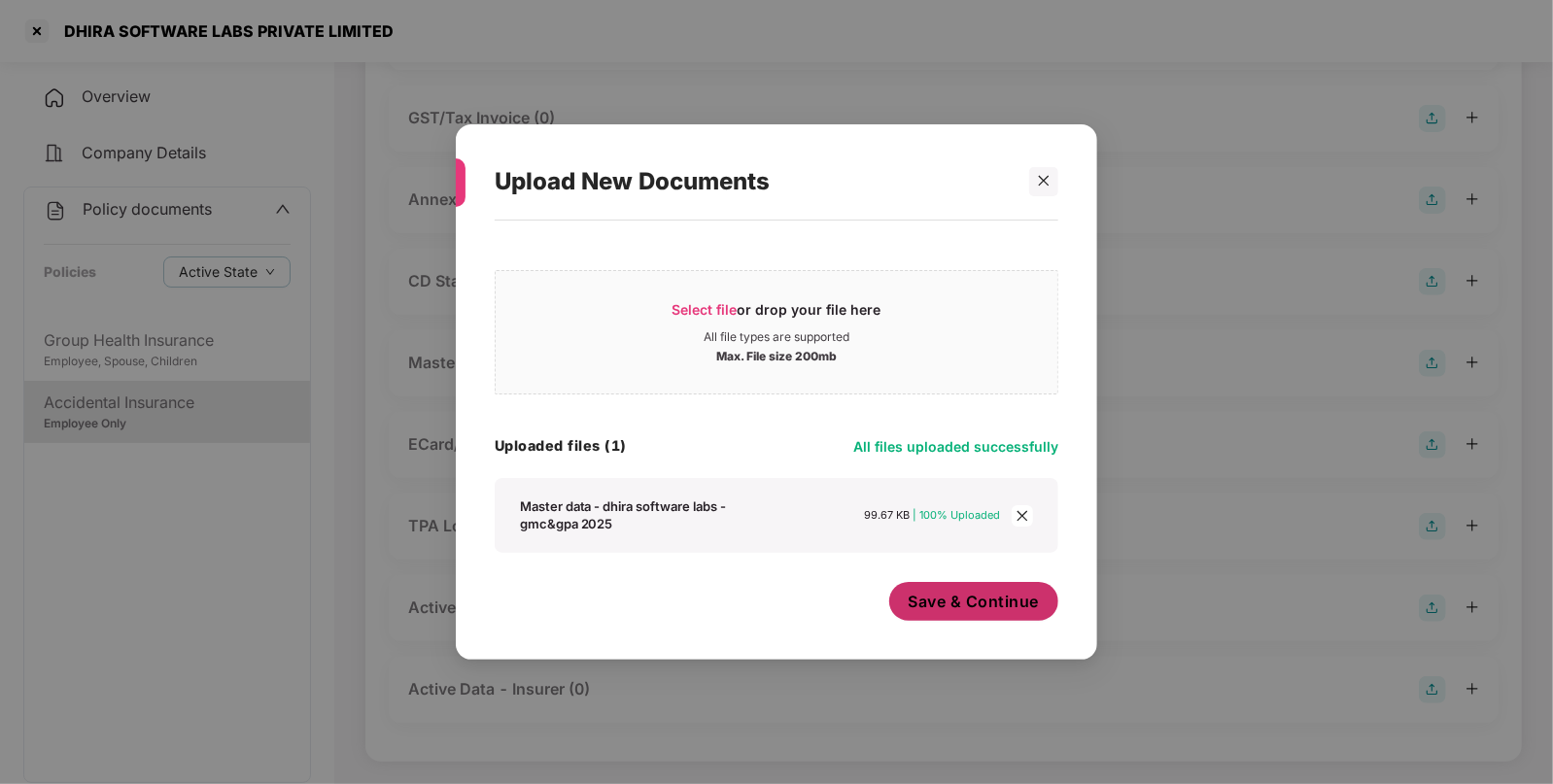
click at [976, 604] on span "Save & Continue" at bounding box center [974, 601] width 131 height 22
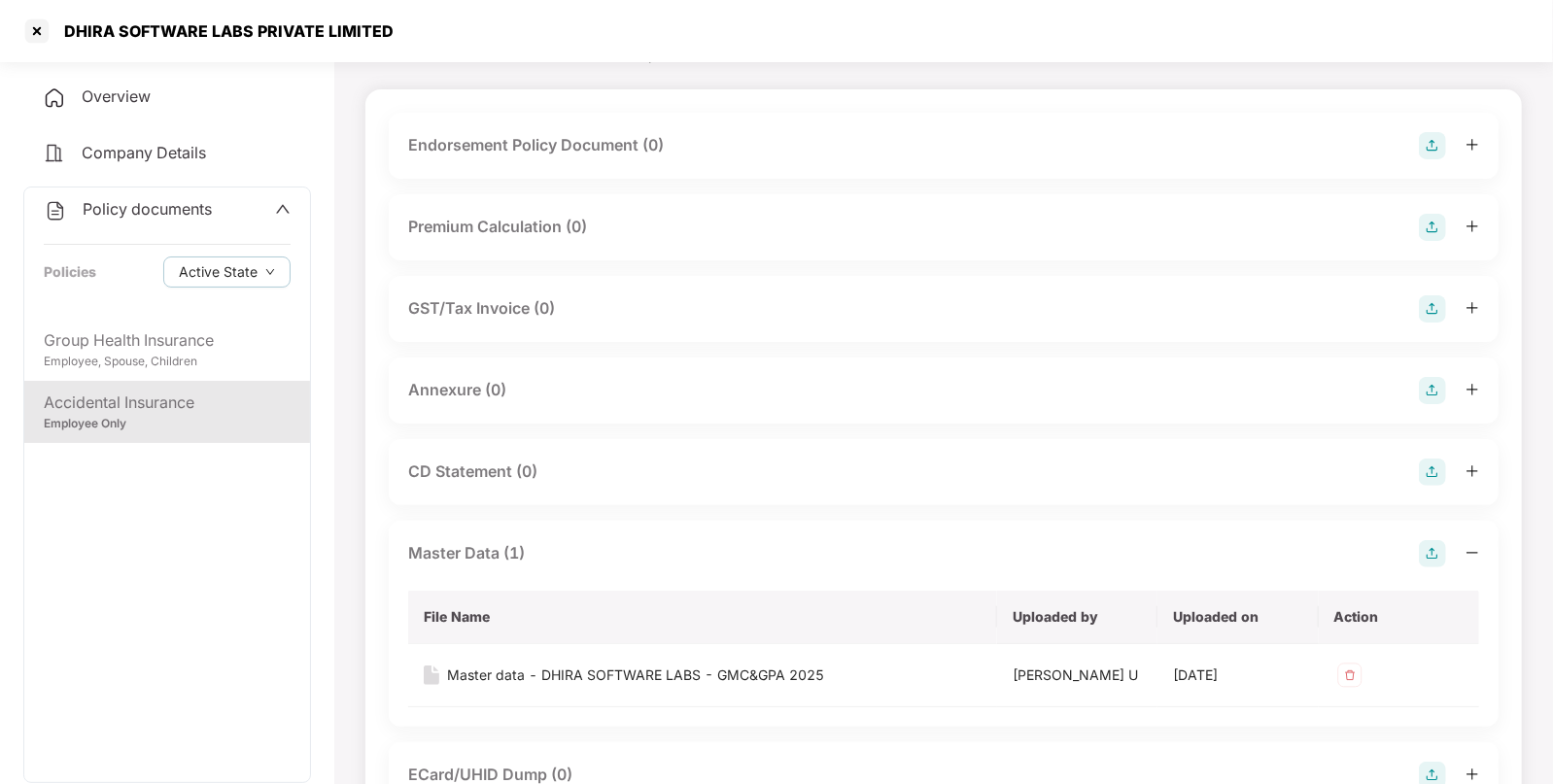
scroll to position [0, 0]
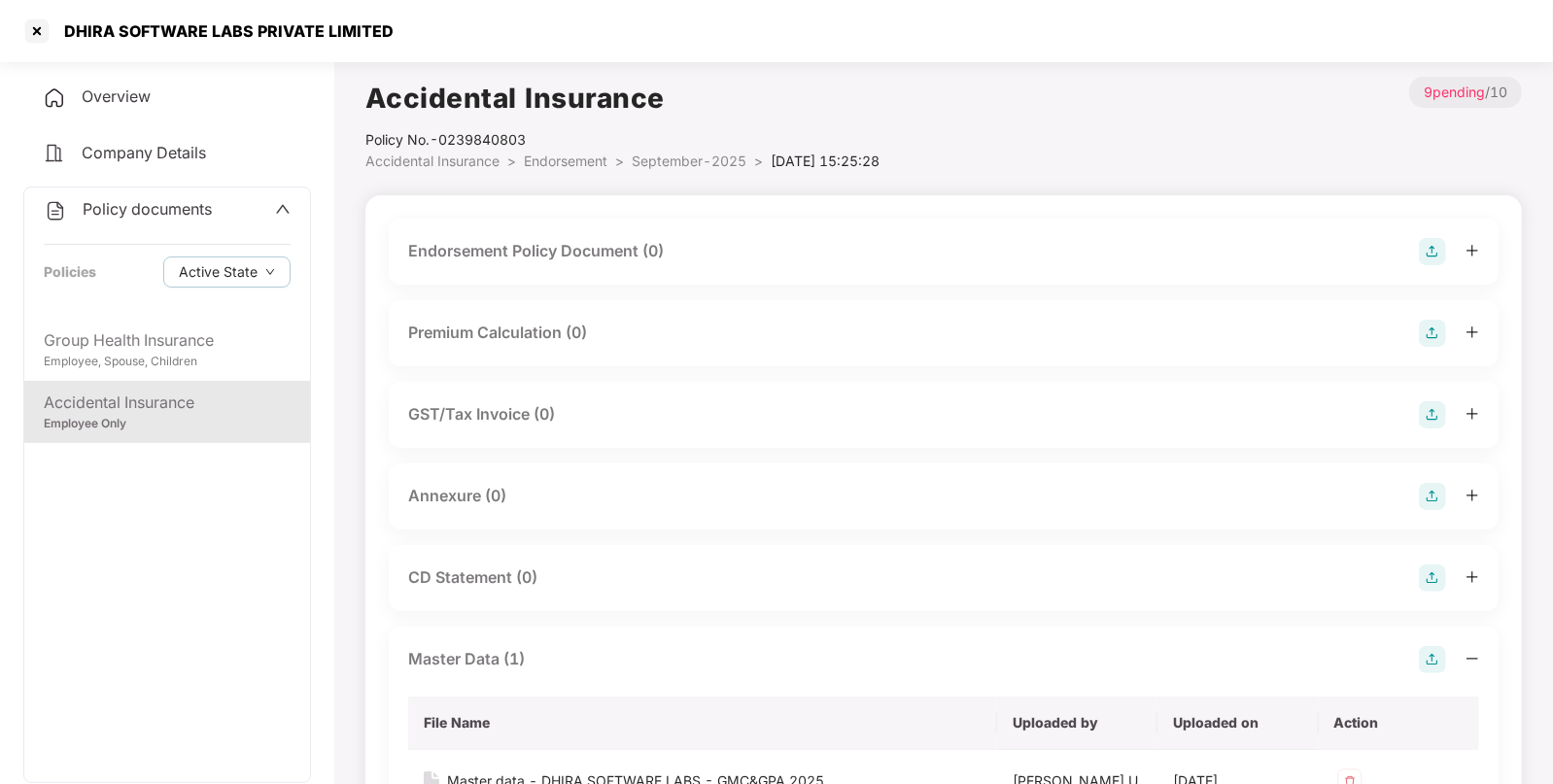
click at [1429, 250] on img at bounding box center [1433, 251] width 27 height 27
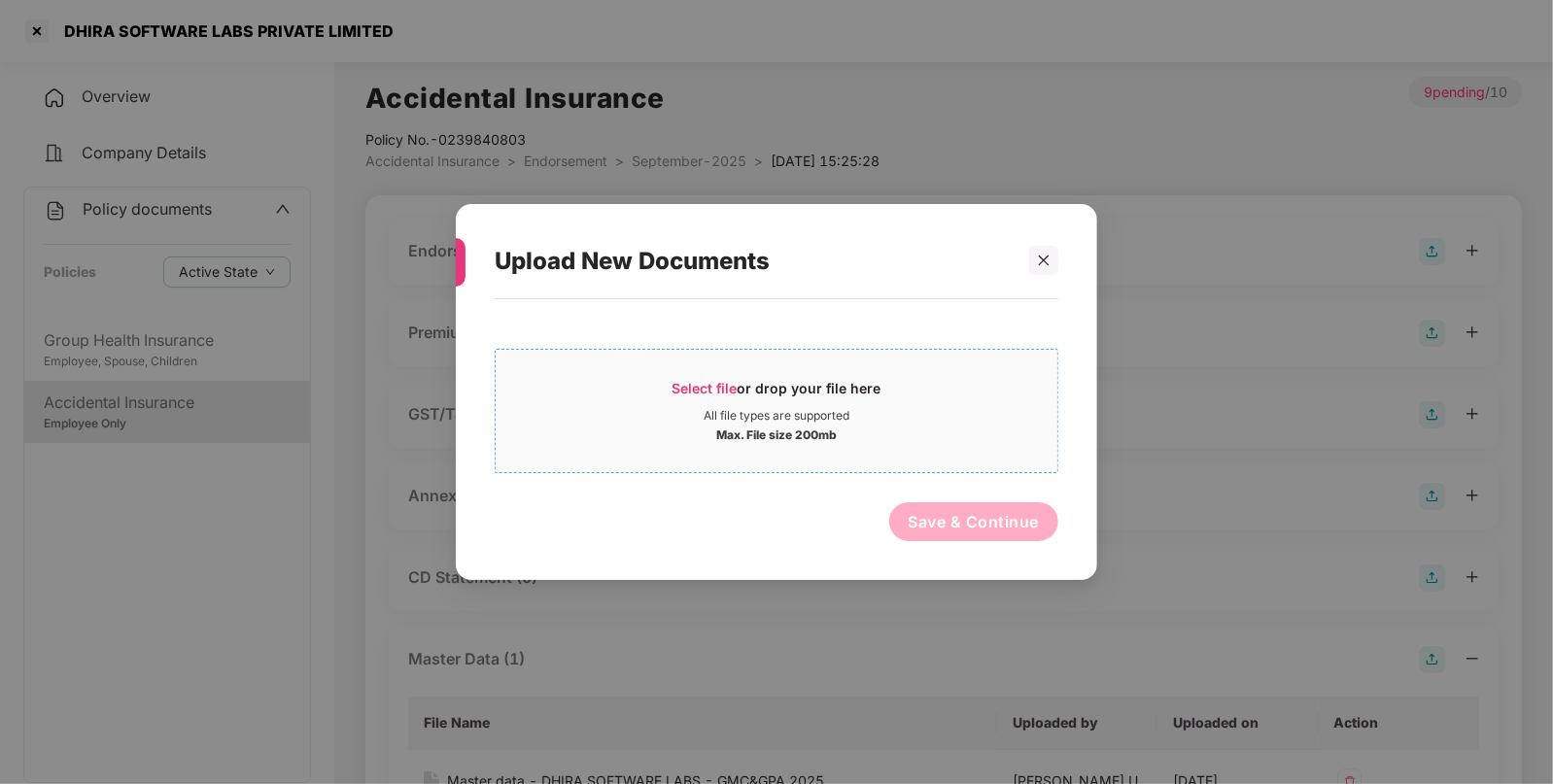
click at [691, 388] on span "Select file" at bounding box center [705, 388] width 66 height 17
click at [1024, 267] on div at bounding box center [1035, 260] width 47 height 29
click at [1043, 265] on icon "close" at bounding box center [1043, 260] width 14 height 14
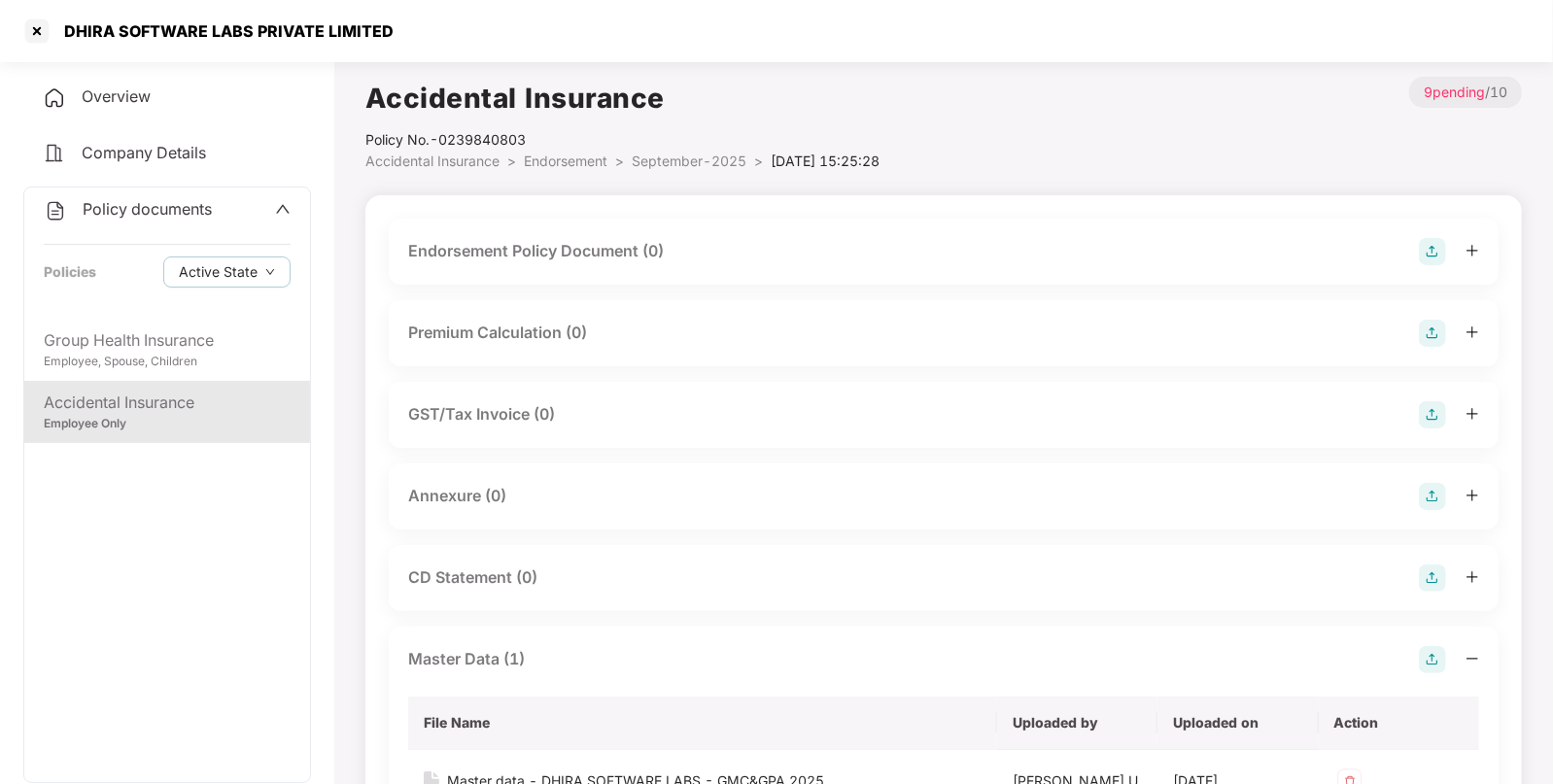
click at [1435, 244] on img at bounding box center [1433, 251] width 27 height 27
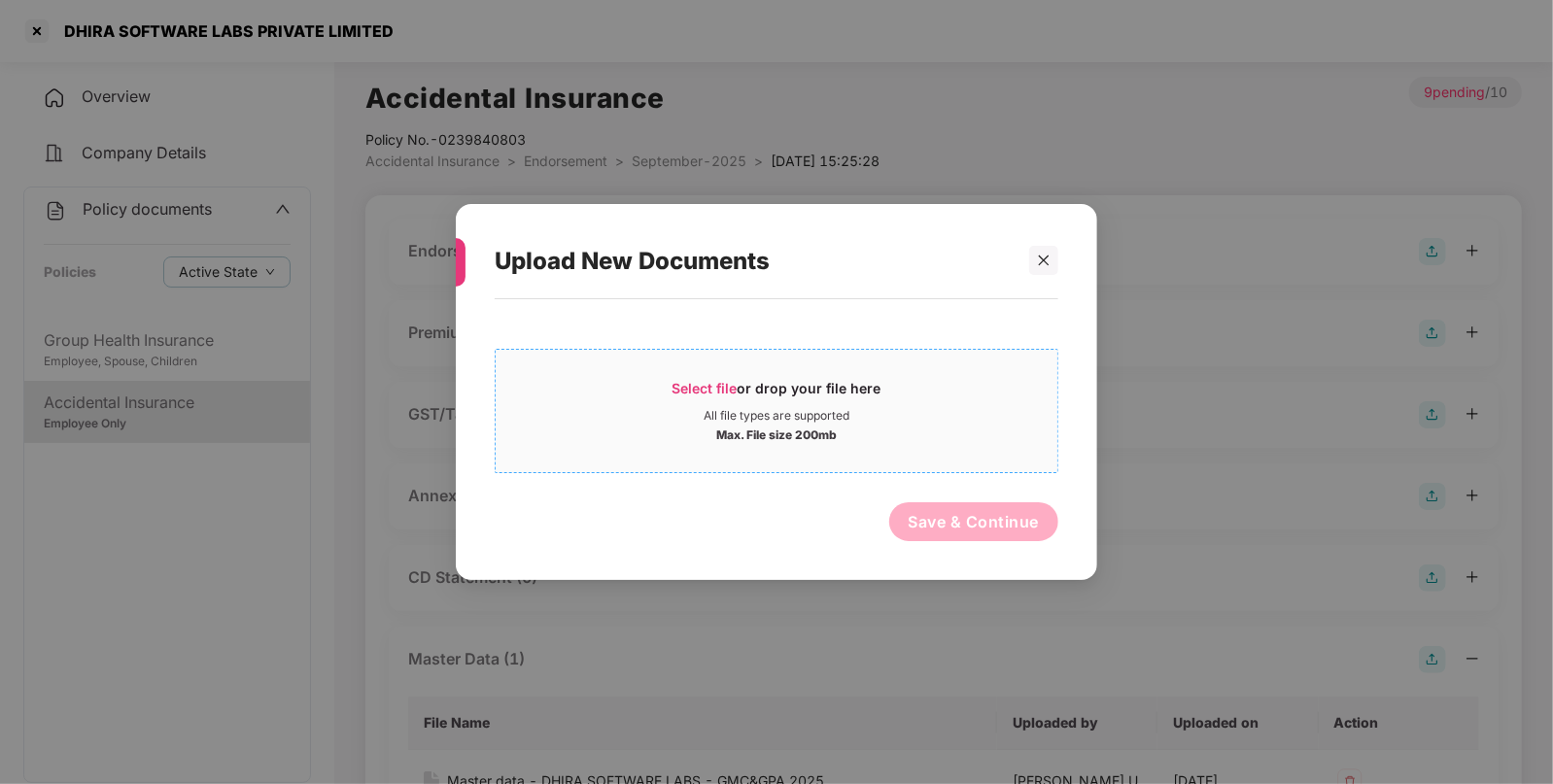
click at [705, 388] on span "Select file" at bounding box center [705, 388] width 66 height 17
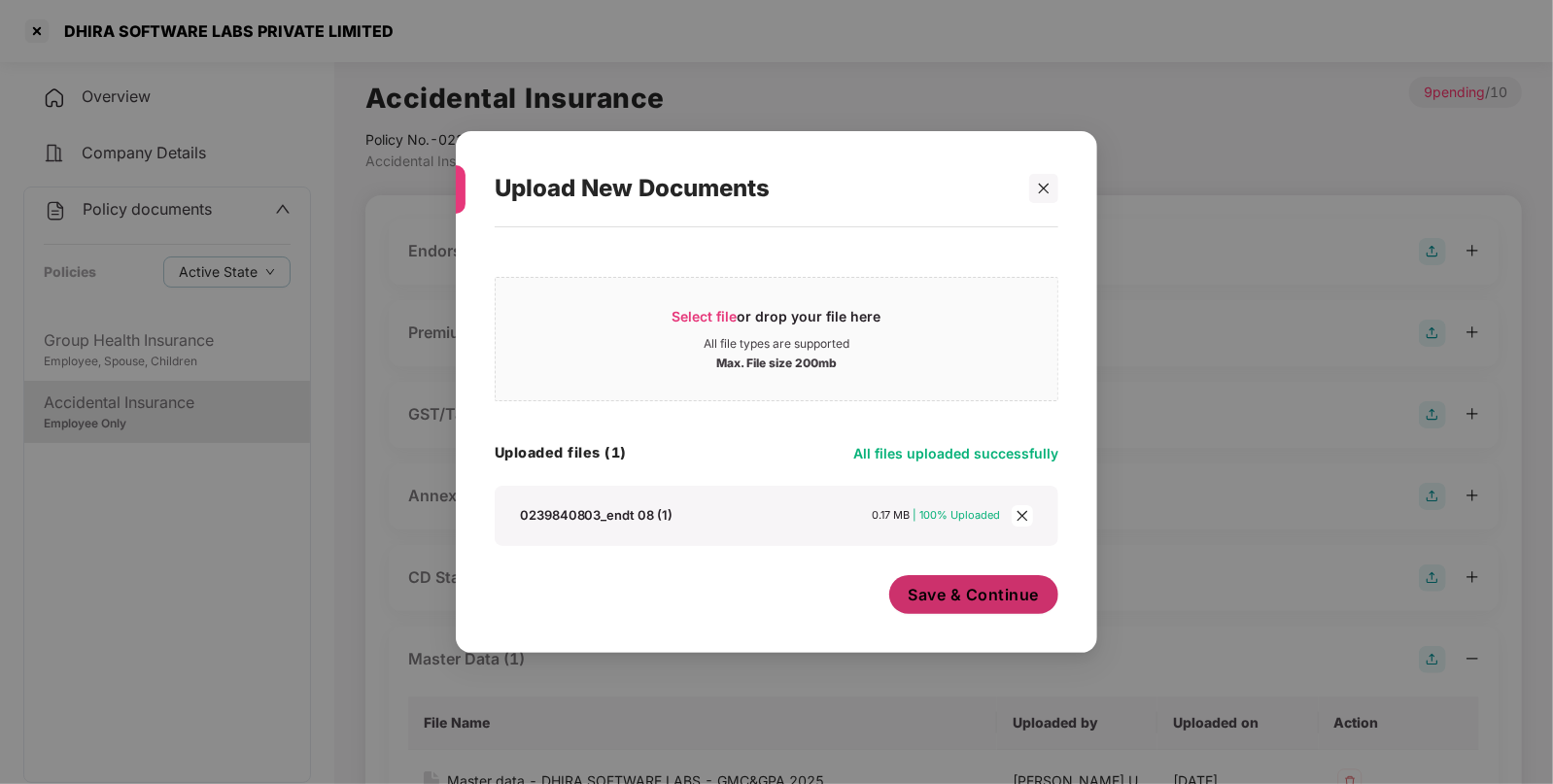
click at [954, 594] on span "Save & Continue" at bounding box center [974, 594] width 131 height 22
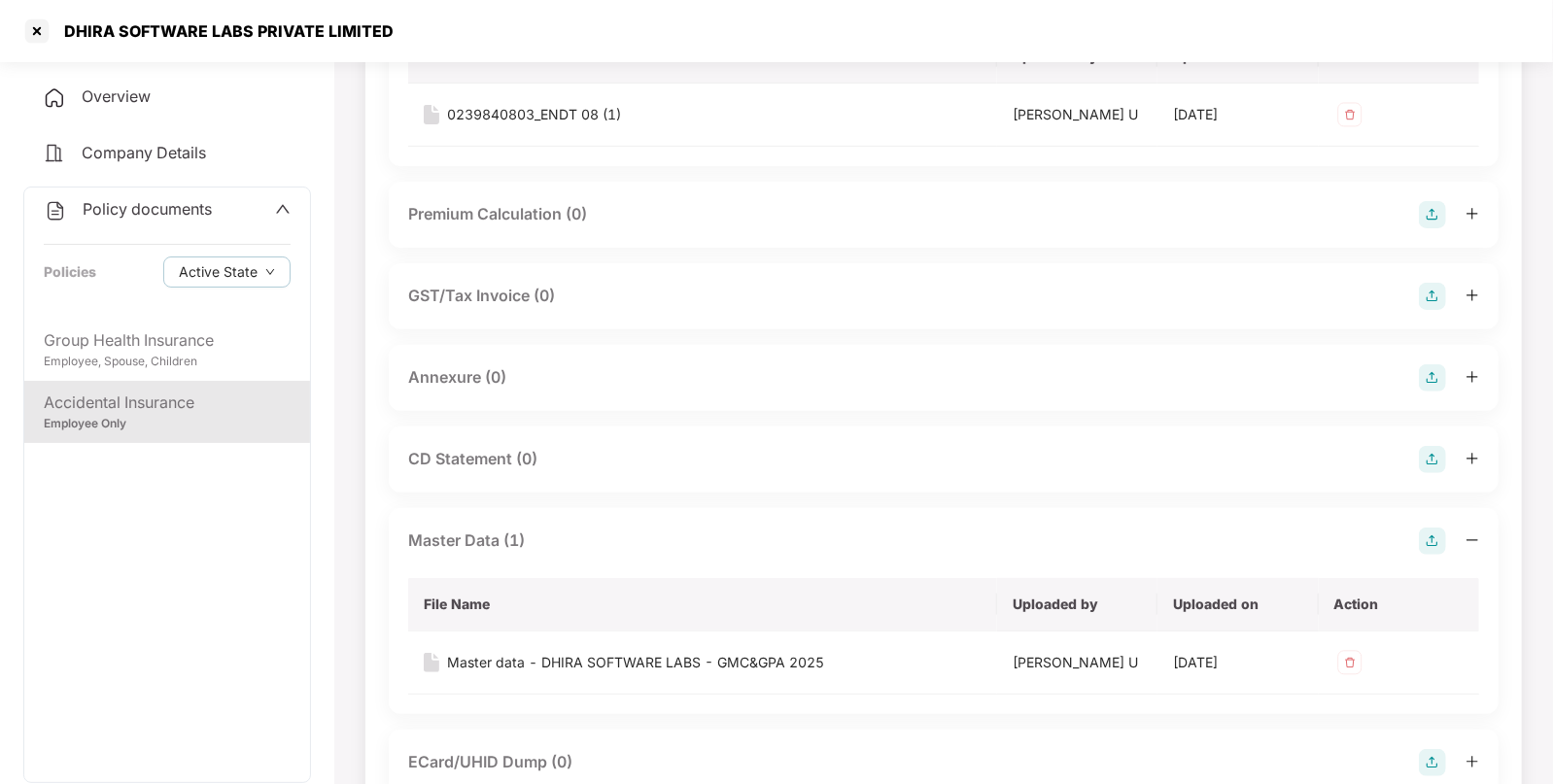
scroll to position [259, 0]
click at [1421, 364] on img at bounding box center [1433, 377] width 27 height 27
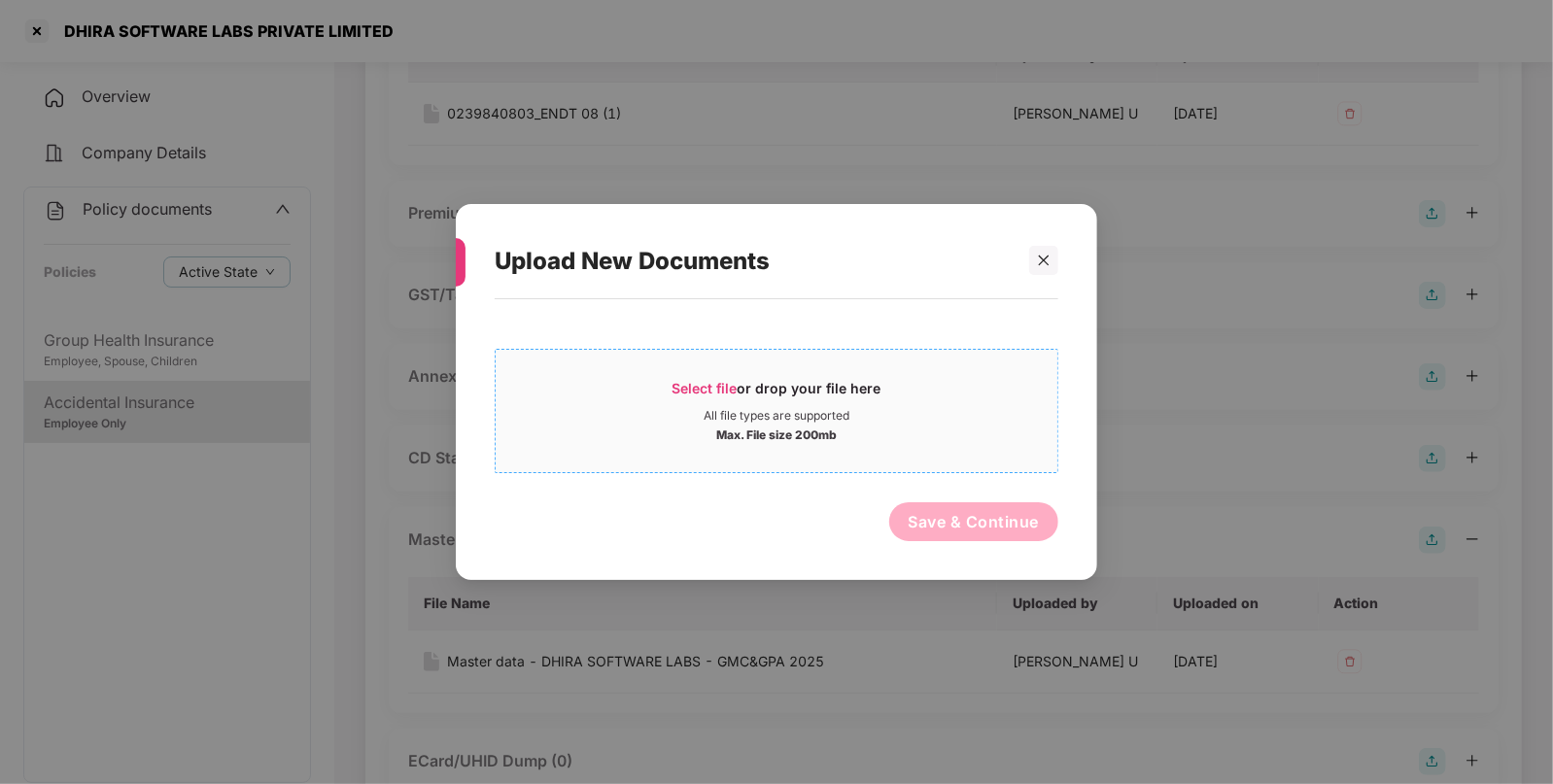
click at [698, 373] on span "Select file or drop your file here All file types are supported Max. File size …" at bounding box center [776, 411] width 561 height 93
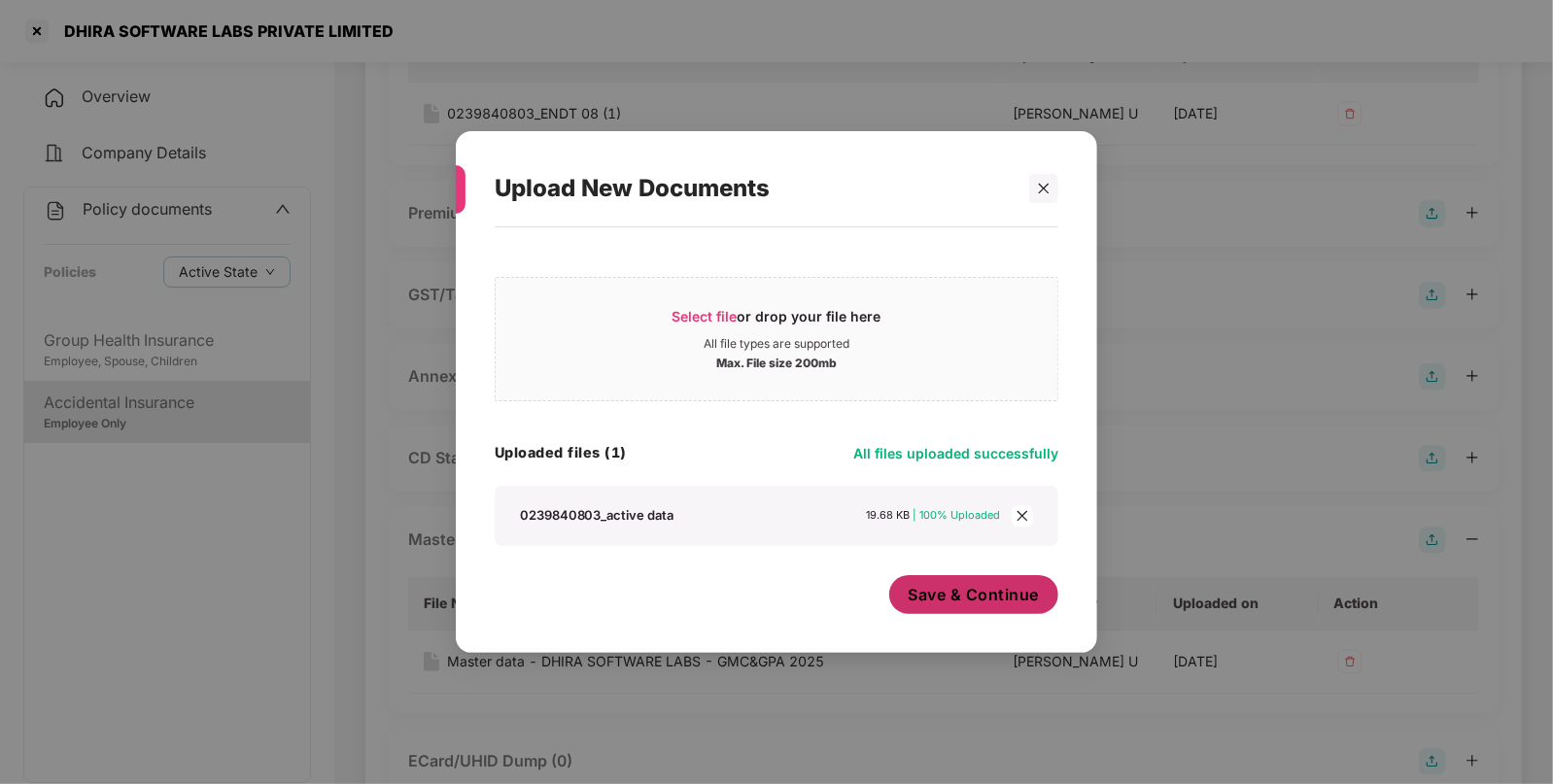
click at [937, 597] on span "Save & Continue" at bounding box center [974, 594] width 131 height 22
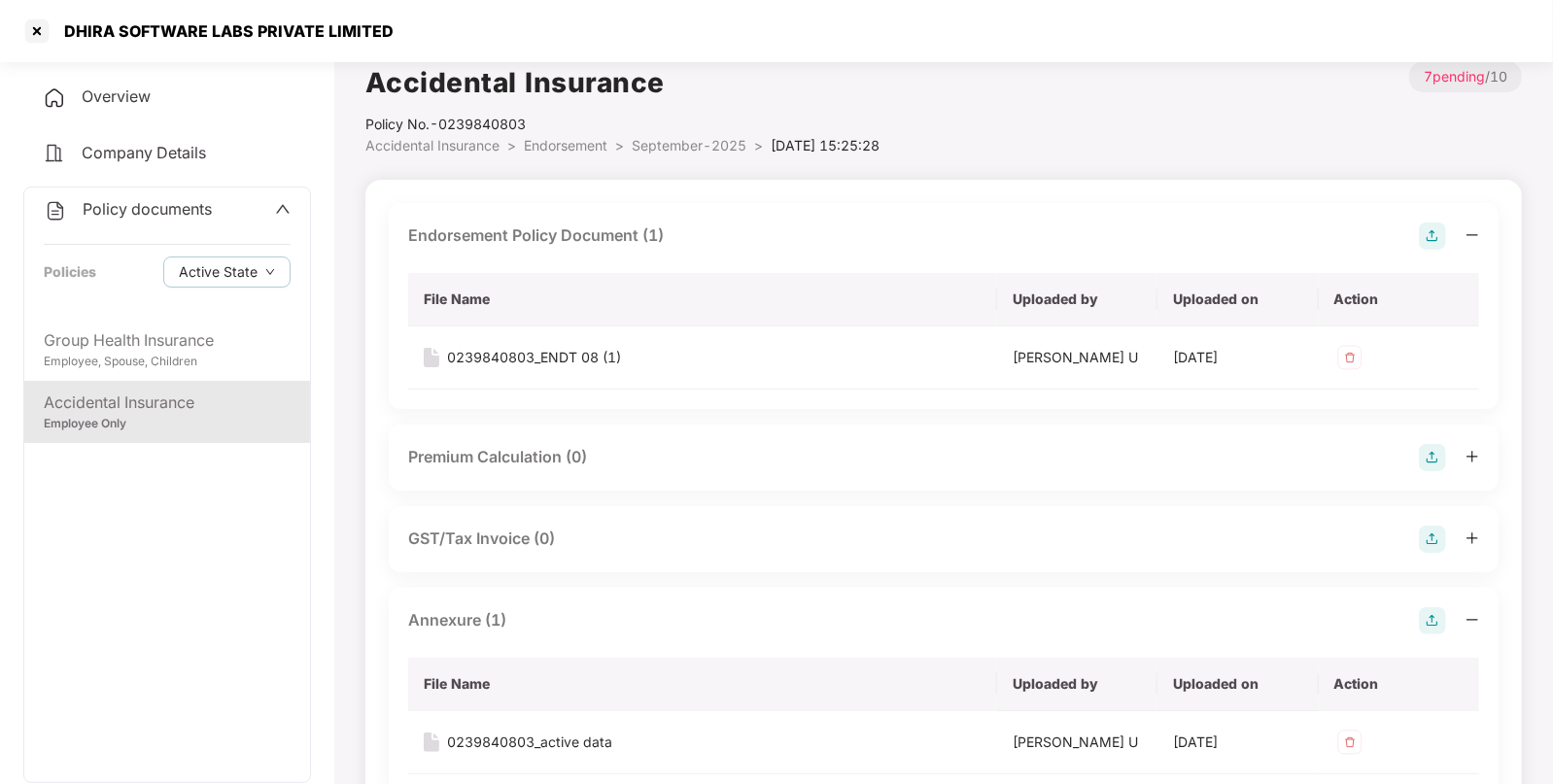
scroll to position [0, 0]
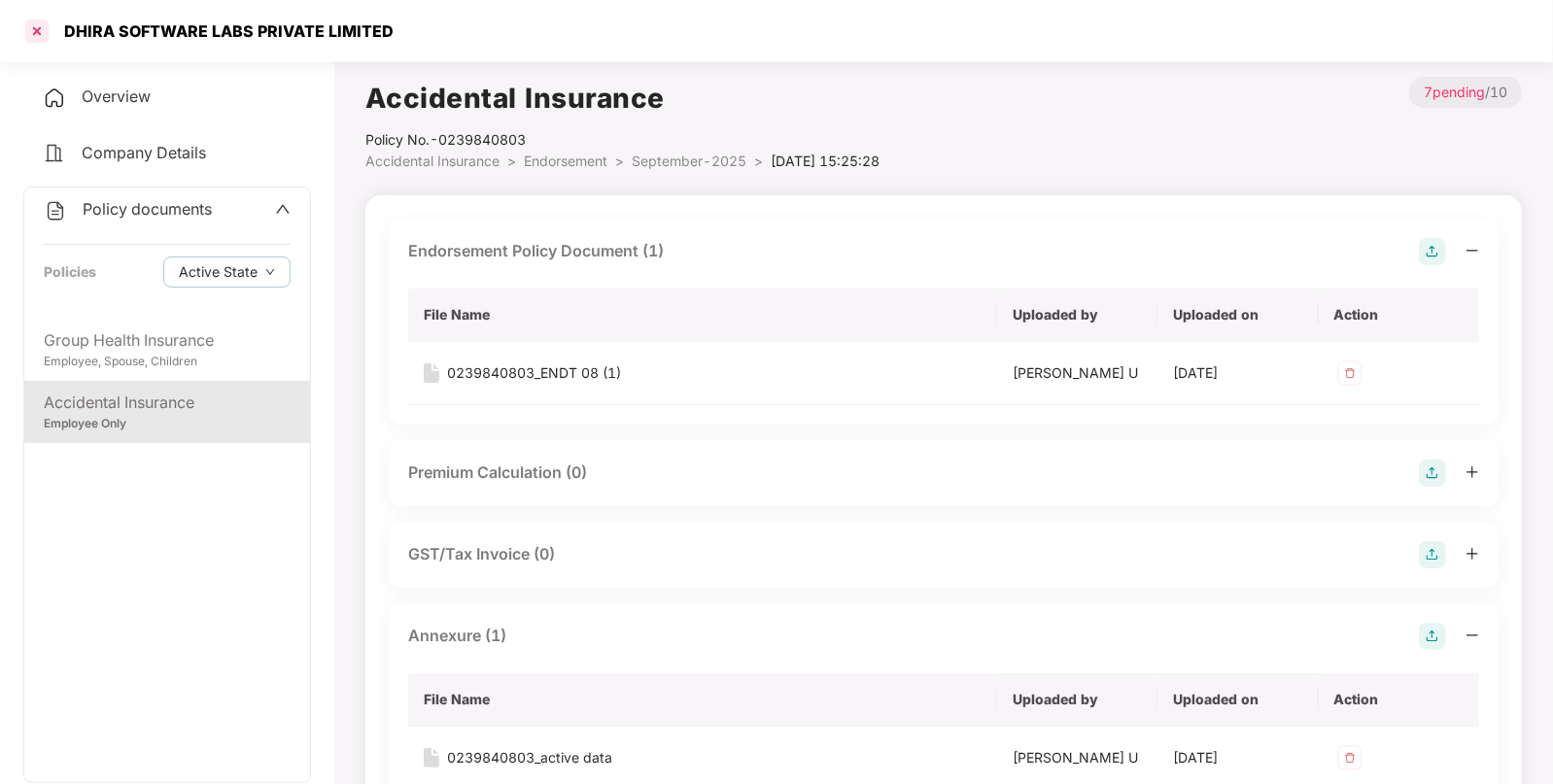
click at [40, 36] on div at bounding box center [37, 31] width 31 height 31
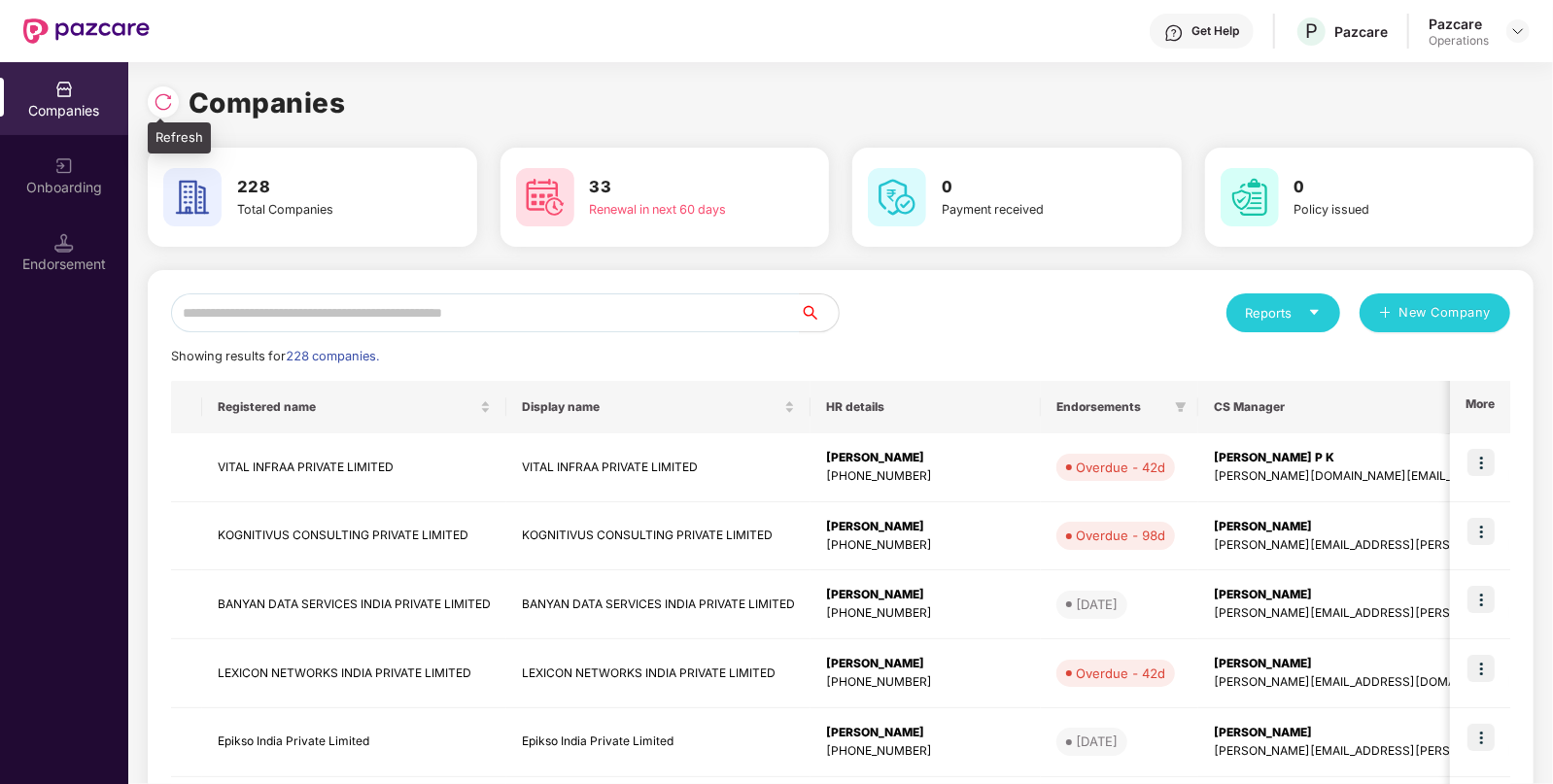
click at [162, 98] on img at bounding box center [163, 102] width 20 height 20
click at [521, 323] on input "text" at bounding box center [485, 313] width 629 height 39
click at [173, 107] on div at bounding box center [163, 102] width 31 height 31
click at [251, 313] on input "text" at bounding box center [485, 313] width 629 height 39
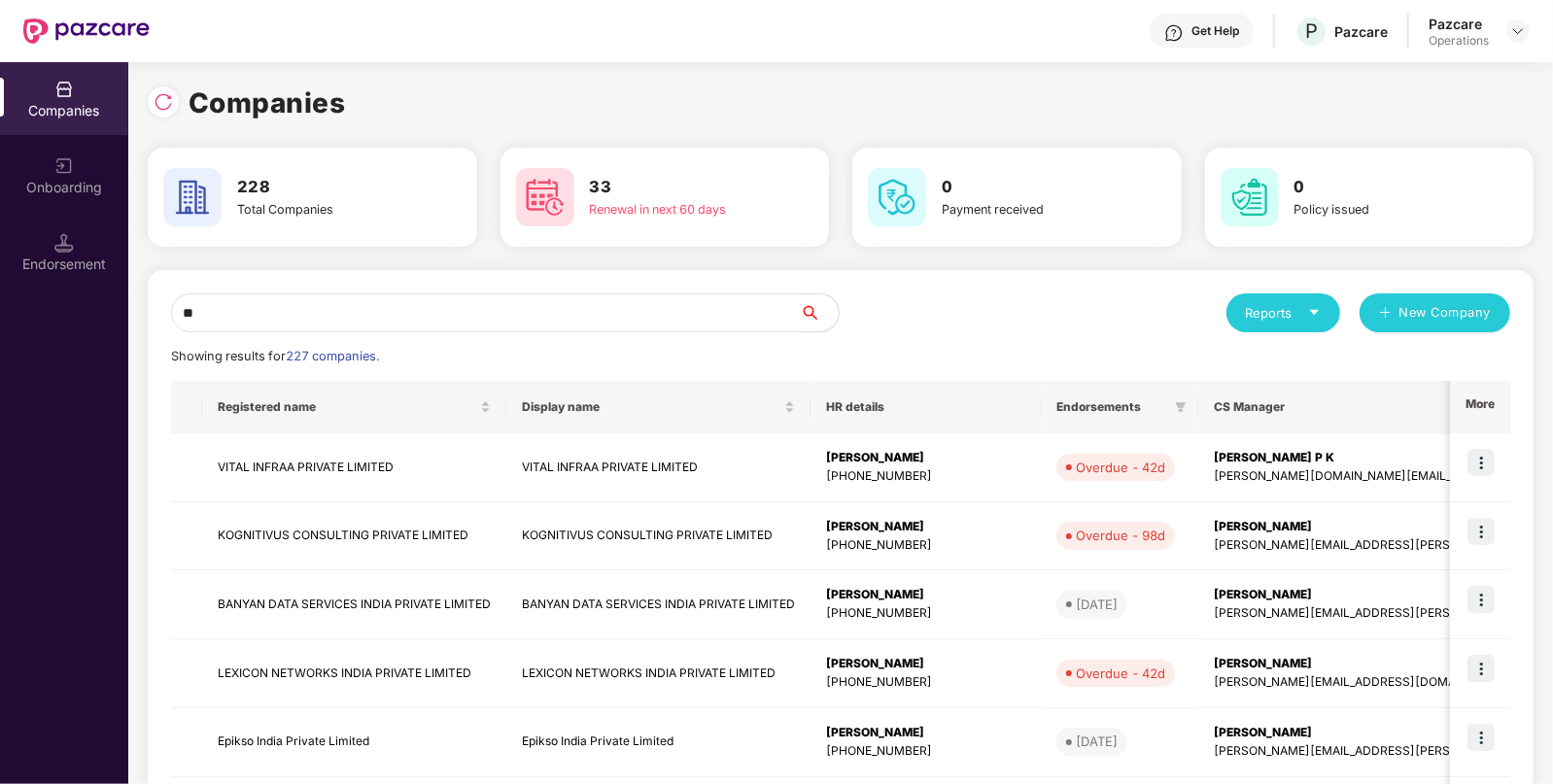
type input "*"
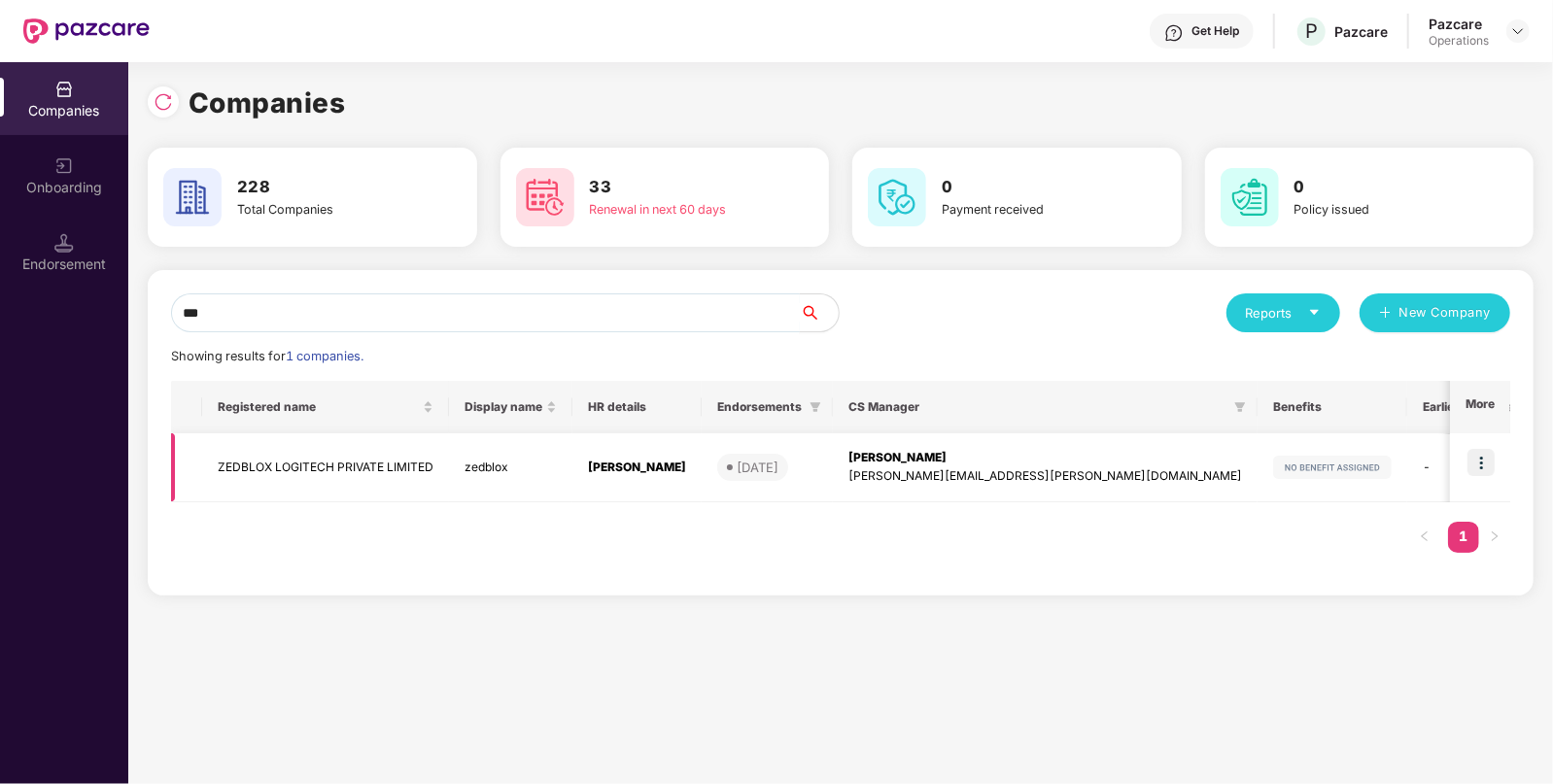
type input "***"
click at [356, 456] on td "ZEDBLOX LOGITECH PRIVATE LIMITED" at bounding box center [326, 467] width 246 height 69
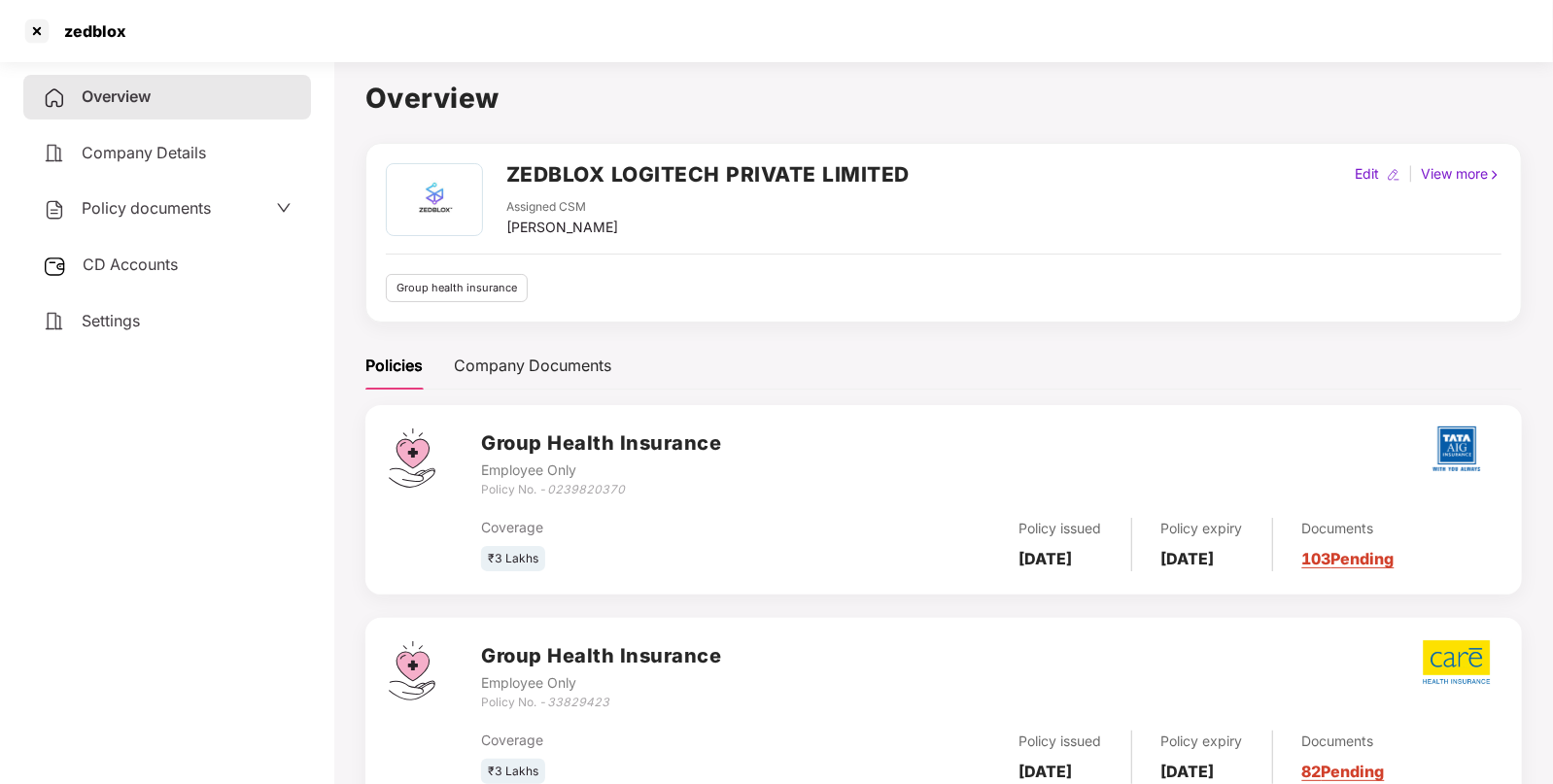
click at [117, 214] on span "Policy documents" at bounding box center [146, 208] width 129 height 20
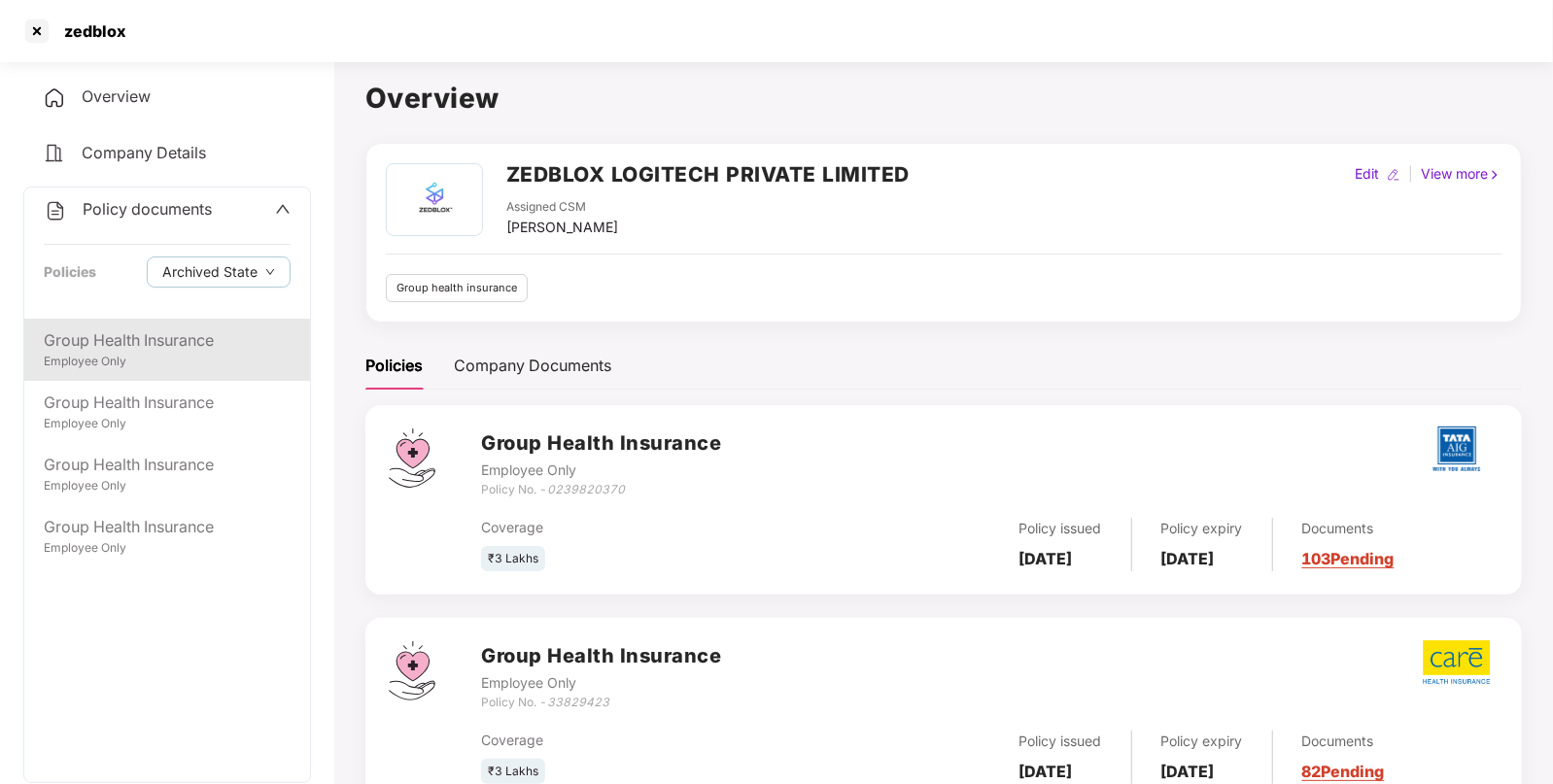
click at [146, 331] on div "Group Health Insurance" at bounding box center [167, 340] width 246 height 24
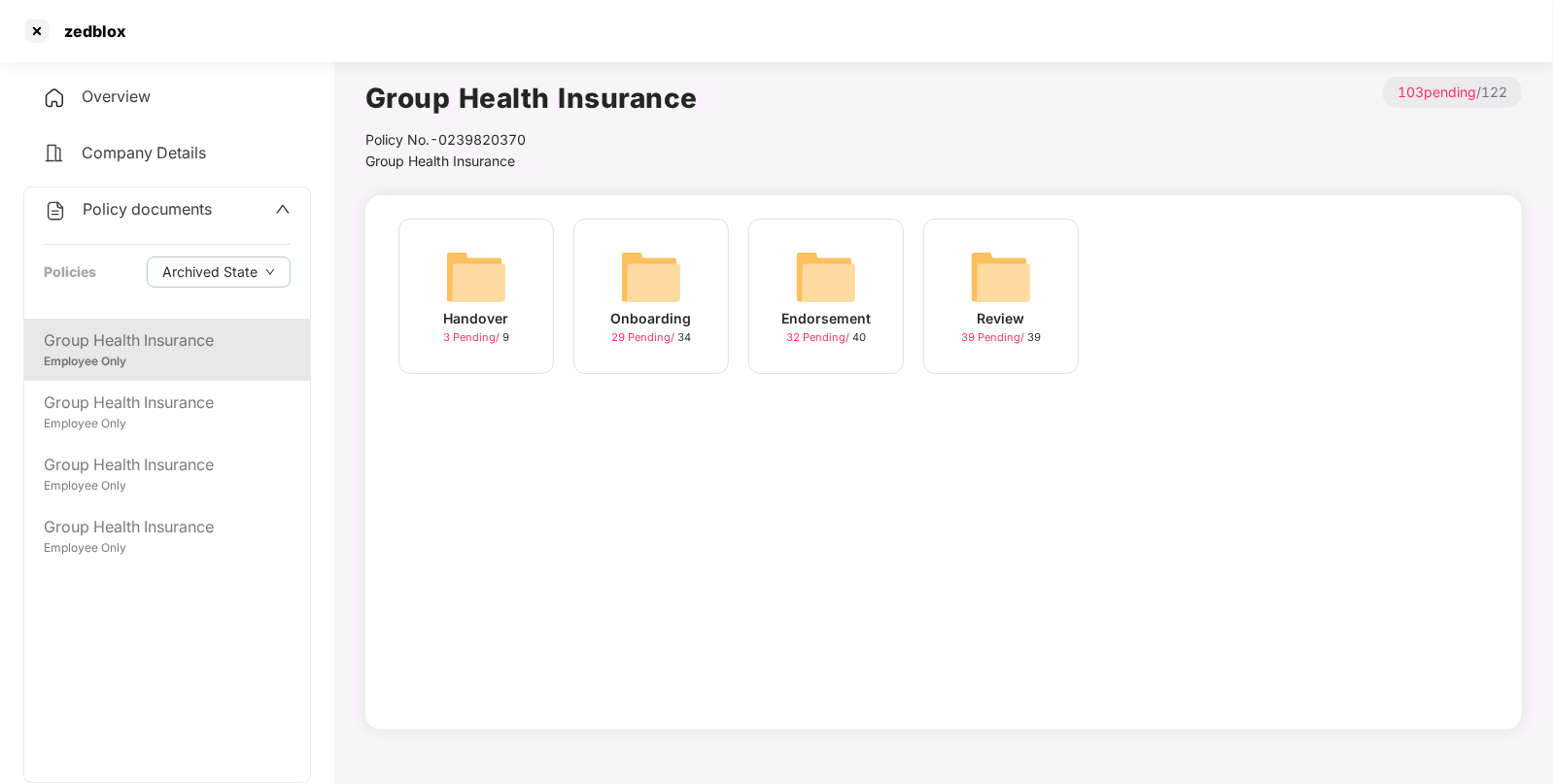
click at [832, 265] on img at bounding box center [826, 277] width 63 height 63
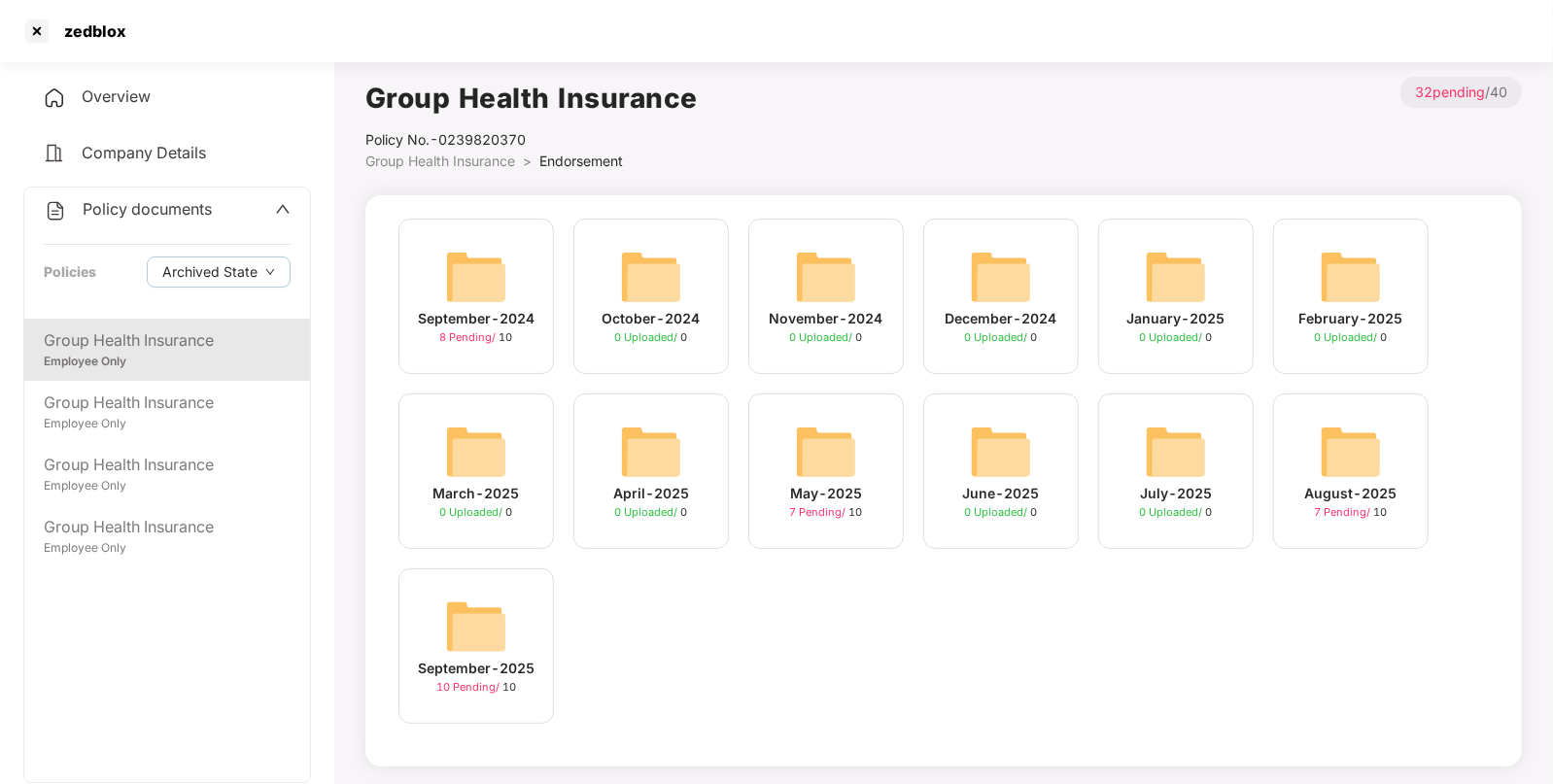
click at [485, 613] on img at bounding box center [476, 627] width 63 height 63
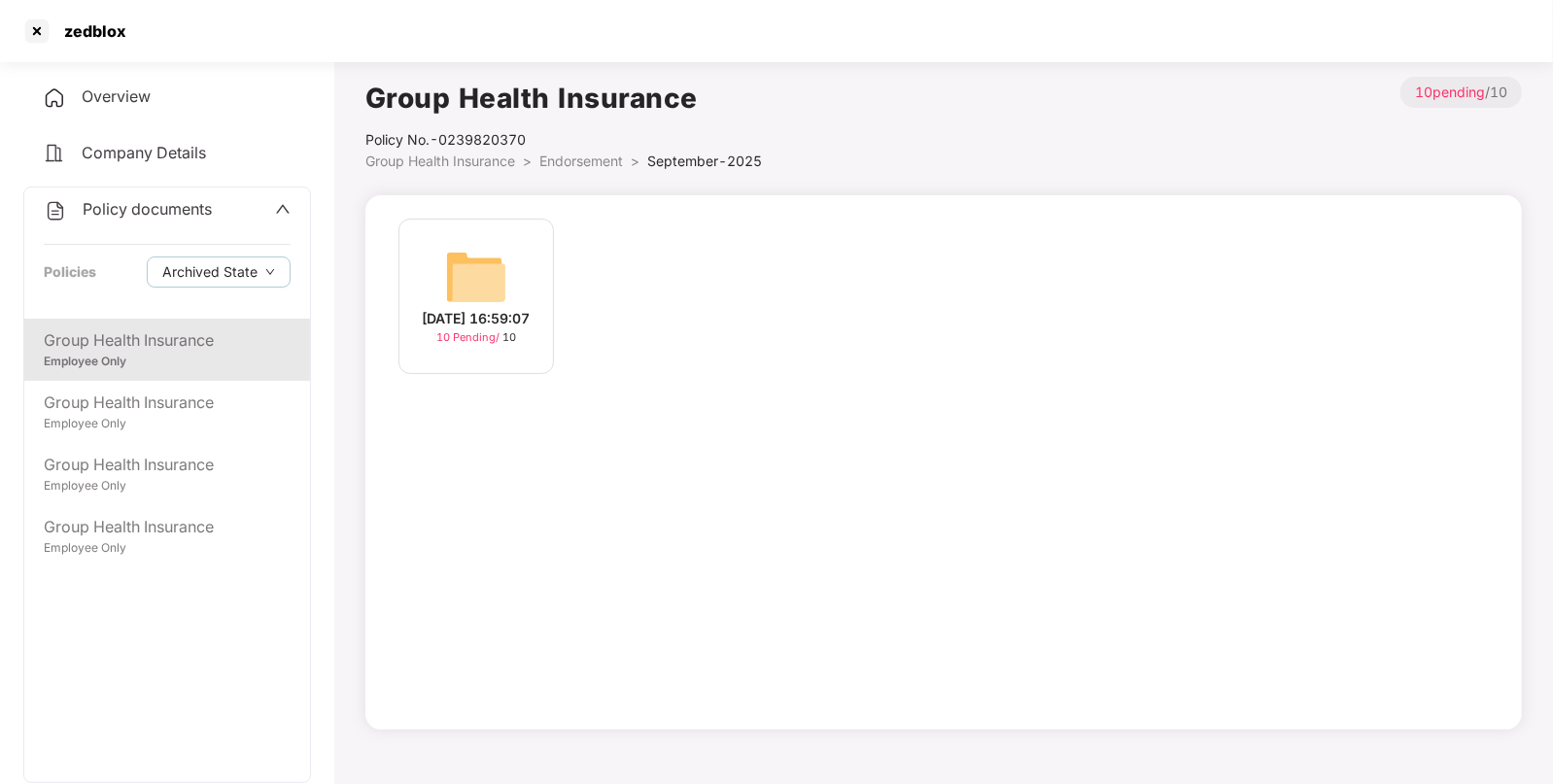
click at [463, 267] on img at bounding box center [476, 277] width 63 height 63
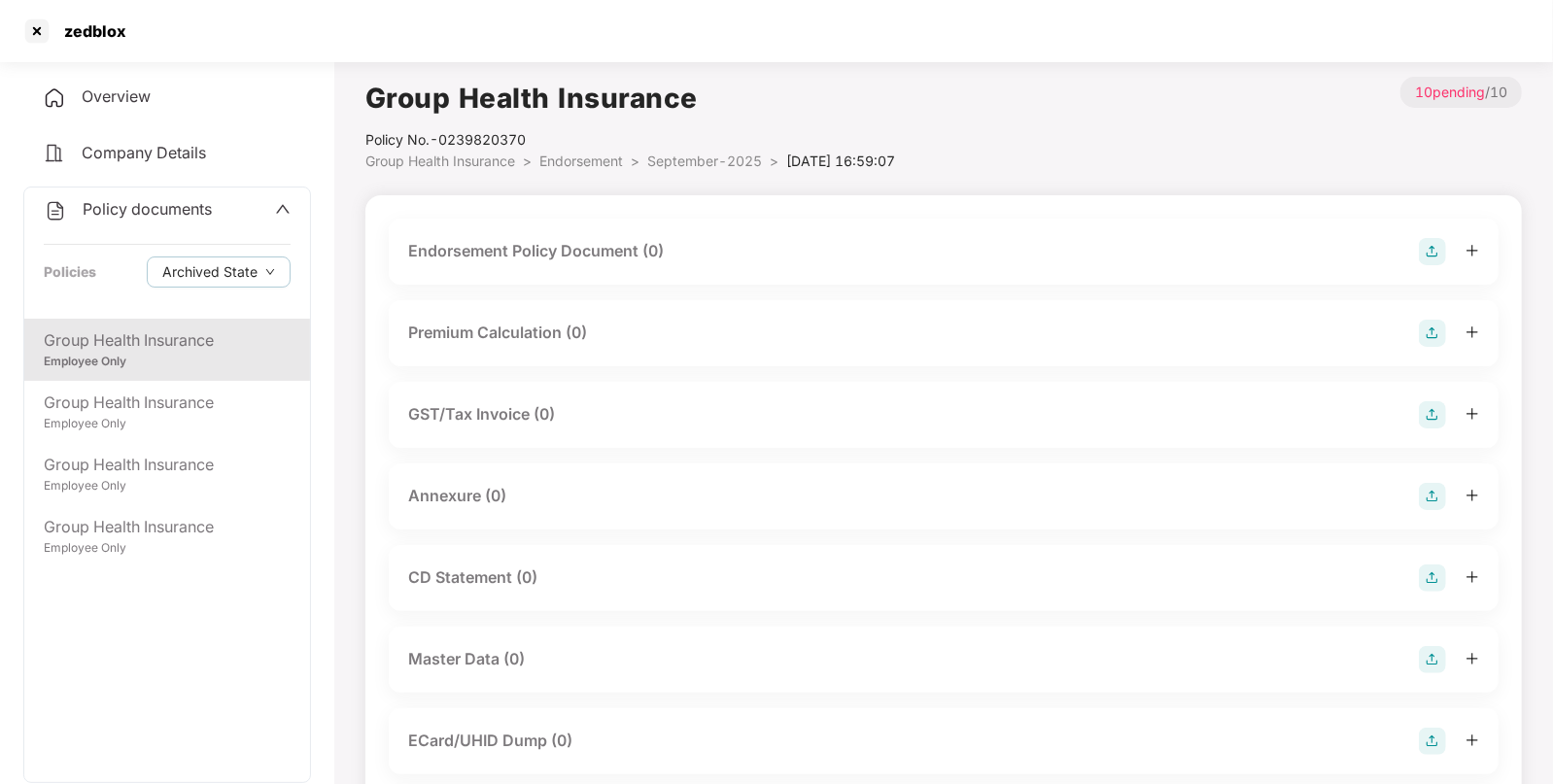
click at [1425, 255] on img at bounding box center [1433, 251] width 27 height 27
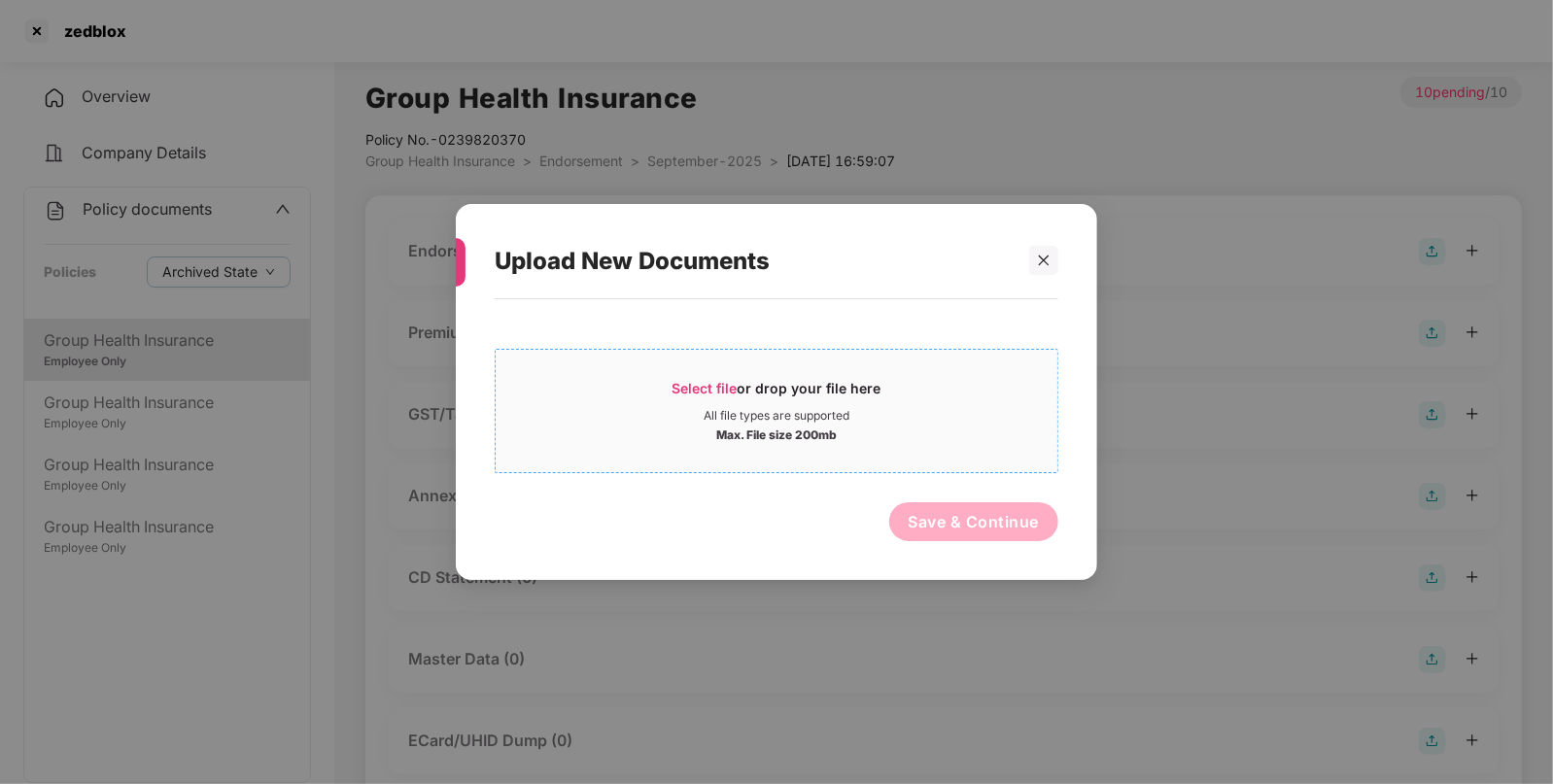
click at [688, 388] on span "Select file" at bounding box center [705, 388] width 66 height 17
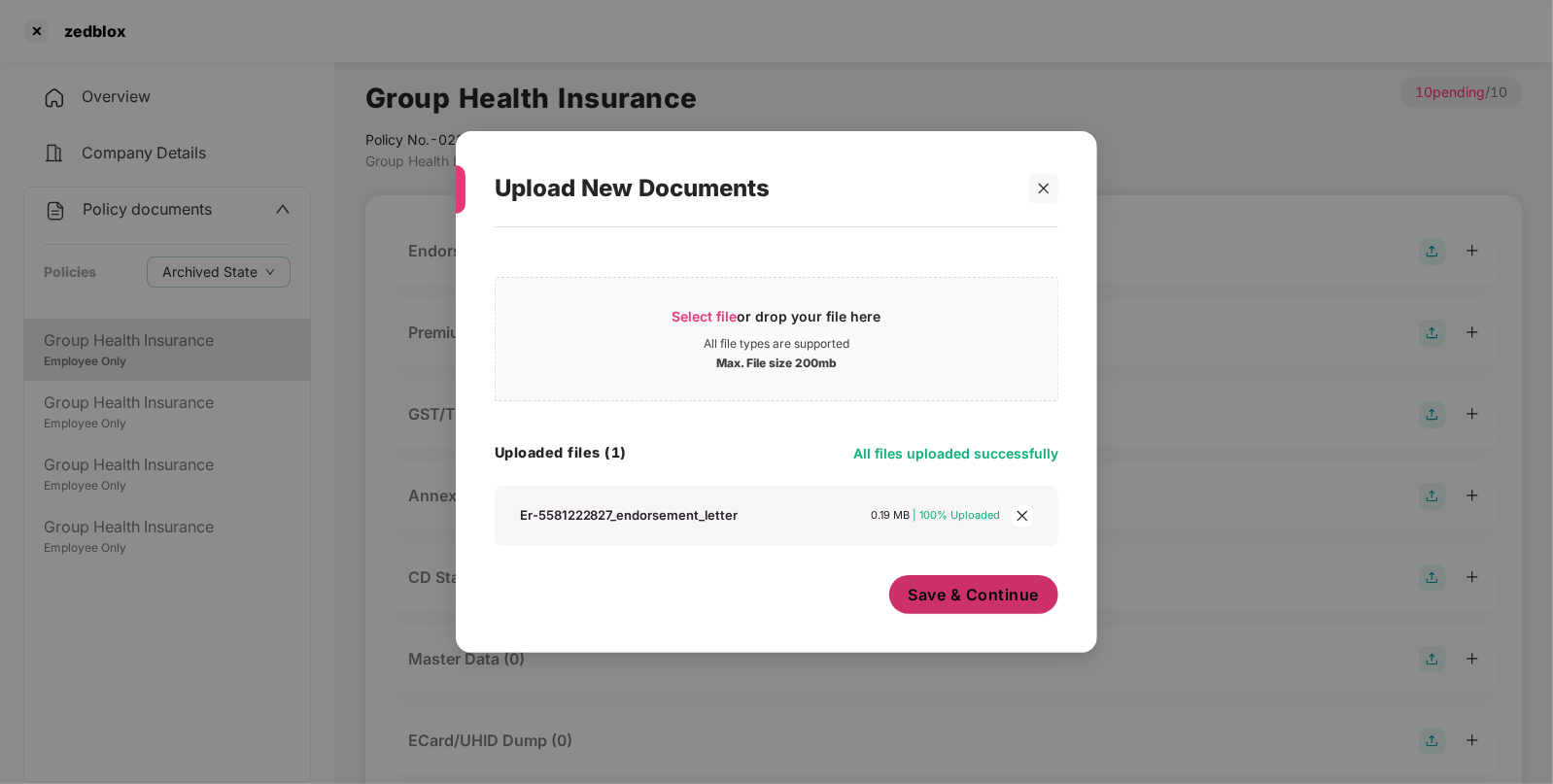
click at [921, 582] on button "Save & Continue" at bounding box center [974, 594] width 170 height 39
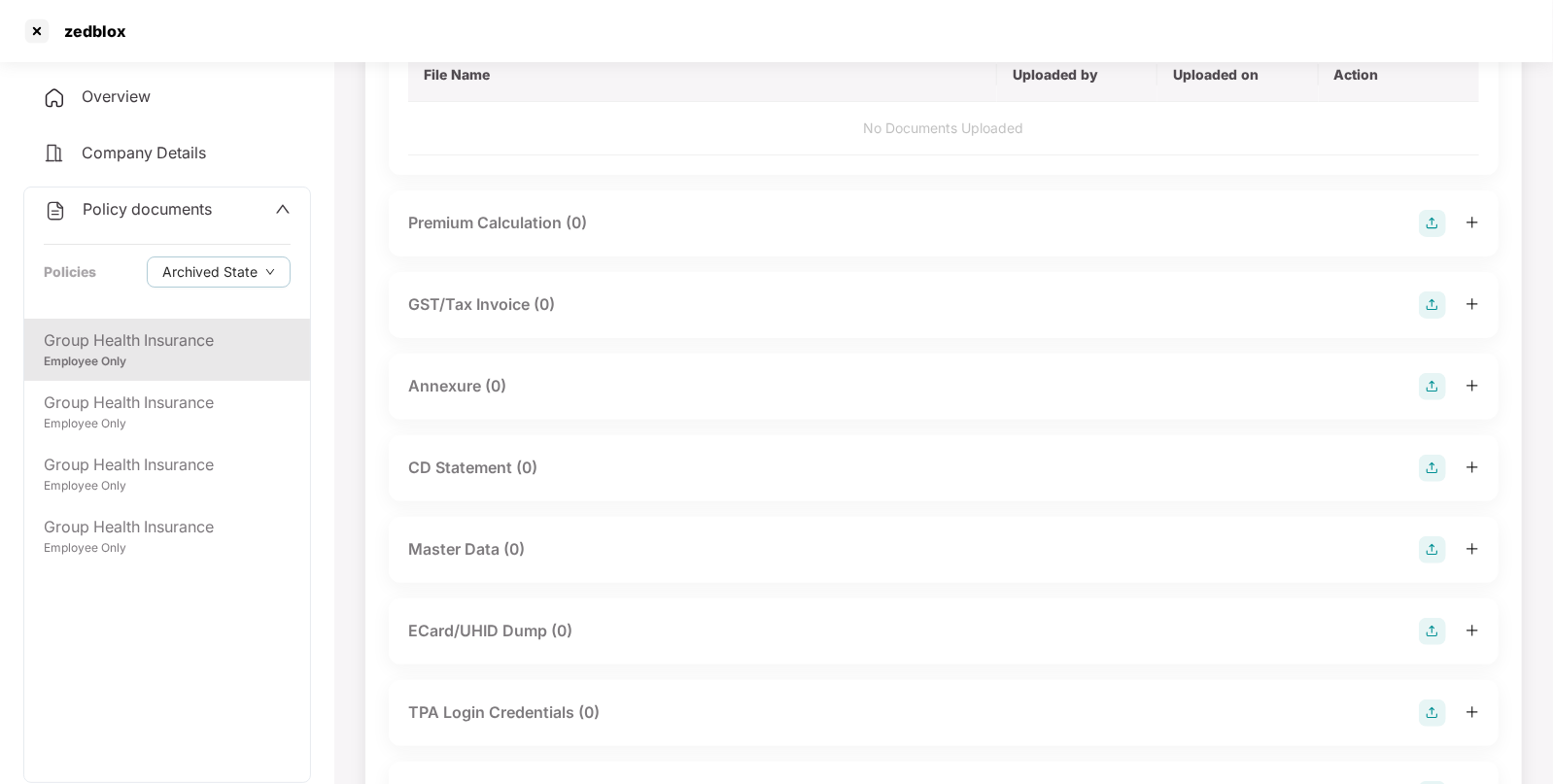
scroll to position [241, 0]
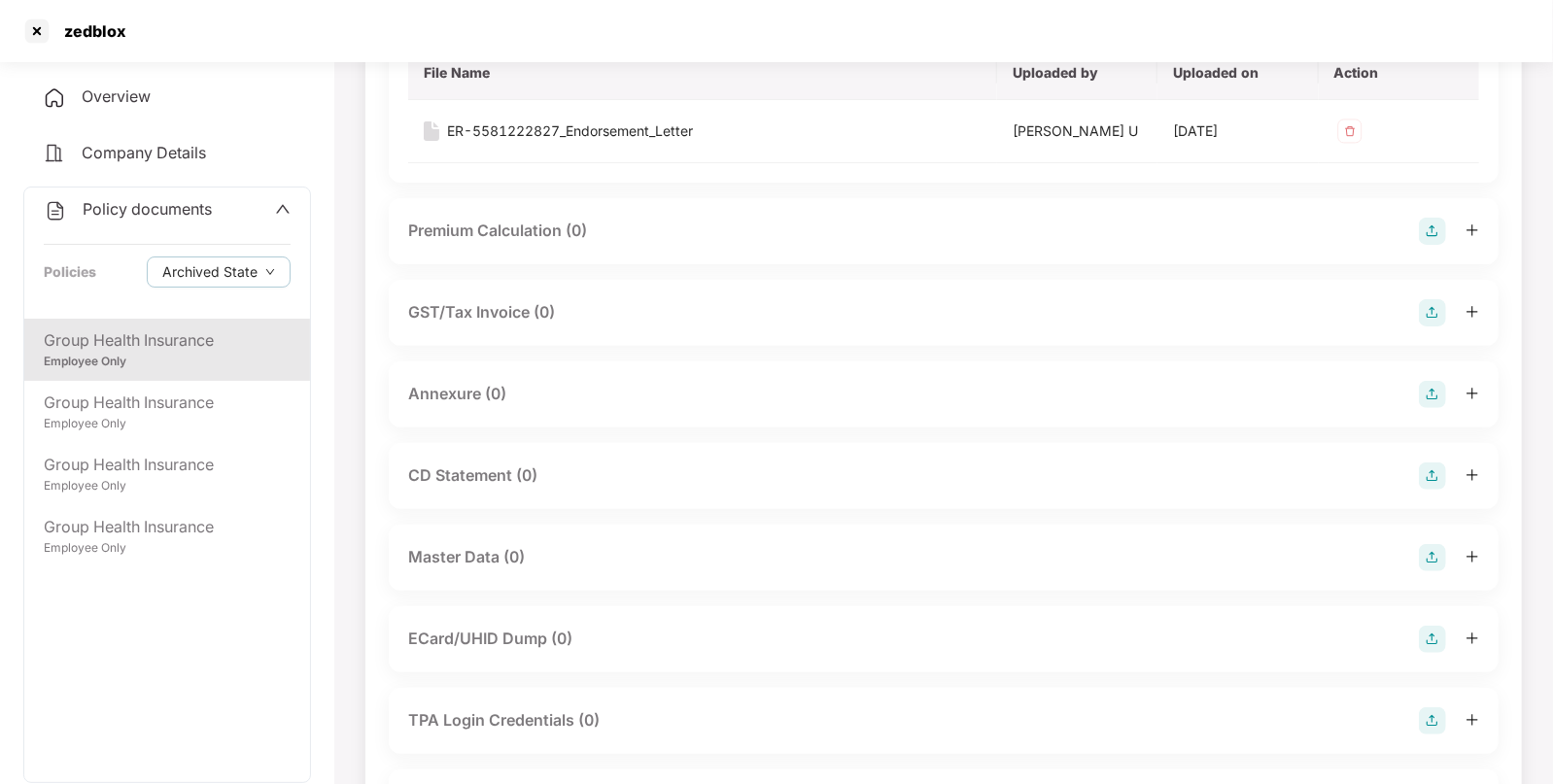
click at [1424, 388] on img at bounding box center [1433, 395] width 27 height 27
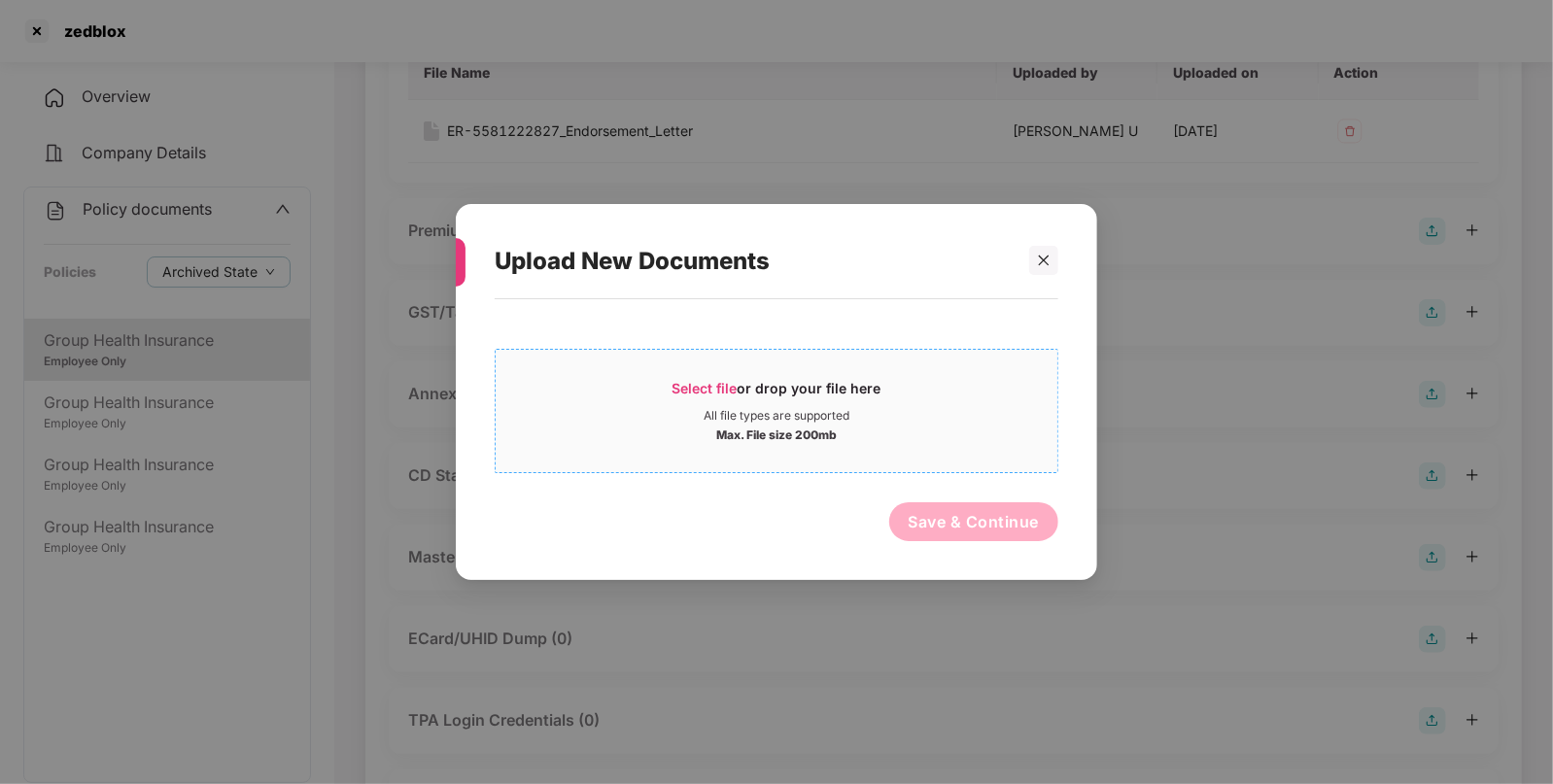
click at [695, 377] on span "Select file or drop your file here All file types are supported Max. File size …" at bounding box center [776, 411] width 561 height 93
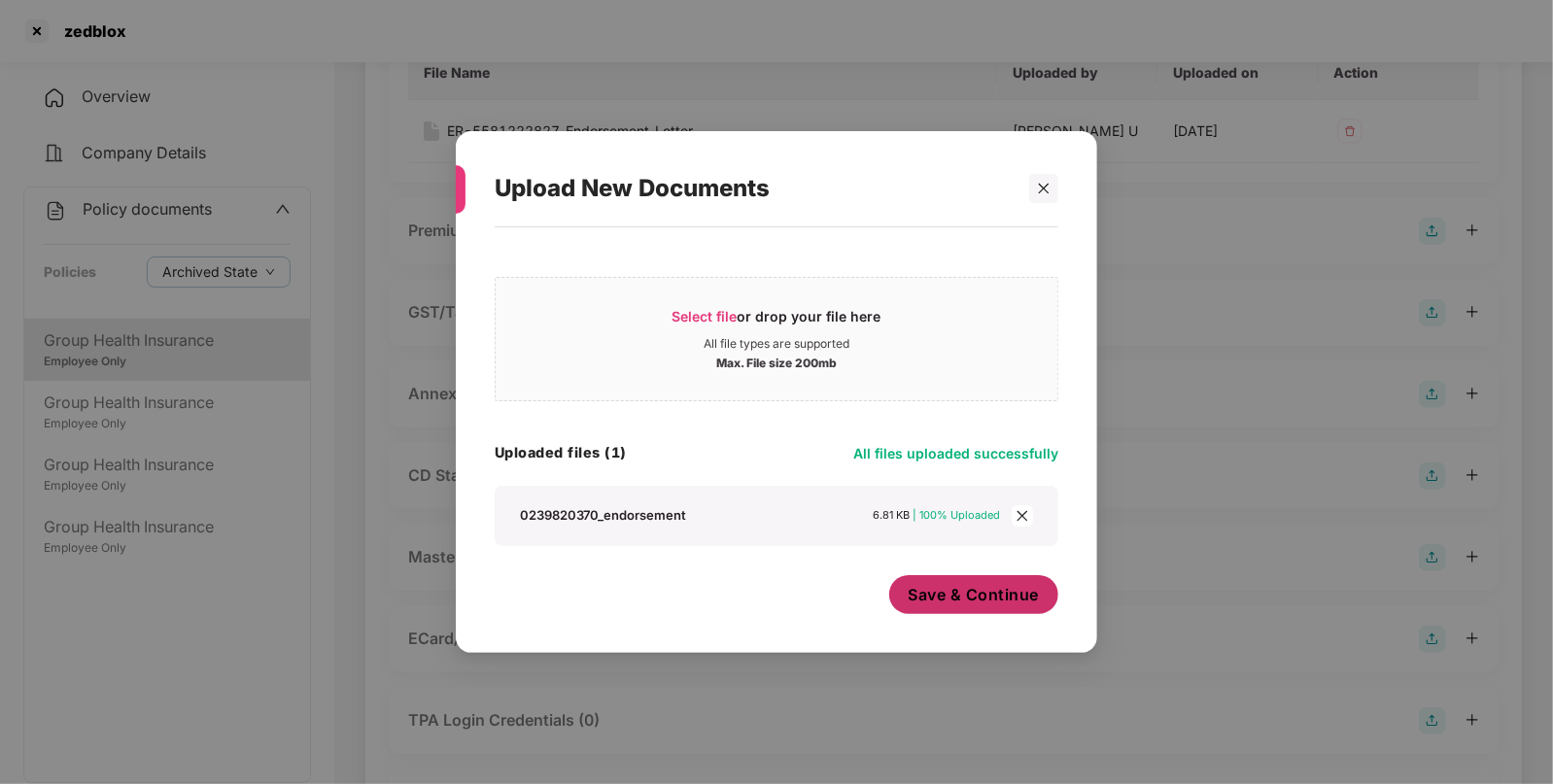
click at [975, 585] on span "Save & Continue" at bounding box center [974, 594] width 131 height 22
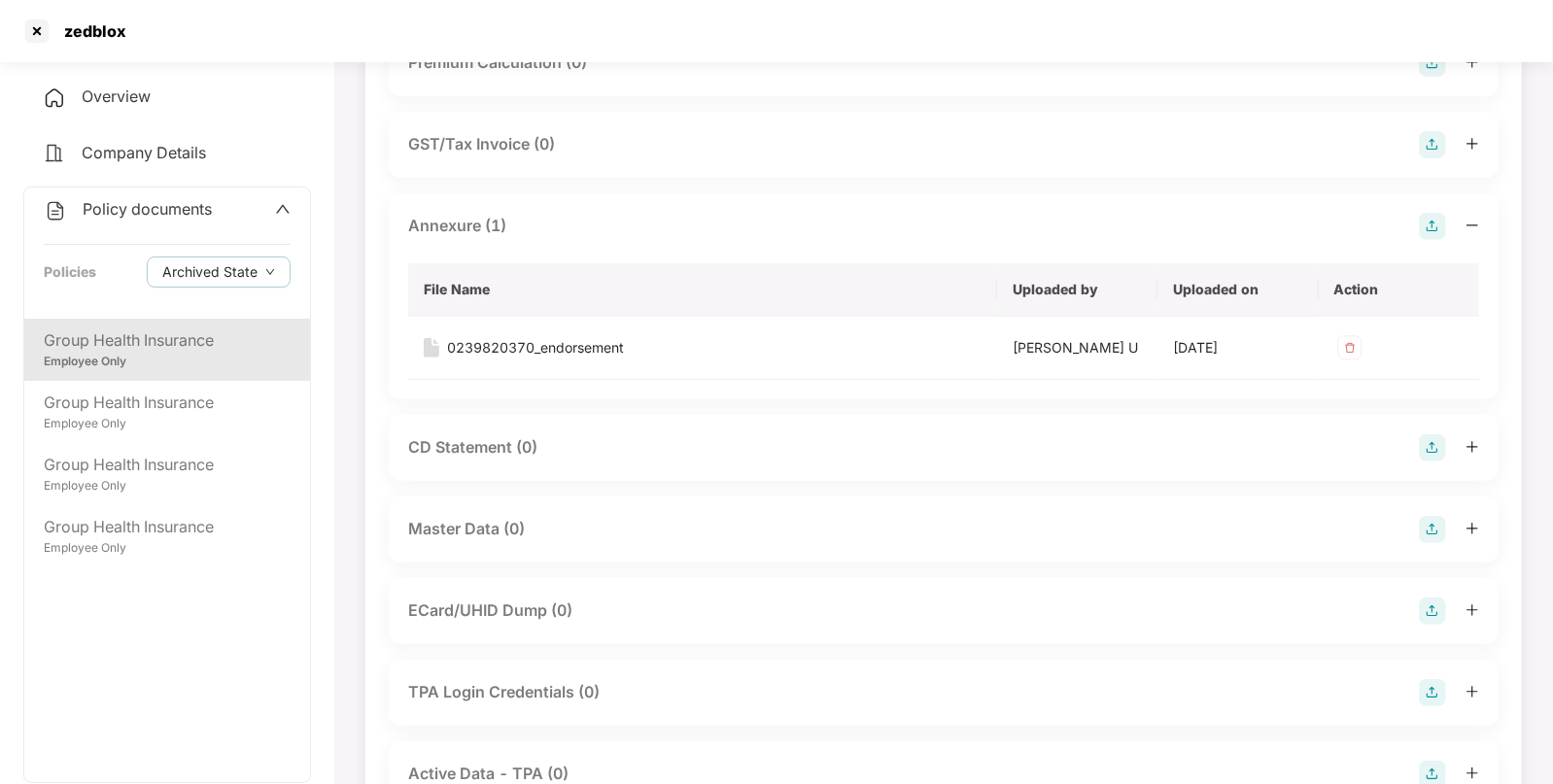
scroll to position [507, 0]
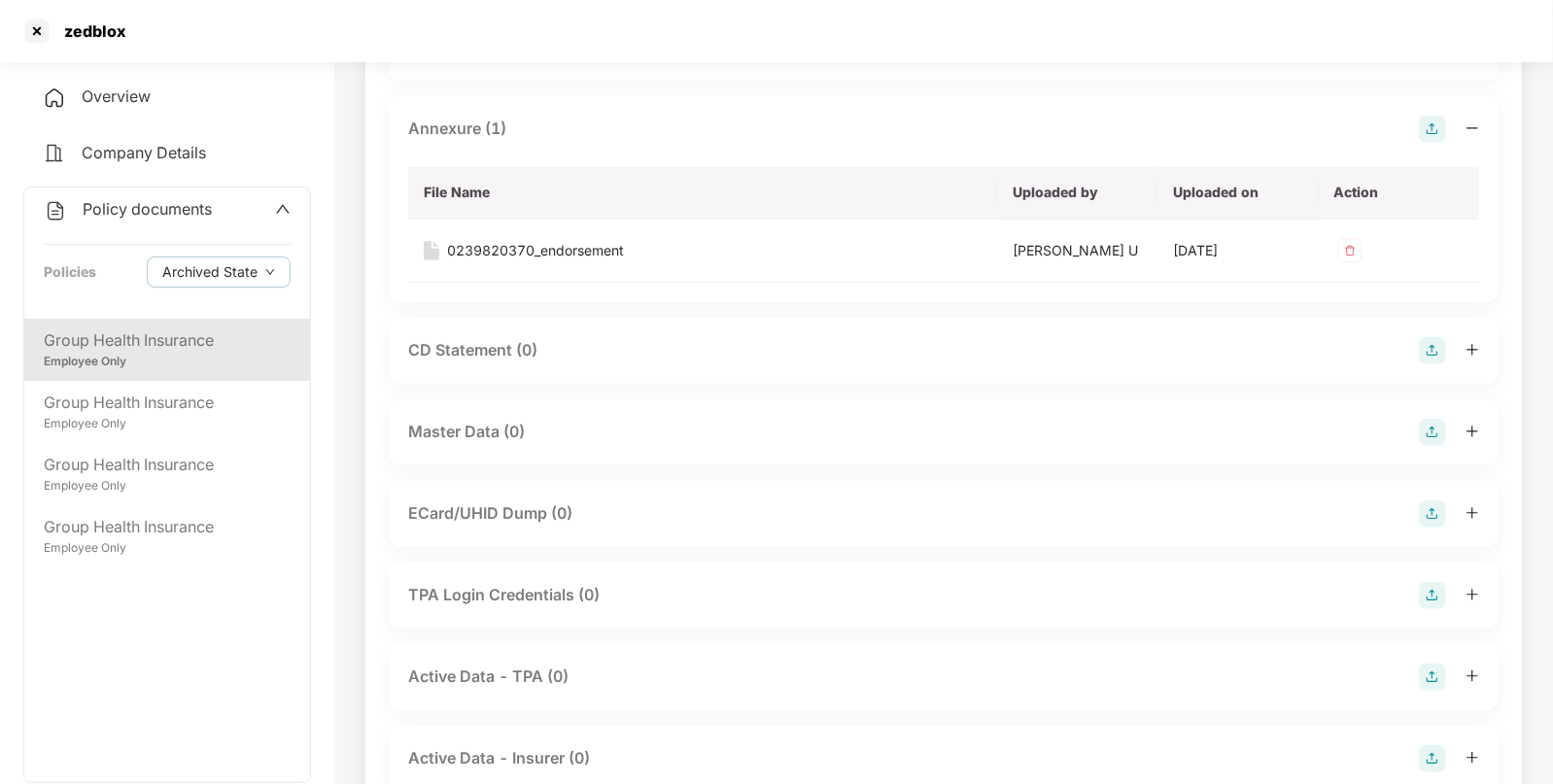
click at [1429, 427] on img at bounding box center [1433, 432] width 27 height 27
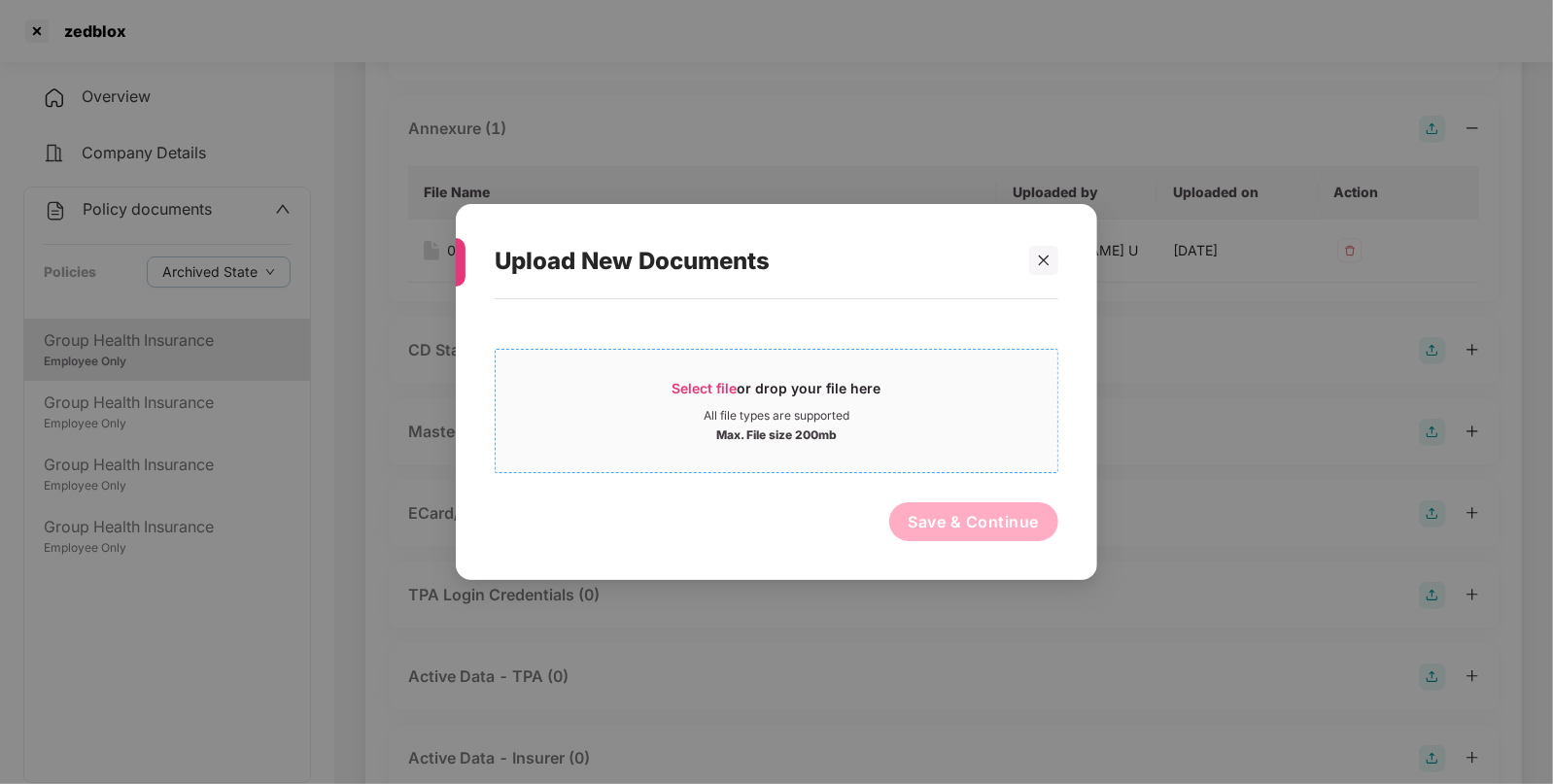
click at [690, 384] on span "Select file" at bounding box center [705, 388] width 66 height 17
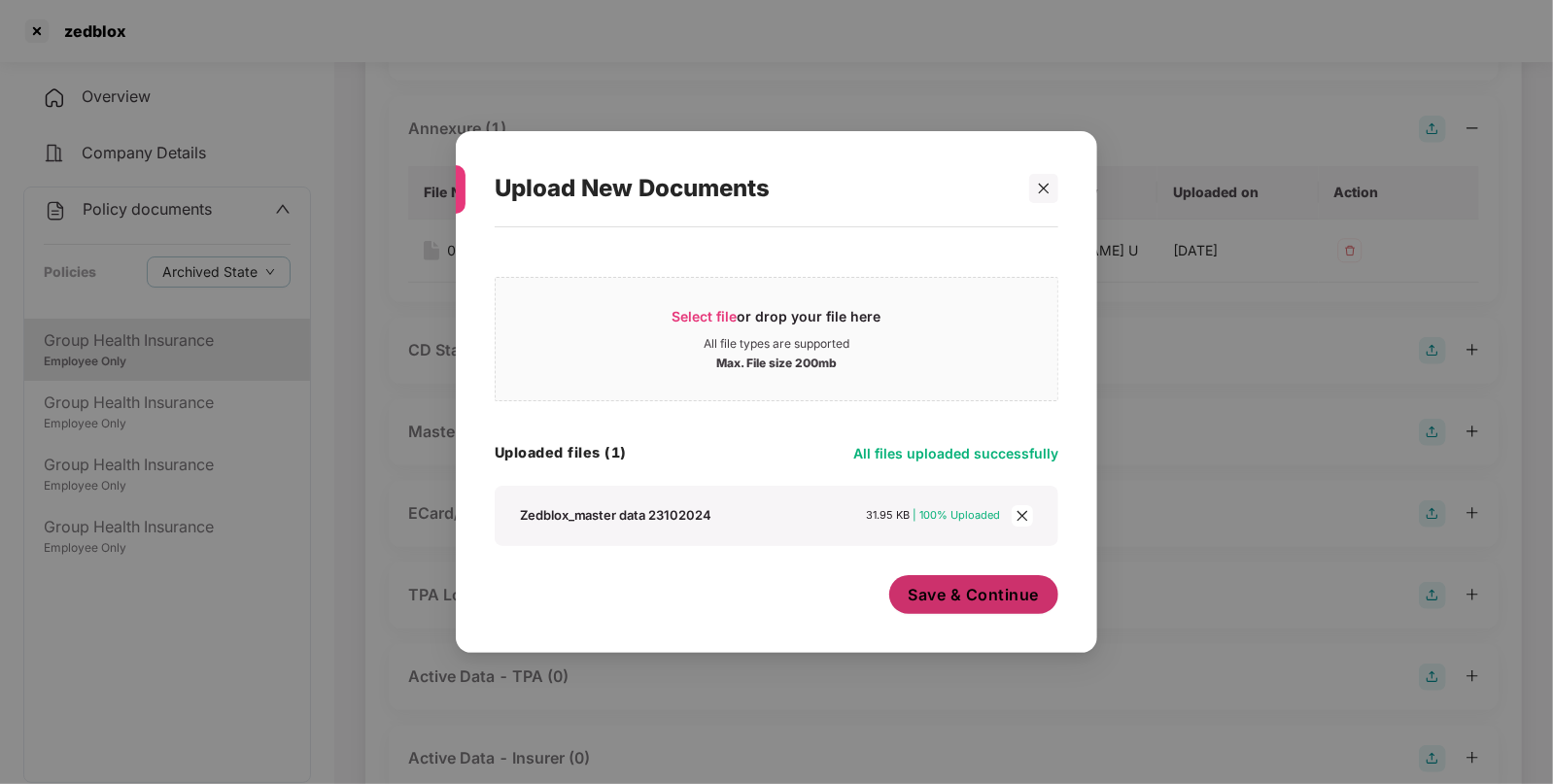
click at [987, 607] on button "Save & Continue" at bounding box center [974, 594] width 170 height 39
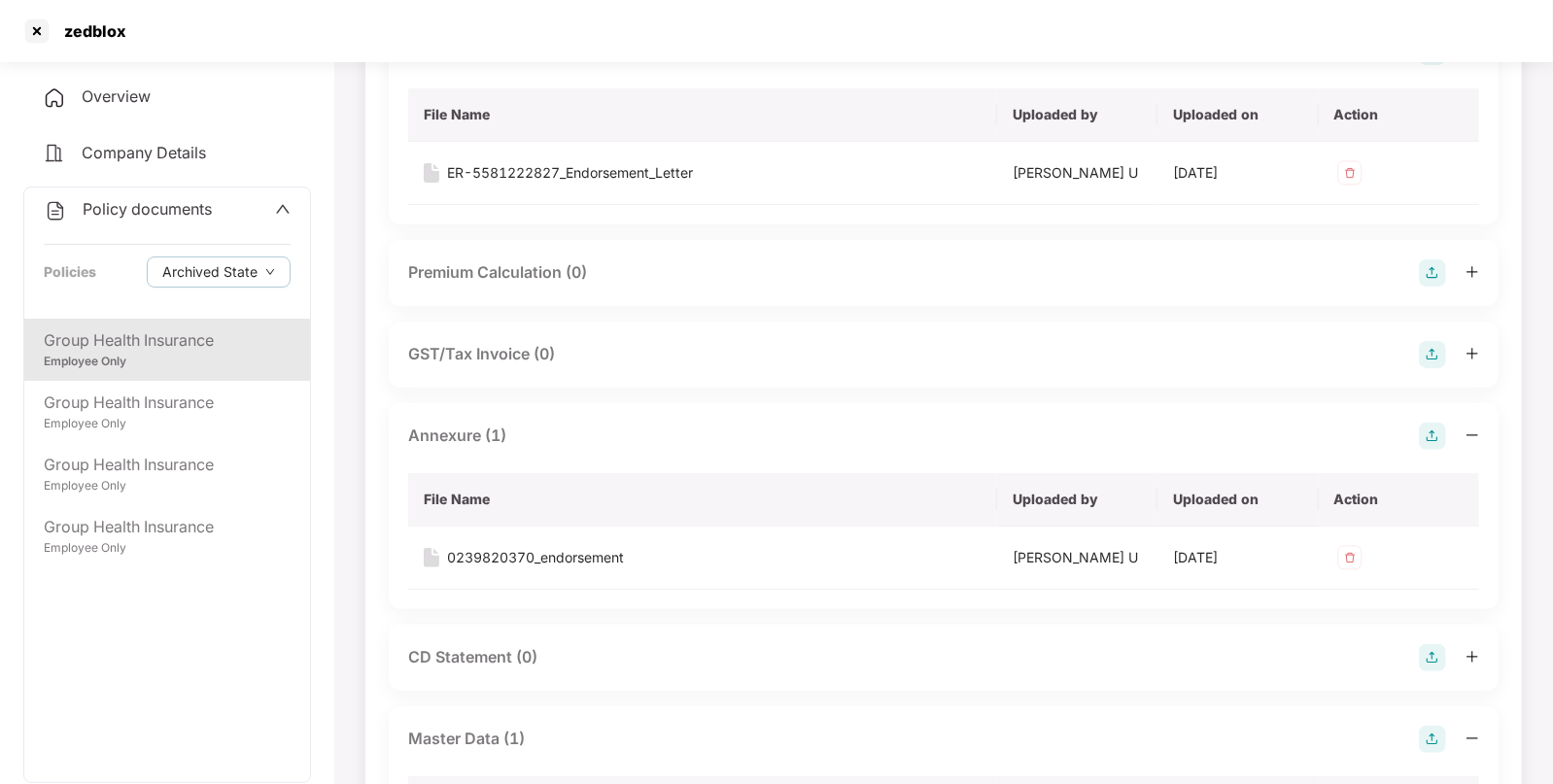
scroll to position [0, 0]
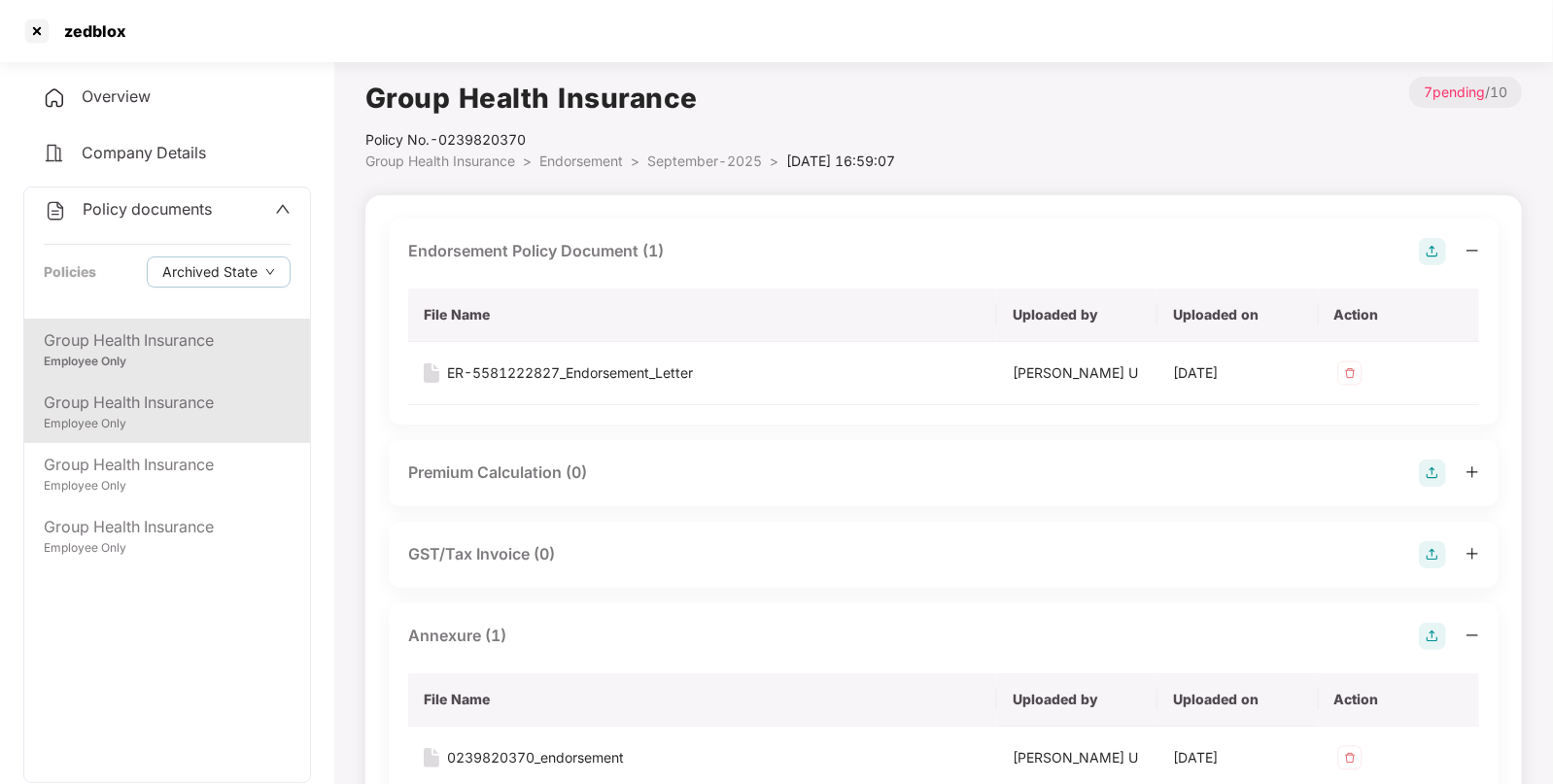
click at [195, 399] on div "Group Health Insurance" at bounding box center [167, 402] width 246 height 24
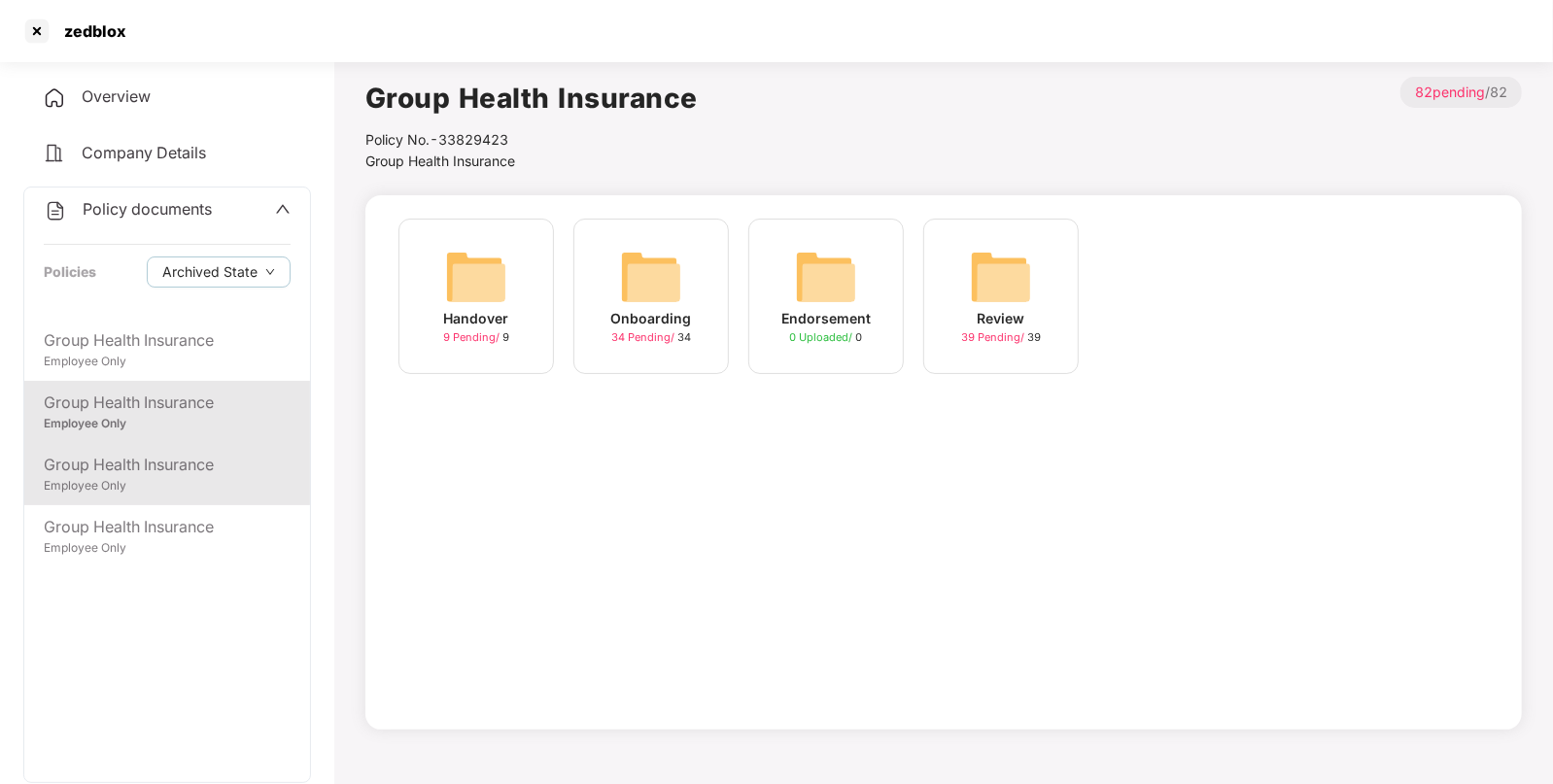
click at [153, 470] on div "Group Health Insurance" at bounding box center [167, 464] width 246 height 24
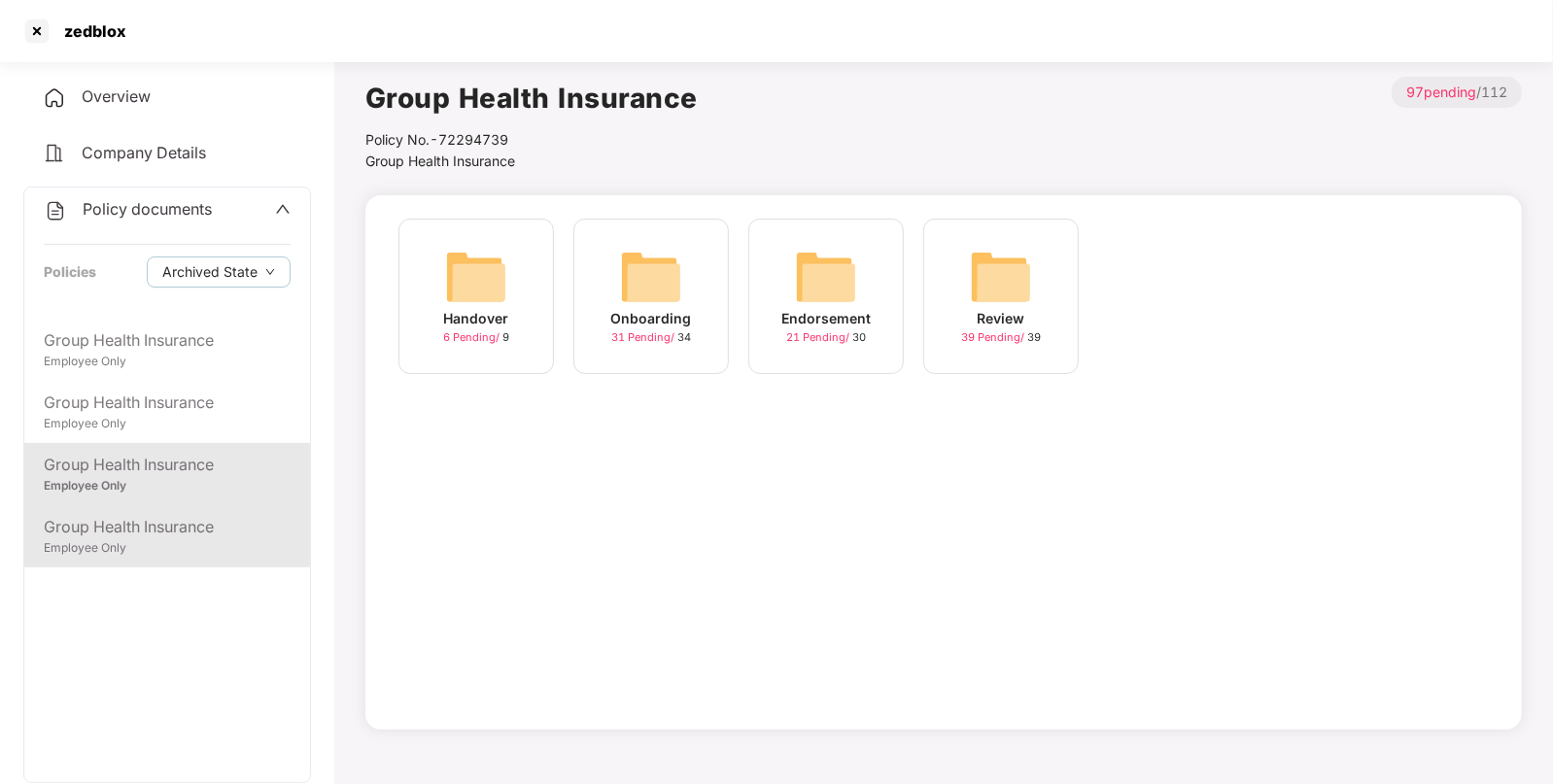
click at [137, 524] on div "Group Health Insurance" at bounding box center [167, 527] width 246 height 24
click at [172, 473] on div "Group Health Insurance" at bounding box center [167, 464] width 246 height 24
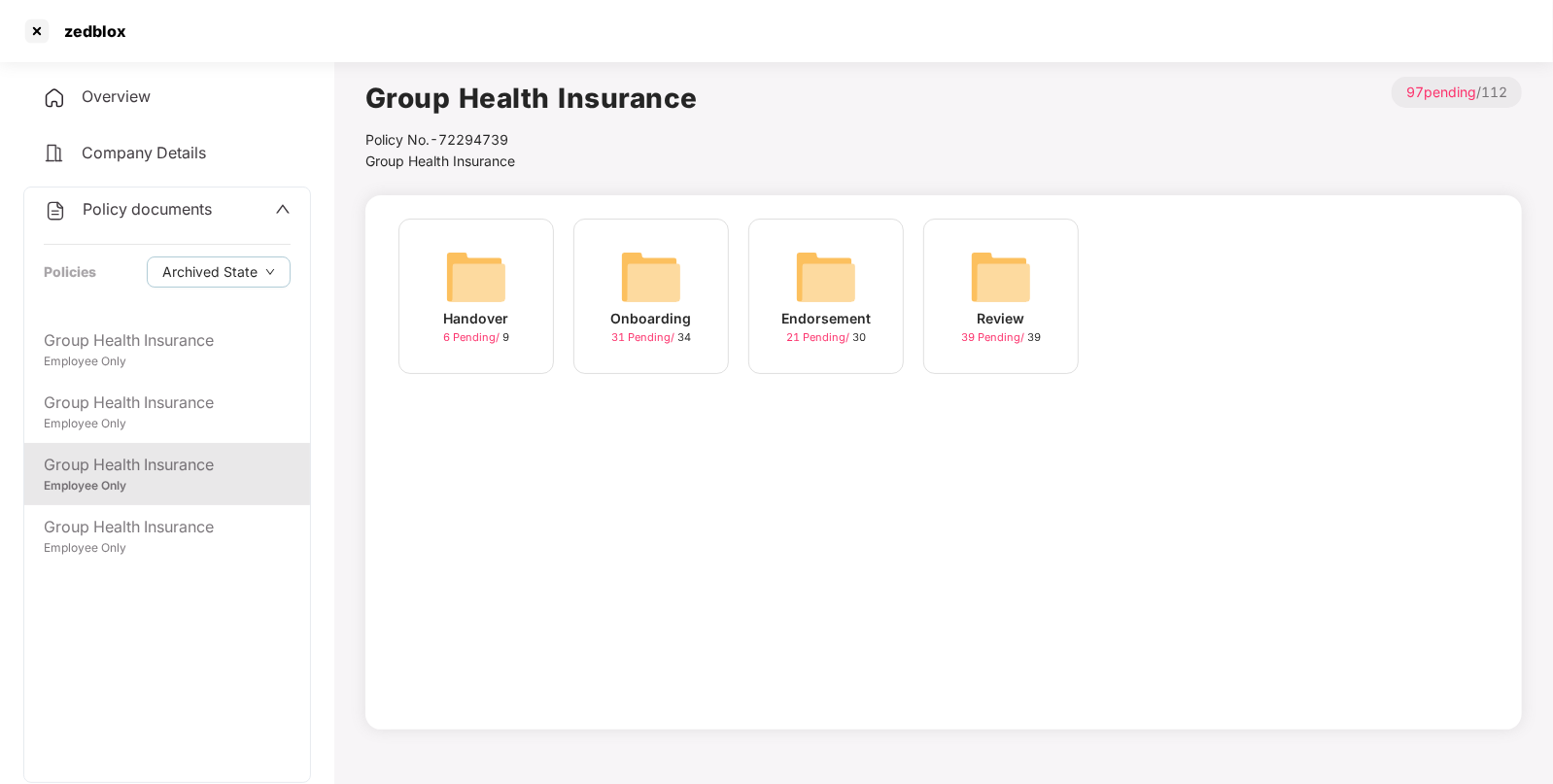
click at [829, 278] on img at bounding box center [826, 277] width 63 height 63
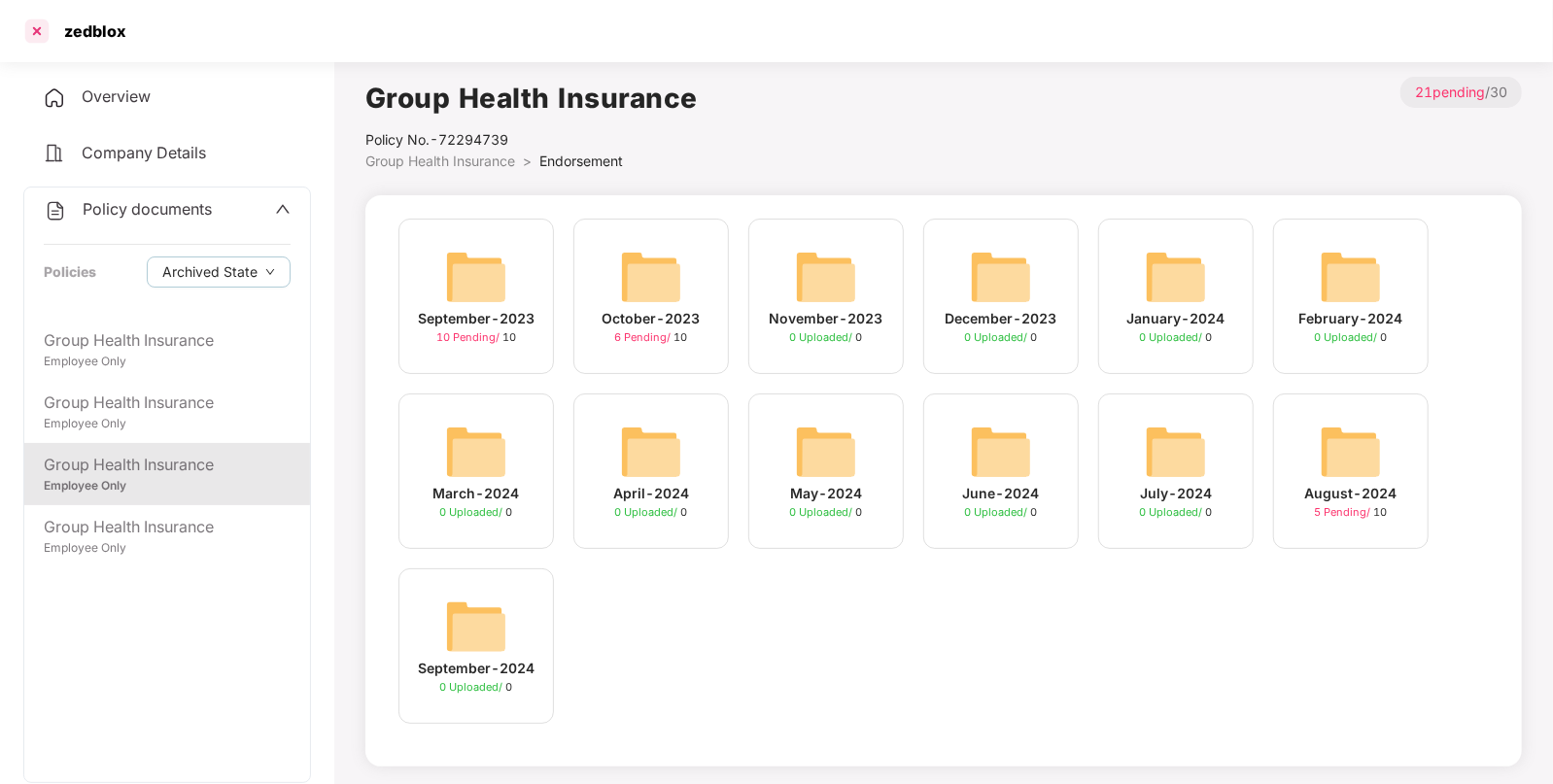
click at [39, 29] on div at bounding box center [37, 31] width 31 height 31
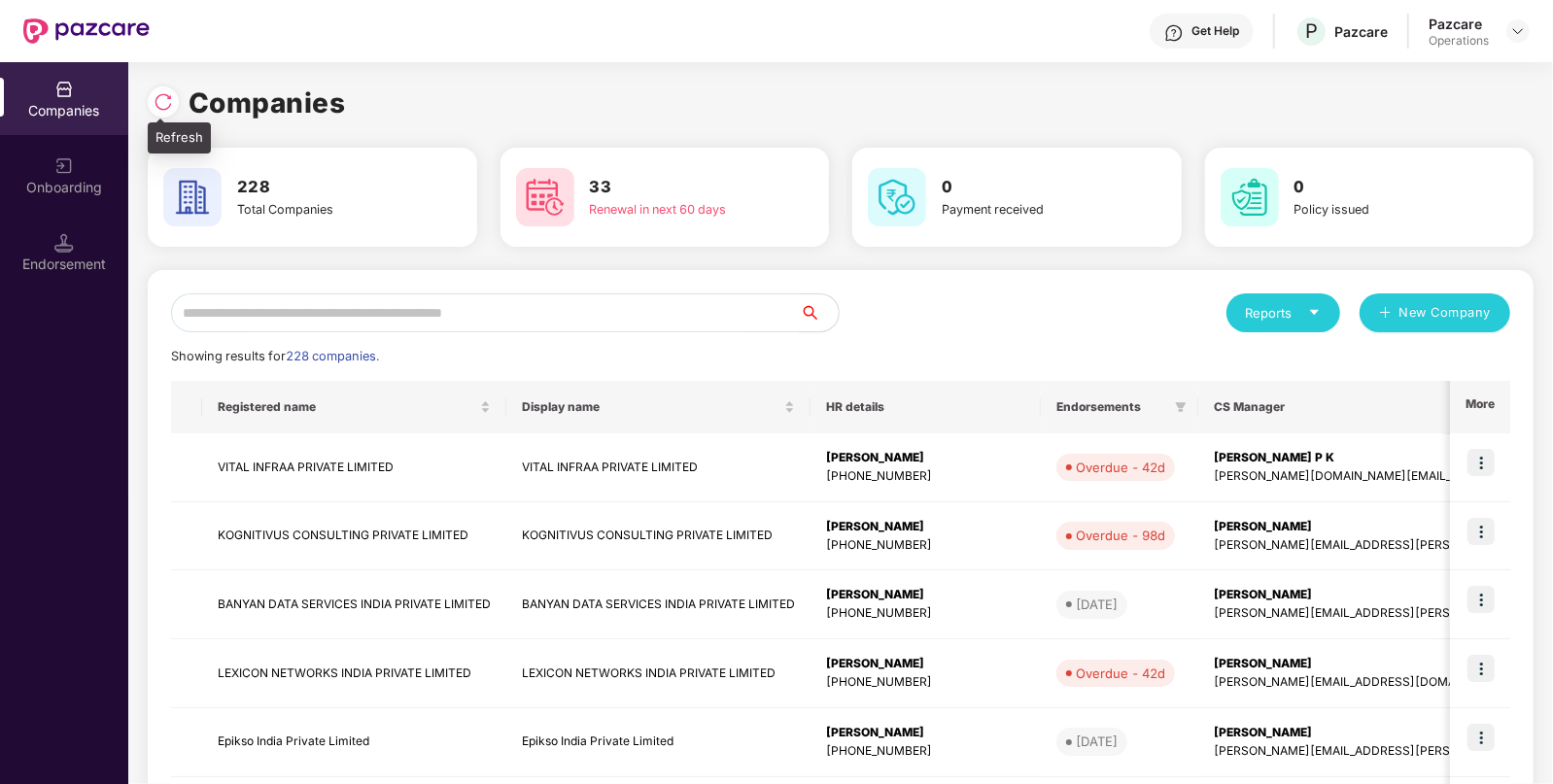
click at [158, 104] on img at bounding box center [163, 102] width 20 height 20
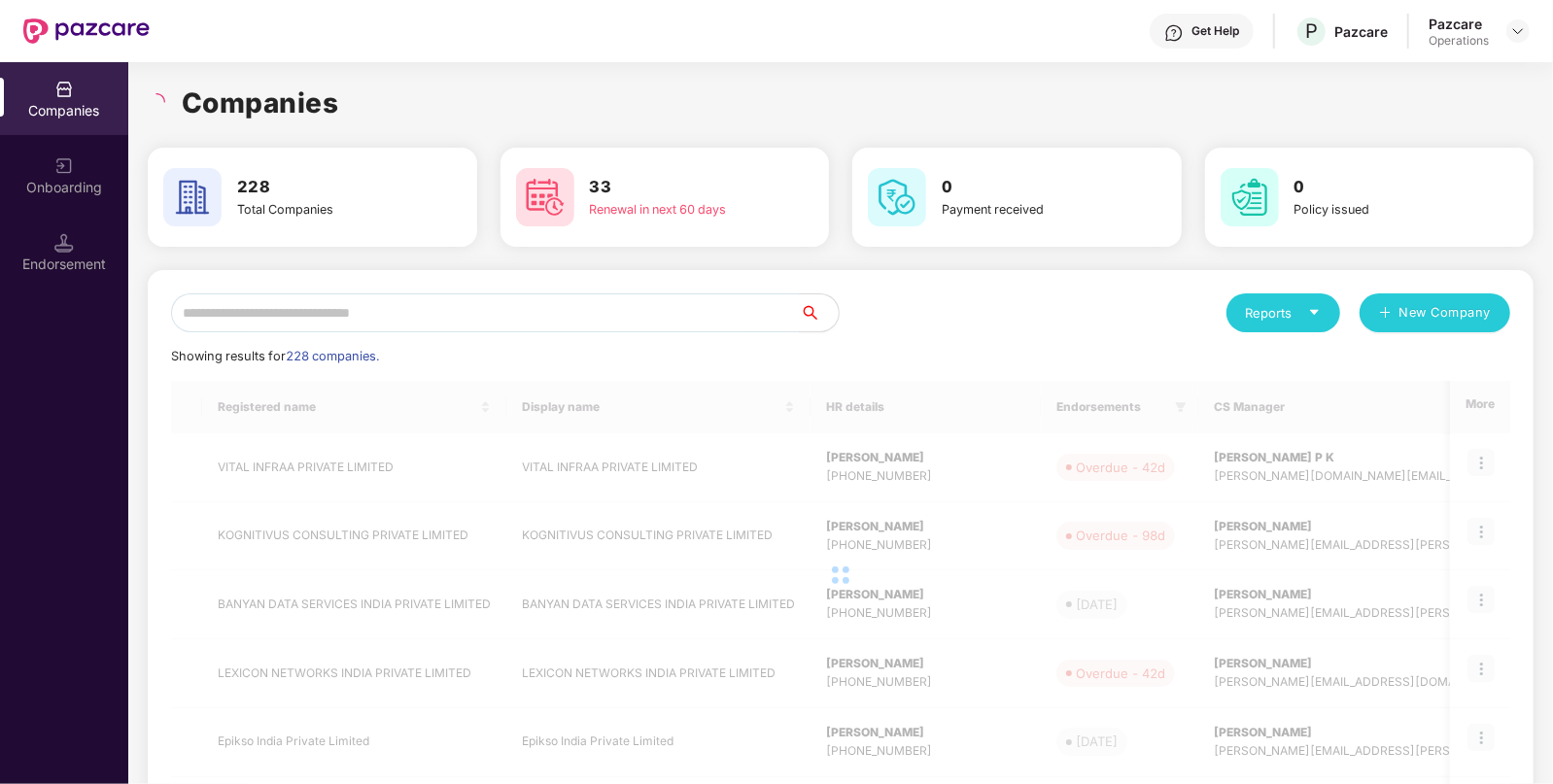
click at [1270, 312] on div "Reports" at bounding box center [1283, 313] width 75 height 20
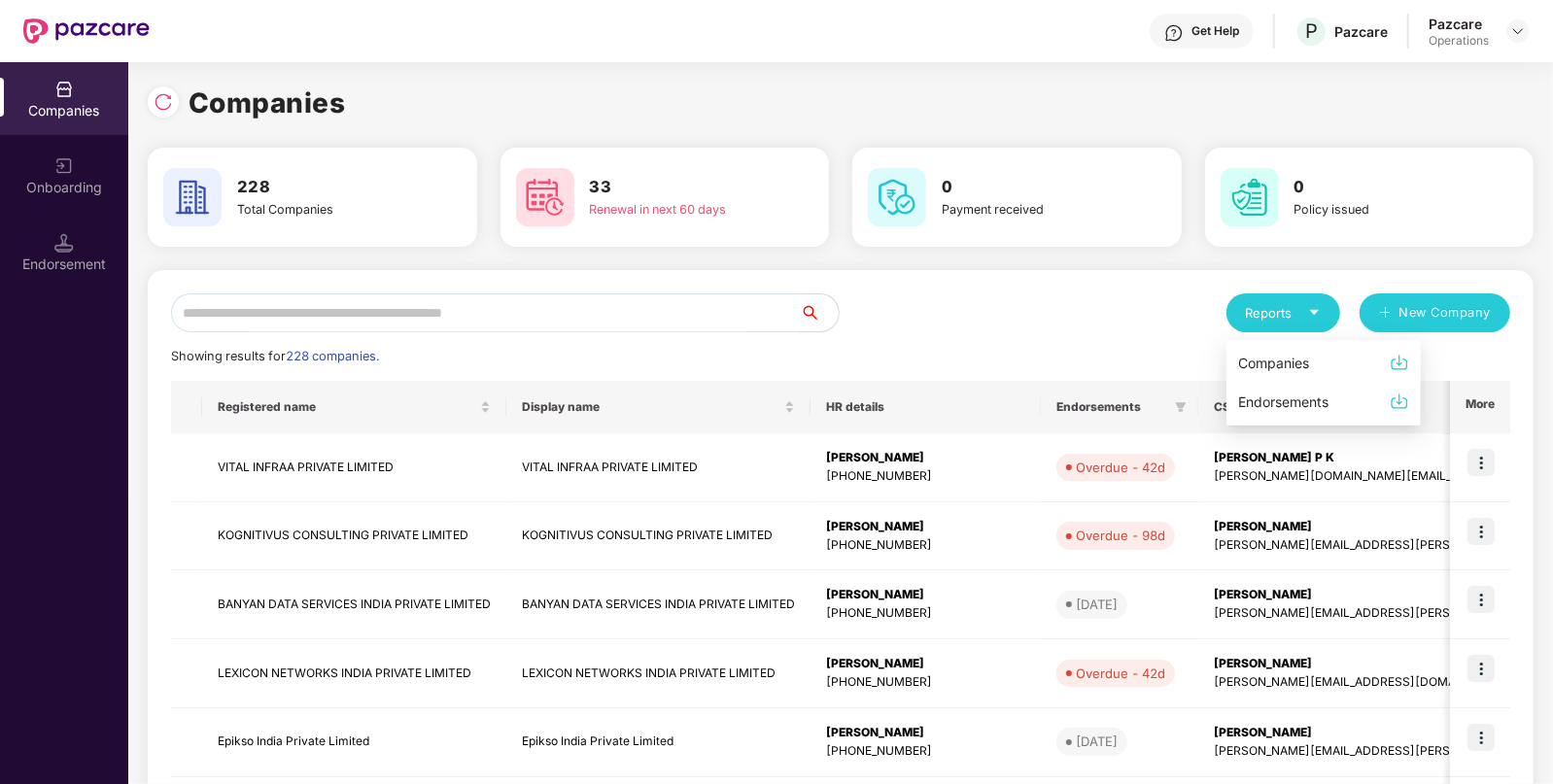
click at [1277, 362] on div "Companies" at bounding box center [1273, 364] width 71 height 22
